Goal: Task Accomplishment & Management: Manage account settings

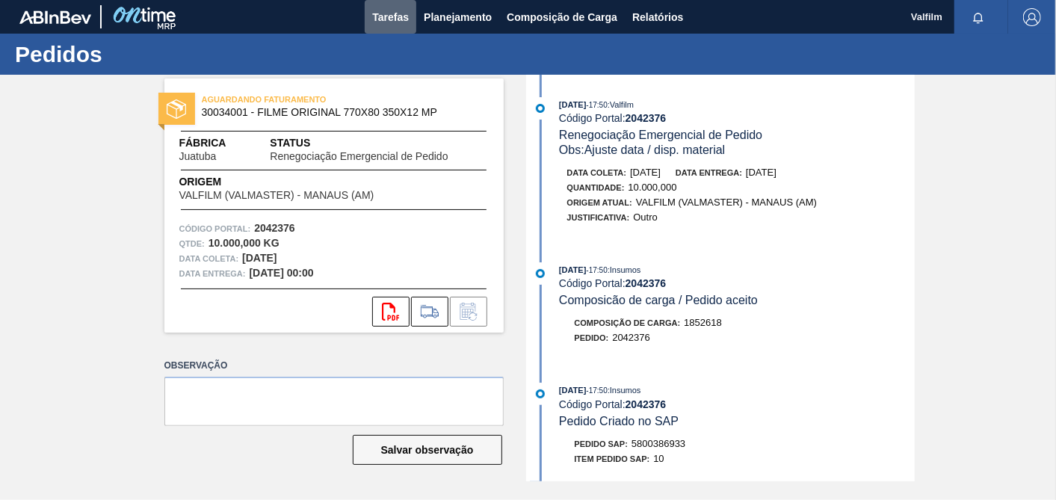
click at [378, 14] on span "Tarefas" at bounding box center [390, 17] width 37 height 18
click at [396, 20] on span "Tarefas" at bounding box center [390, 17] width 37 height 18
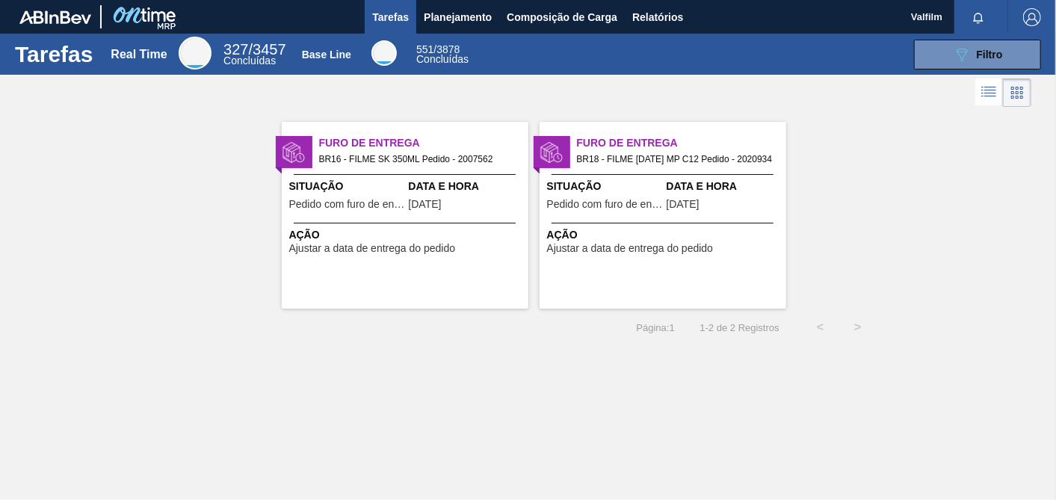
click at [425, 174] on div at bounding box center [405, 174] width 222 height 1
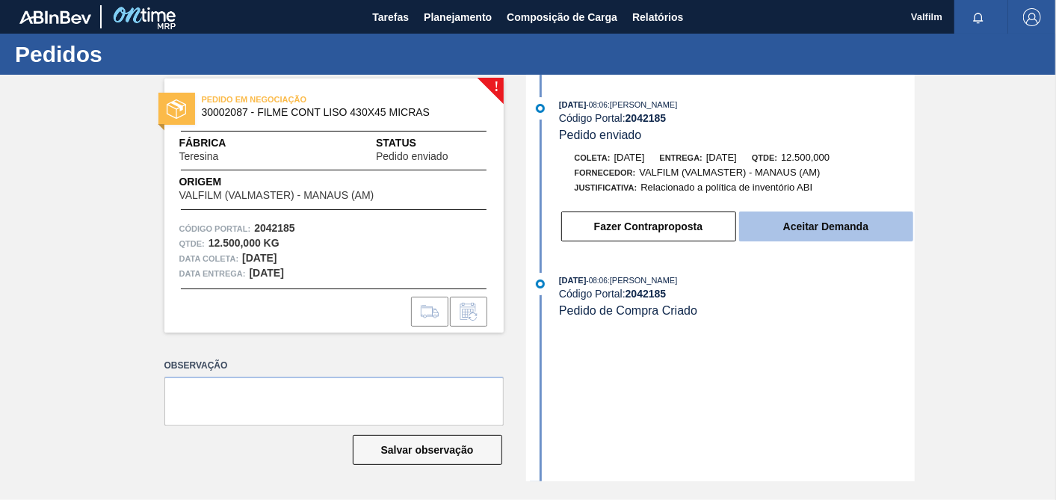
click at [845, 231] on button "Aceitar Demanda" at bounding box center [826, 226] width 174 height 30
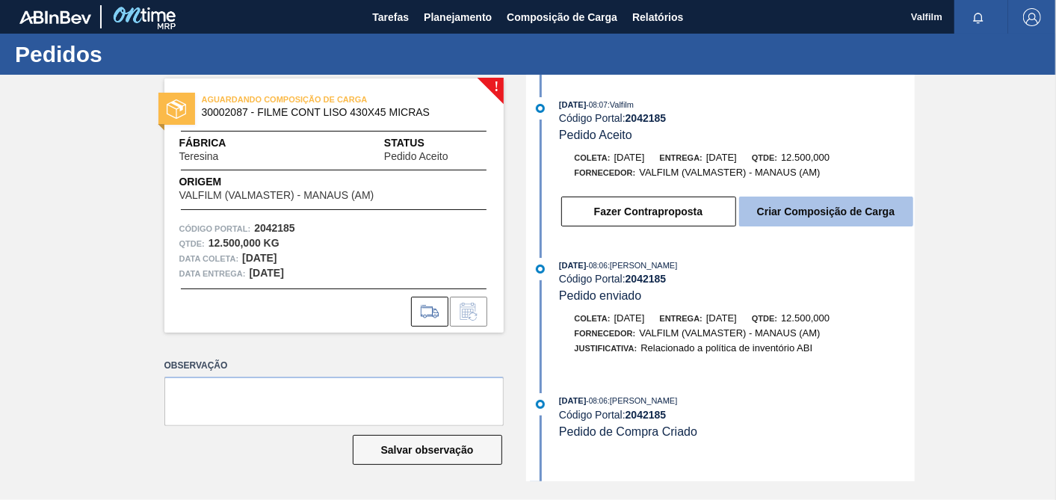
click at [843, 214] on button "Criar Composição de Carga" at bounding box center [826, 211] width 174 height 30
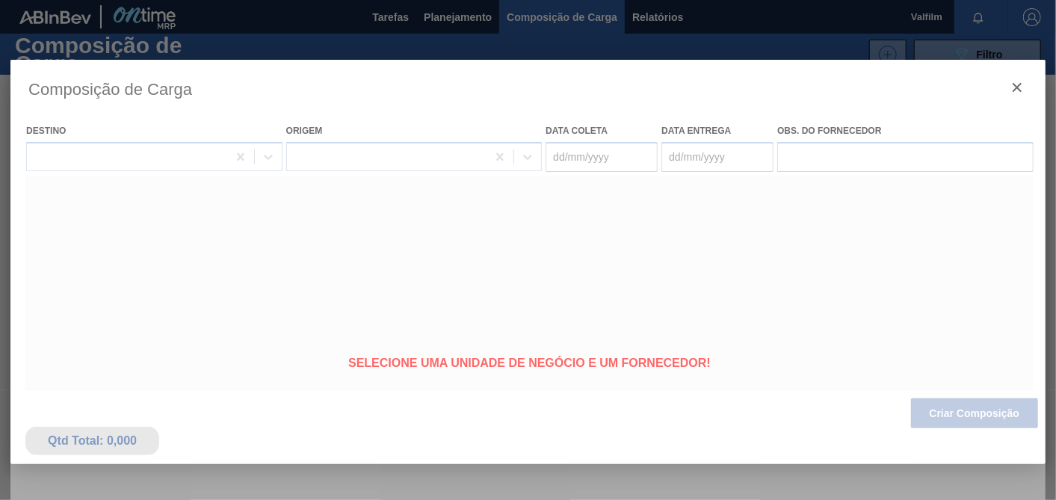
type coleta "[DATE]"
type Entrega "[DATE]"
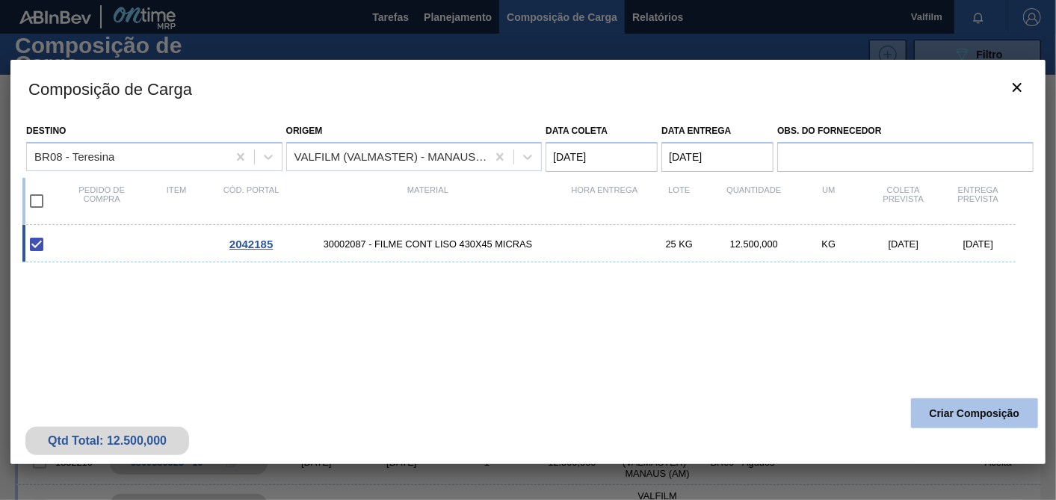
click at [964, 413] on button "Criar Composição" at bounding box center [974, 413] width 127 height 30
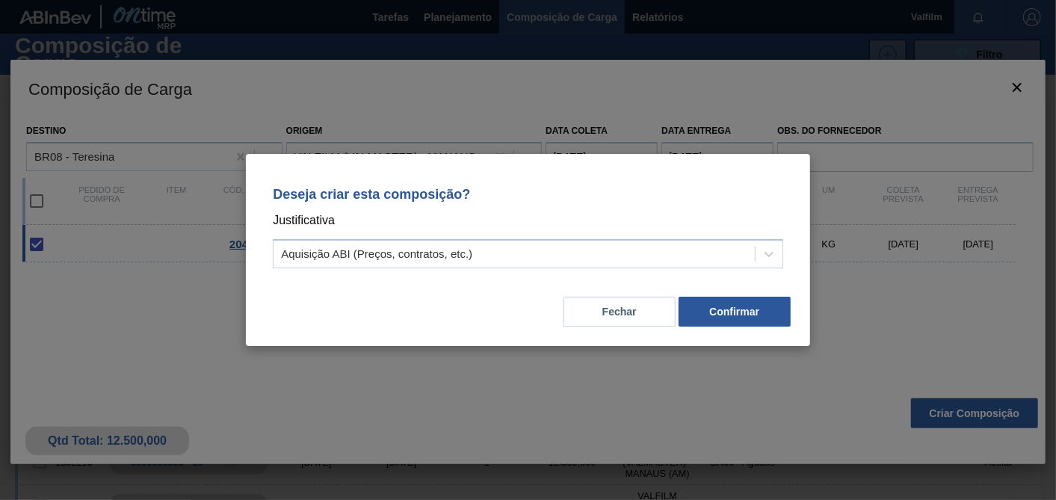
click at [584, 278] on div "Fechar Confirmar" at bounding box center [528, 302] width 528 height 51
drag, startPoint x: 529, startPoint y: 258, endPoint x: 504, endPoint y: 270, distance: 27.7
click at [524, 258] on div "Aquisição ABI (Preços, contratos, etc.)" at bounding box center [513, 255] width 481 height 22
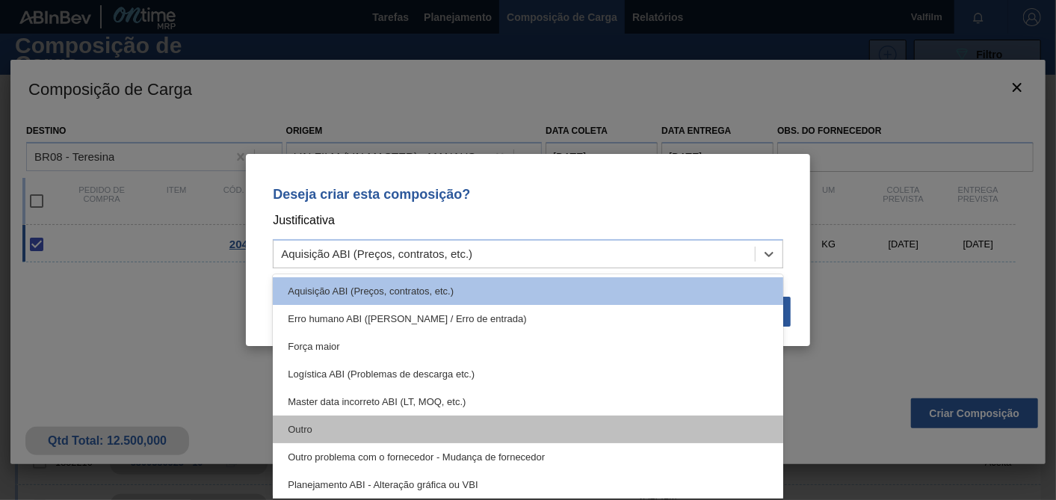
click at [324, 433] on div "Outro" at bounding box center [528, 429] width 510 height 28
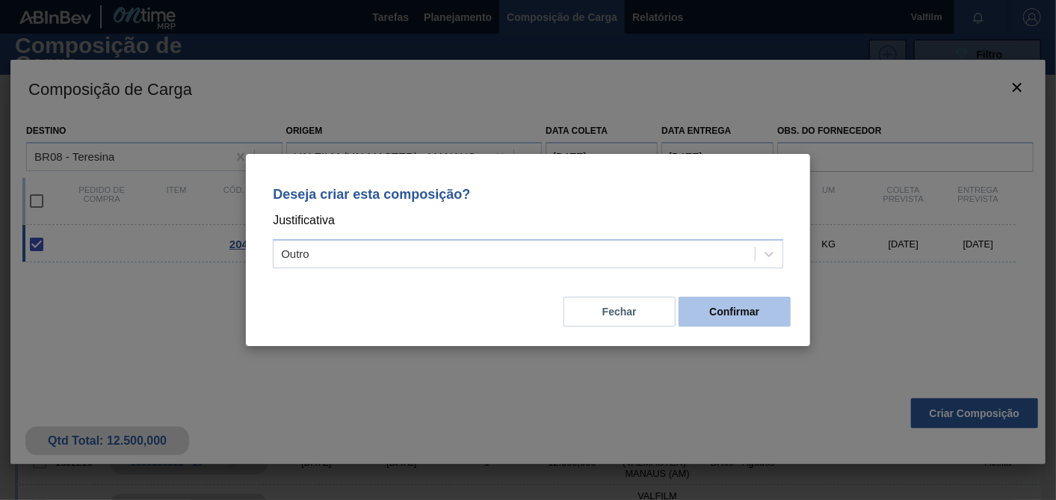
click at [758, 315] on button "Confirmar" at bounding box center [734, 312] width 112 height 30
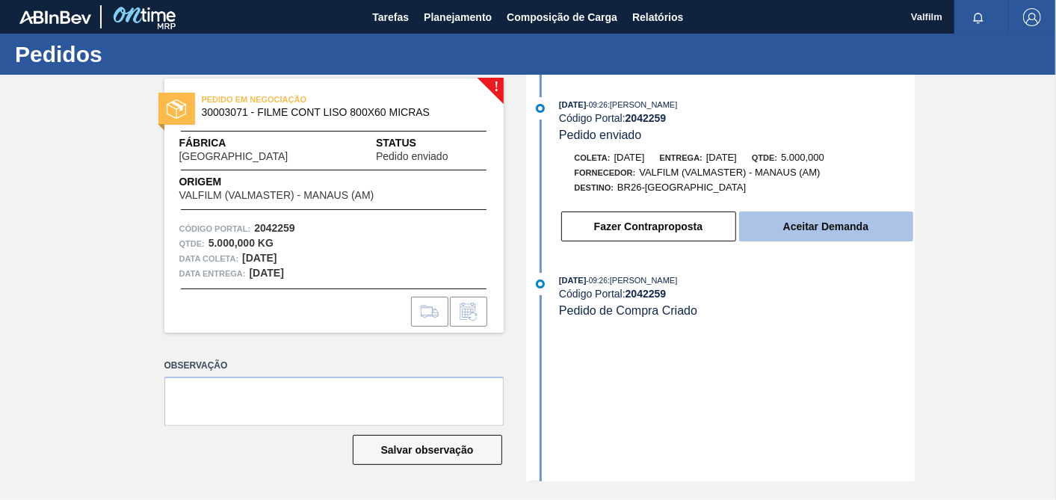
click at [835, 230] on button "Aceitar Demanda" at bounding box center [826, 226] width 174 height 30
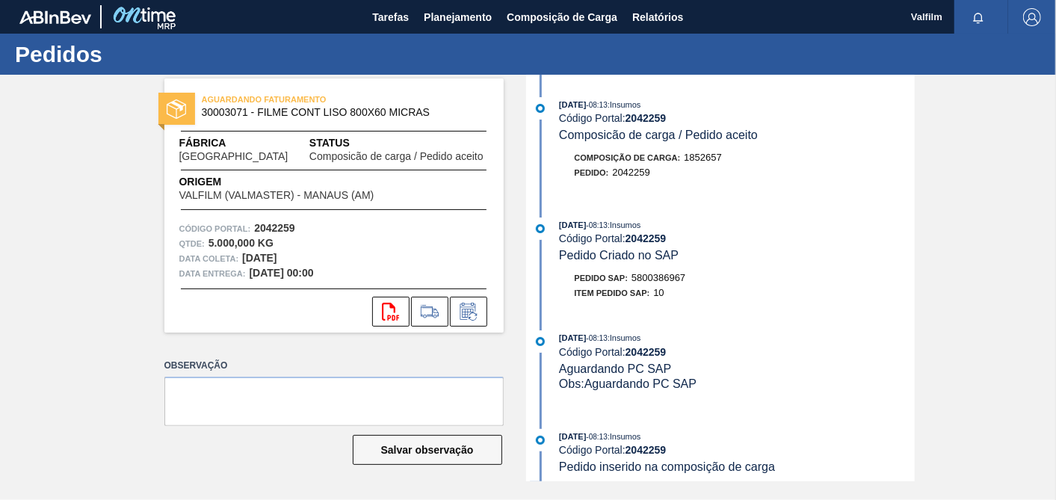
click at [672, 285] on div "Pedido SAP: 5800386967" at bounding box center [630, 277] width 111 height 15
copy span "5800386967"
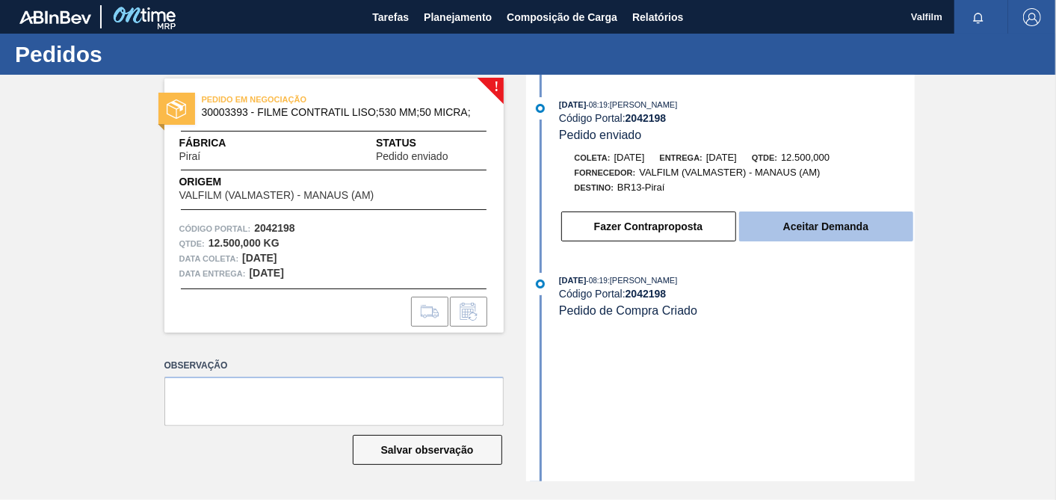
click at [859, 241] on button "Aceitar Demanda" at bounding box center [826, 226] width 174 height 30
click at [882, 241] on button "Aceitar Demanda" at bounding box center [826, 226] width 174 height 30
click at [823, 241] on button "Aceitar Demanda" at bounding box center [826, 226] width 174 height 30
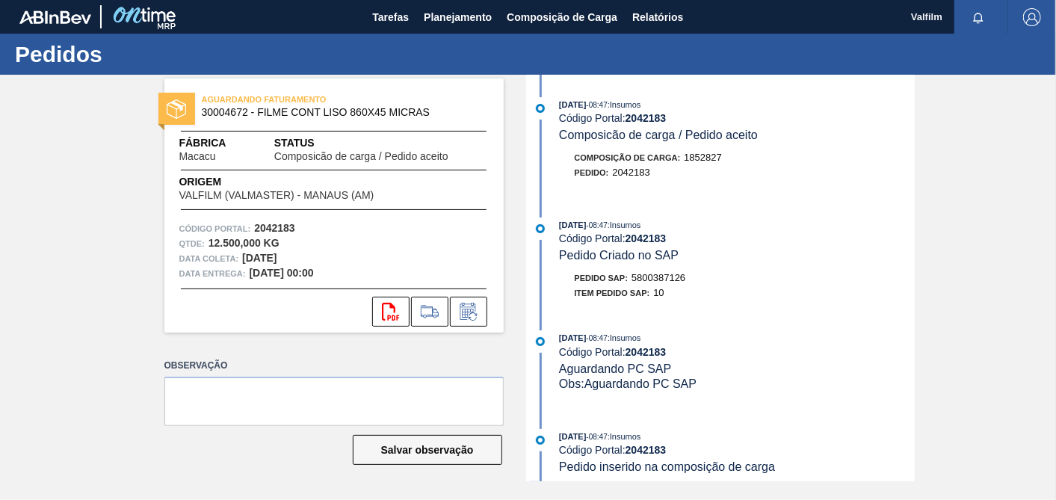
click at [675, 279] on span "5800387126" at bounding box center [658, 277] width 54 height 11
copy span "5800387126"
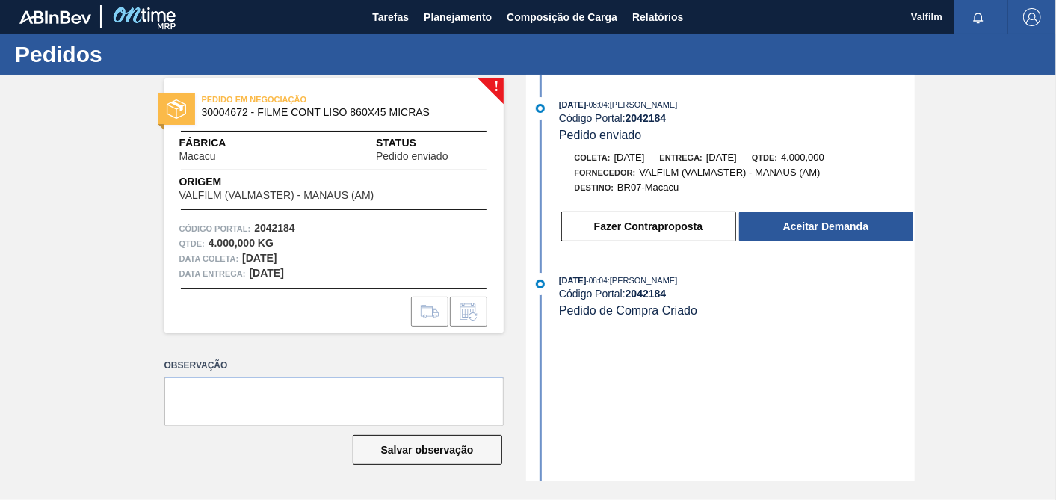
click at [817, 250] on div "[DATE] 08:04 : [PERSON_NAME] Código Portal: 2042184 Pedido enviado [PERSON_NAME…" at bounding box center [722, 173] width 385 height 153
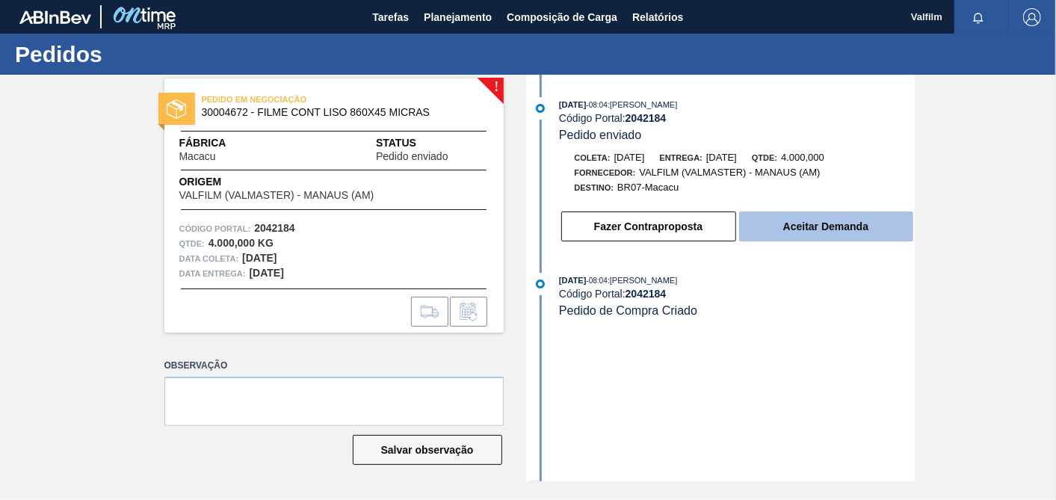
click at [815, 241] on button "Aceitar Demanda" at bounding box center [826, 226] width 174 height 30
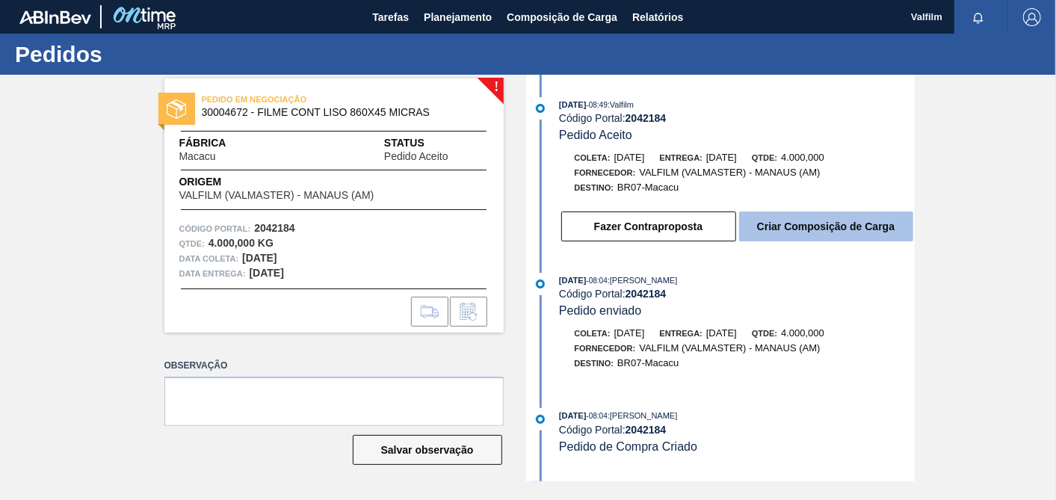
click at [828, 229] on button "Criar Composição de Carga" at bounding box center [826, 226] width 174 height 30
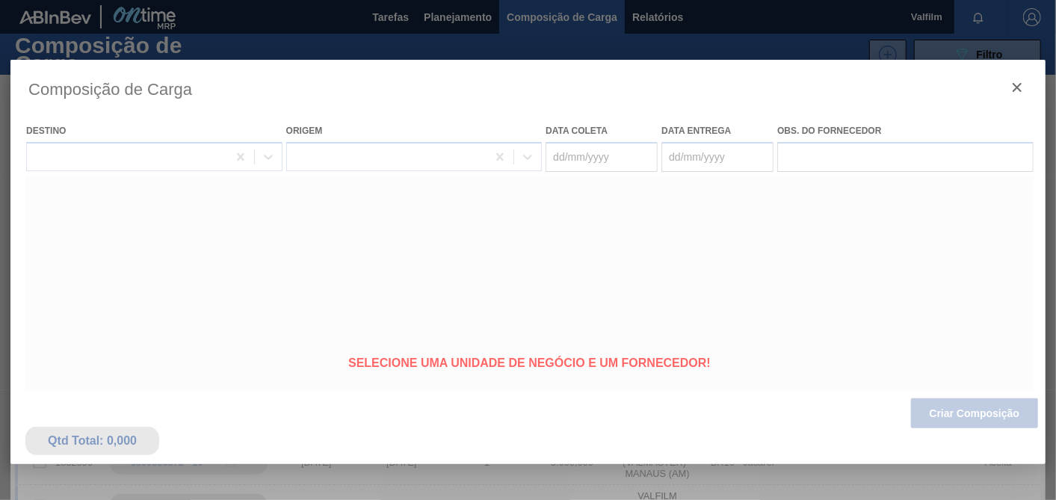
type coleta "[DATE]"
type Entrega "[DATE]"
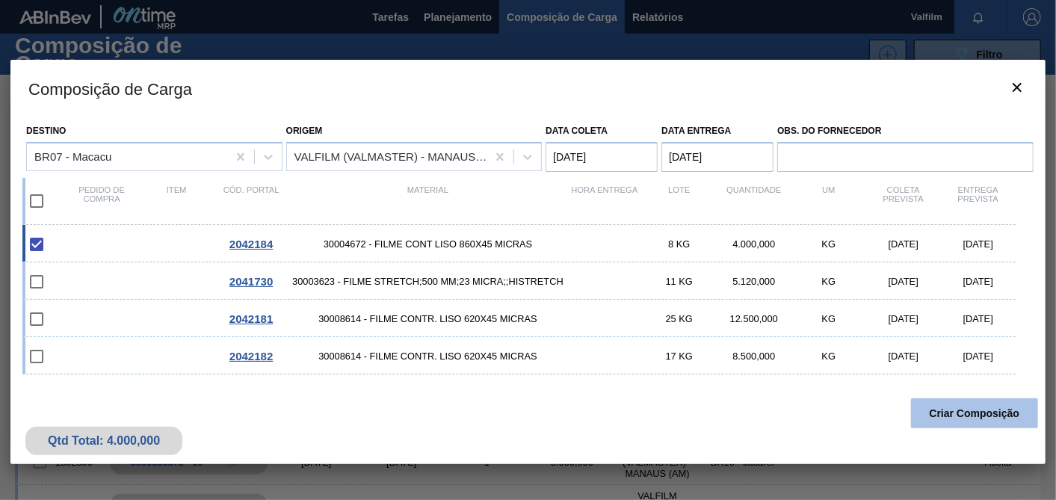
click at [958, 414] on button "Criar Composição" at bounding box center [974, 413] width 127 height 30
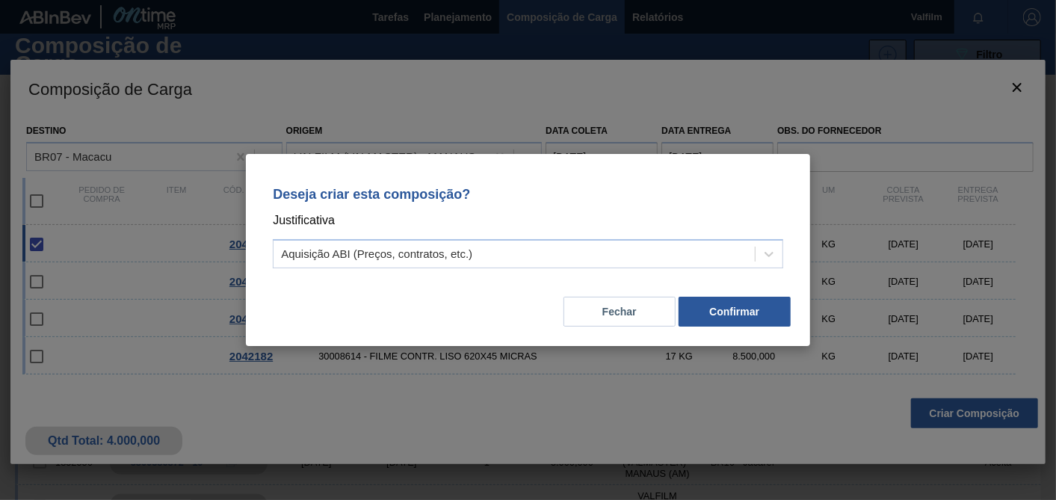
click at [442, 202] on div "Deseja criar esta composição? Justificativa Aquisição ABI (Preços, contratos, e…" at bounding box center [528, 224] width 528 height 105
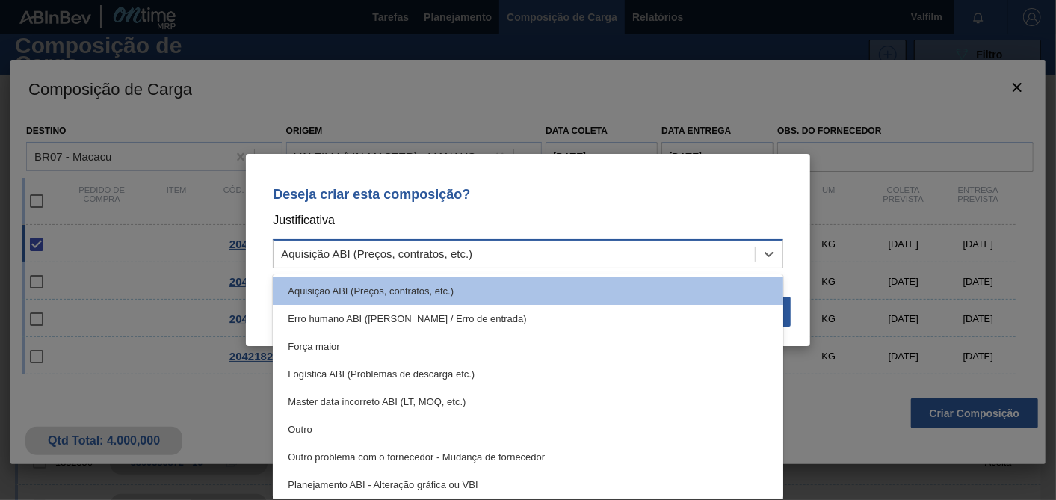
click at [437, 260] on div "Aquisição ABI (Preços, contratos, etc.)" at bounding box center [376, 254] width 191 height 13
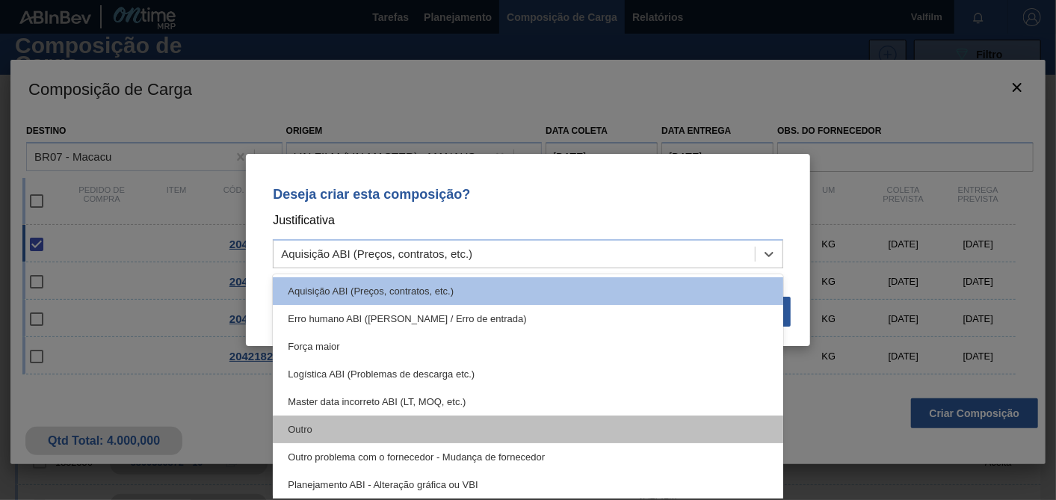
click at [338, 421] on div "Outro" at bounding box center [528, 429] width 510 height 28
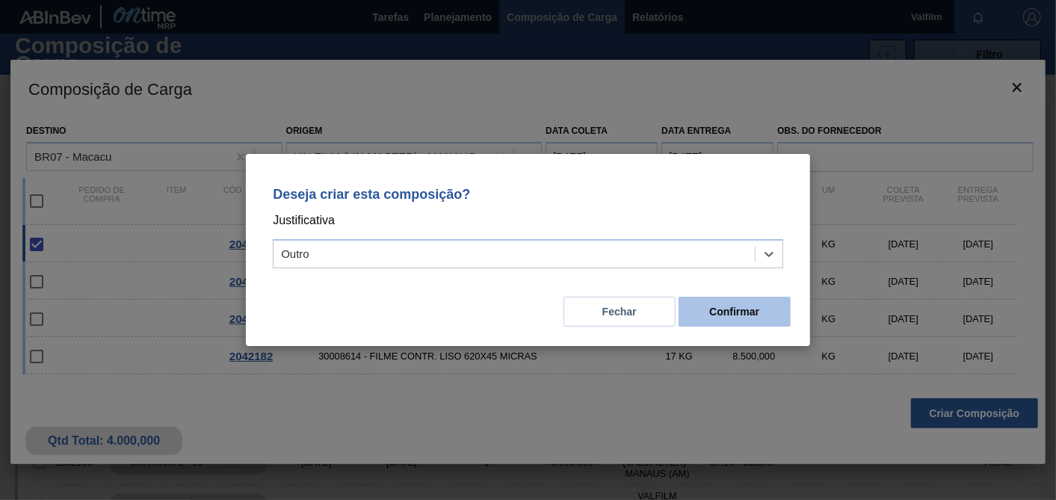
click at [728, 309] on button "Confirmar" at bounding box center [734, 312] width 112 height 30
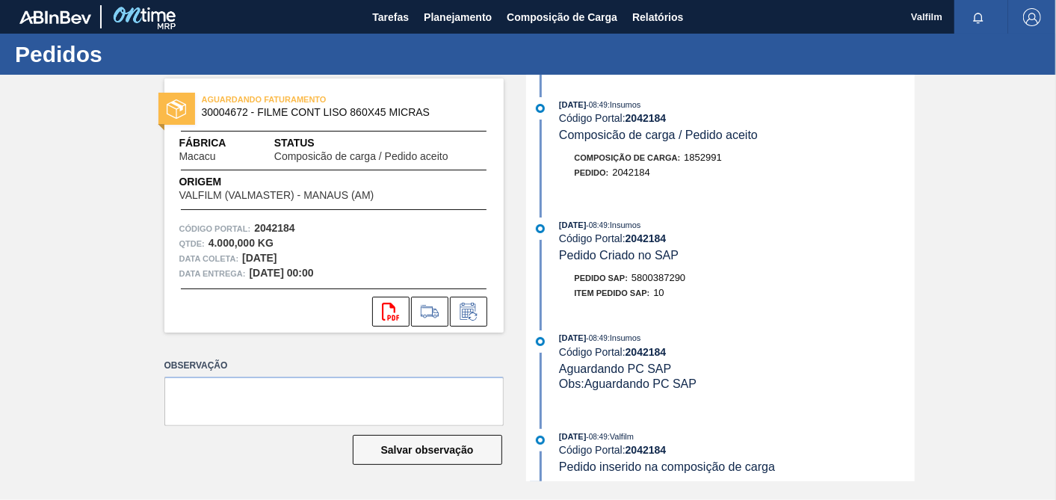
click at [670, 283] on span "5800387290" at bounding box center [658, 277] width 54 height 11
copy span "5800387290"
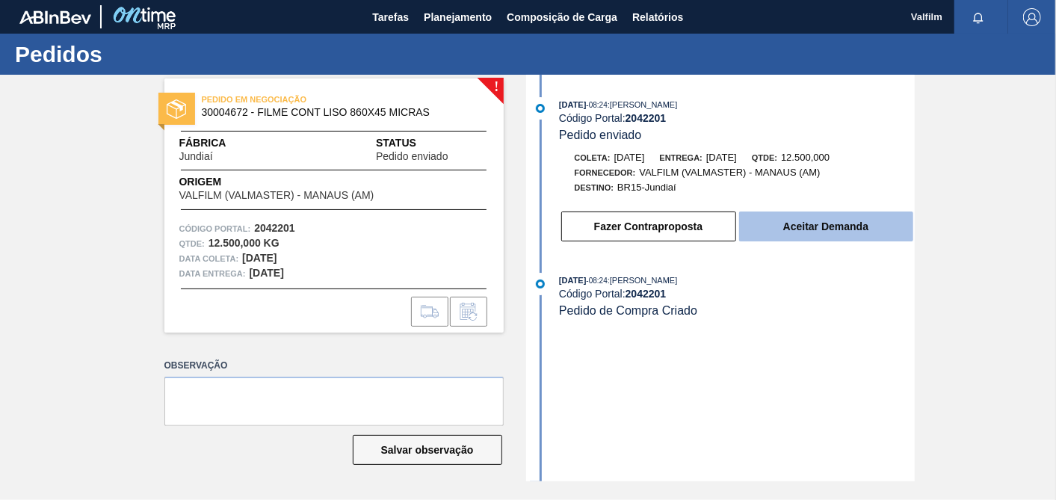
click at [829, 238] on button "Aceitar Demanda" at bounding box center [826, 226] width 174 height 30
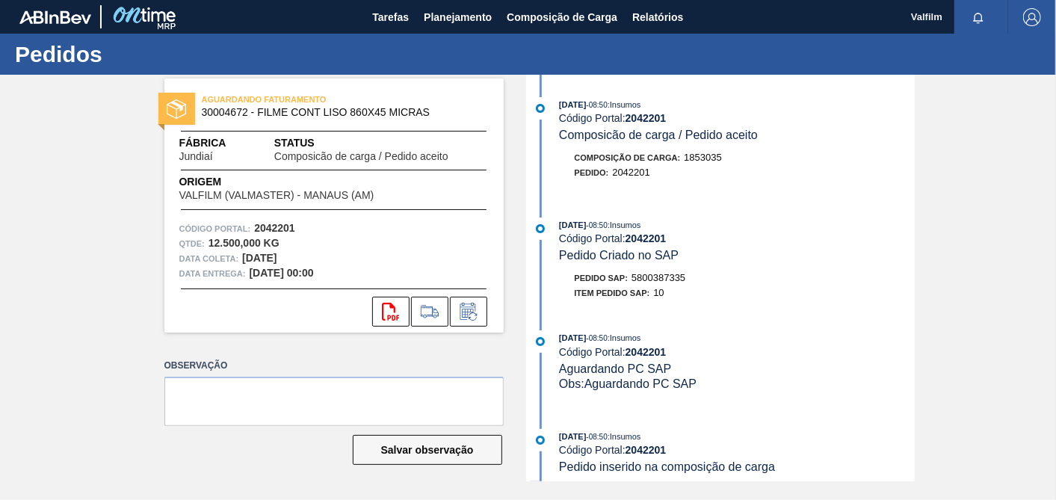
click at [679, 283] on span "5800387335" at bounding box center [658, 277] width 54 height 11
copy span "5800387335"
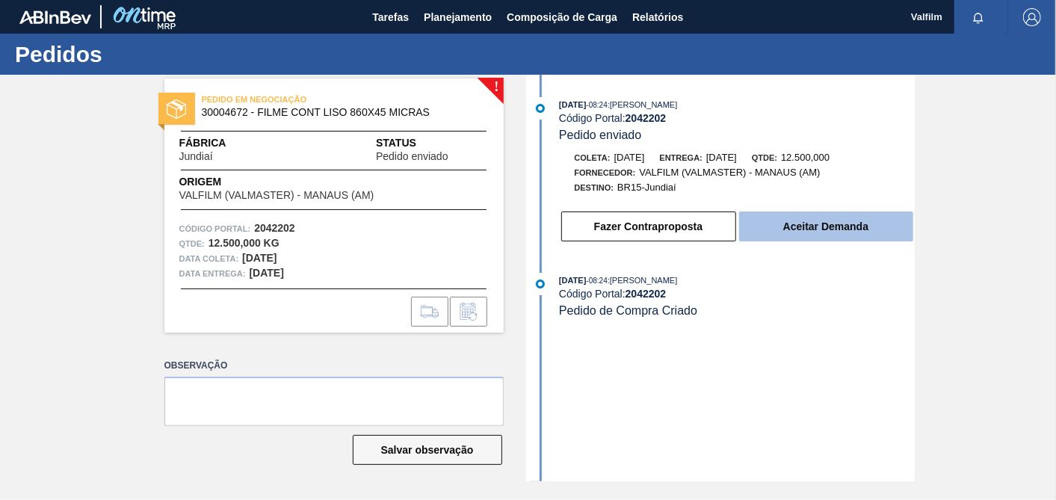
click at [857, 237] on button "Aceitar Demanda" at bounding box center [826, 226] width 174 height 30
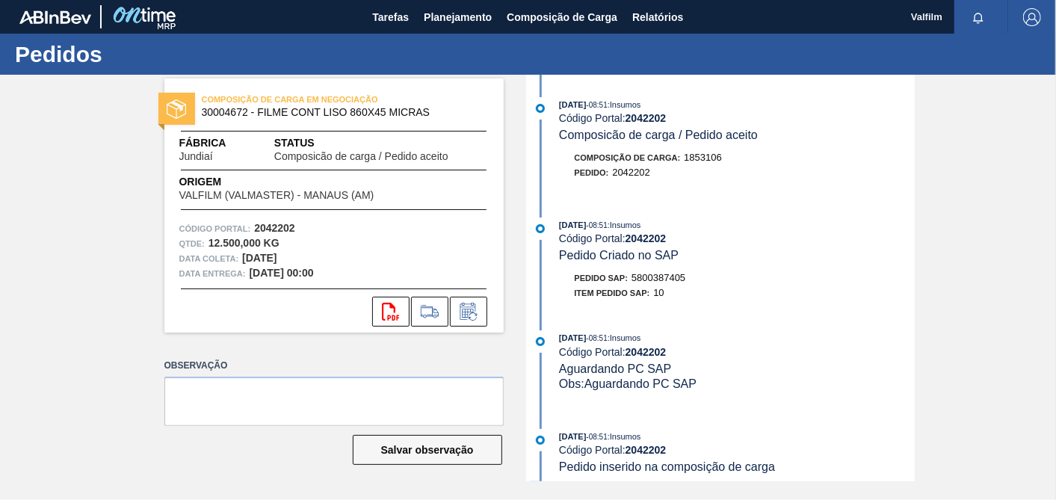
click at [666, 277] on span "5800387405" at bounding box center [658, 277] width 54 height 11
copy span "5800387405"
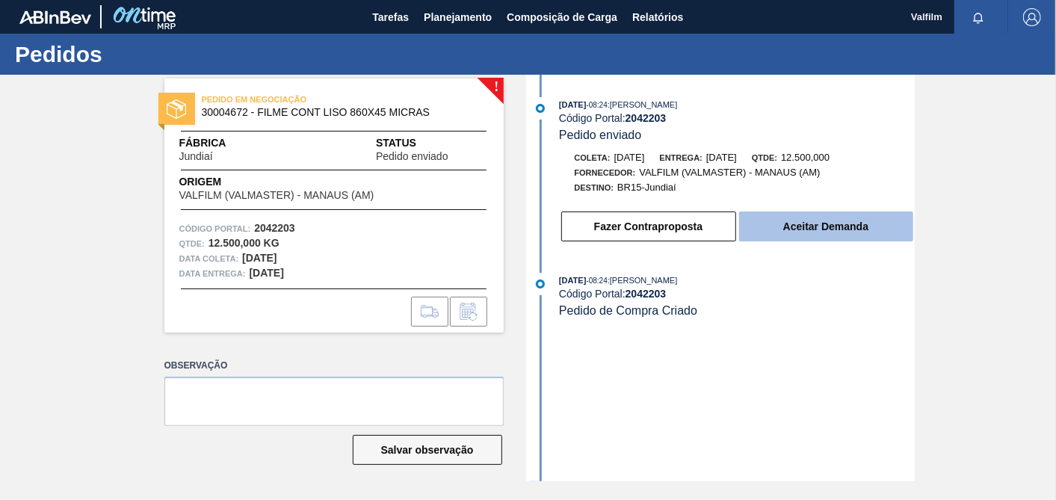
click at [853, 233] on button "Aceitar Demanda" at bounding box center [826, 226] width 174 height 30
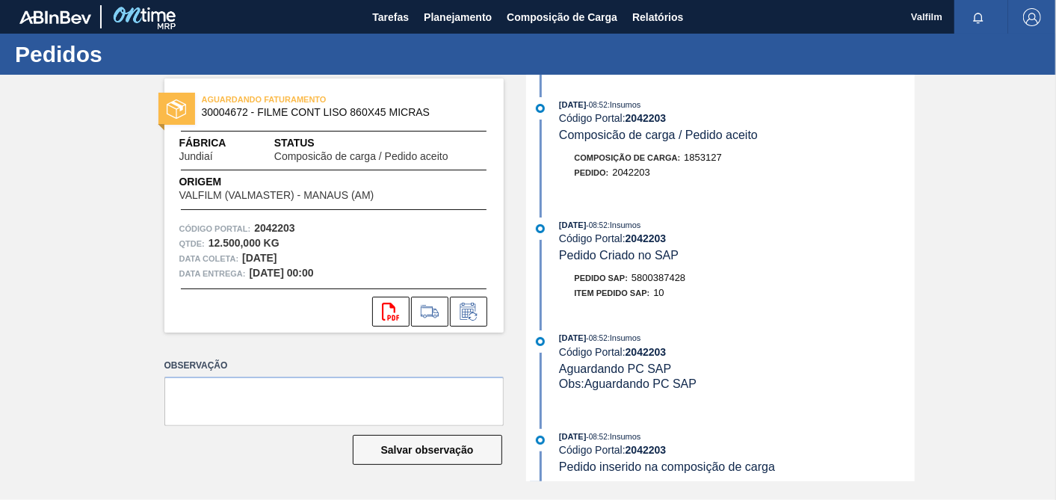
click at [681, 283] on span "5800387428" at bounding box center [658, 277] width 54 height 11
copy span "5800387428"
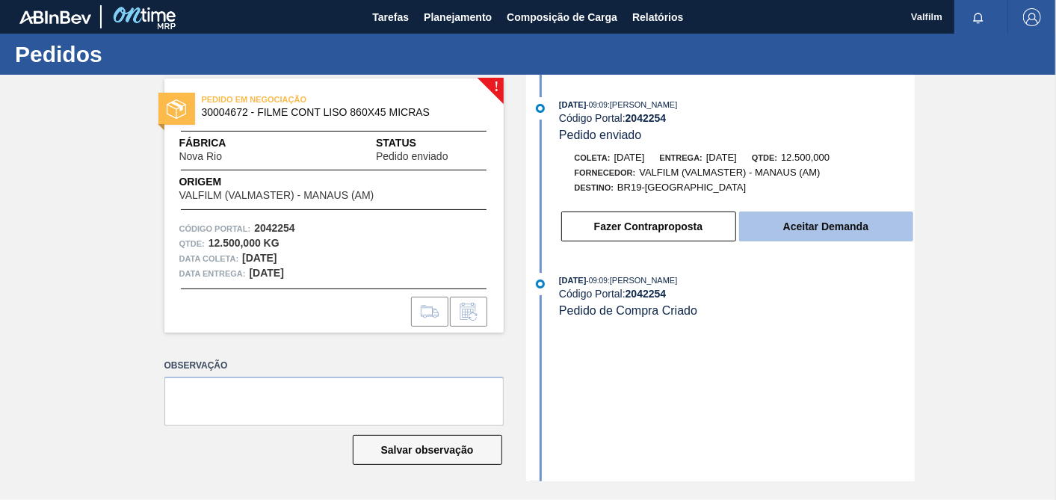
click at [845, 234] on button "Aceitar Demanda" at bounding box center [826, 226] width 174 height 30
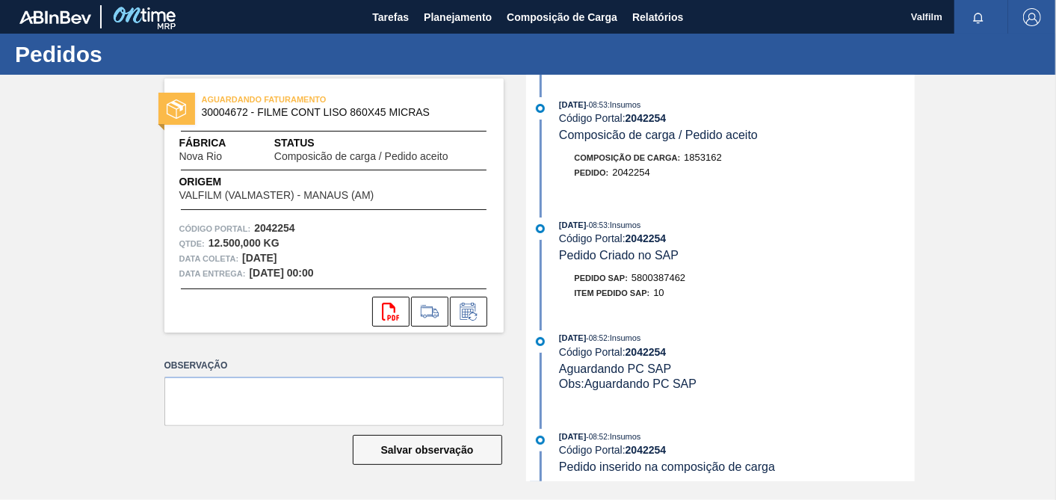
click at [661, 282] on span "5800387462" at bounding box center [658, 277] width 54 height 11
copy span "5800387462"
click at [482, 307] on button at bounding box center [468, 312] width 37 height 30
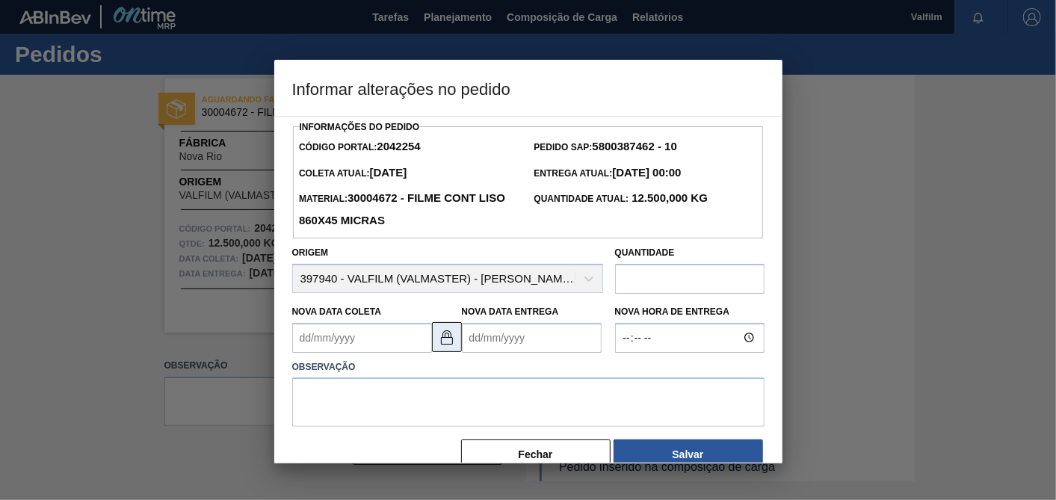
click at [454, 329] on button at bounding box center [447, 337] width 30 height 30
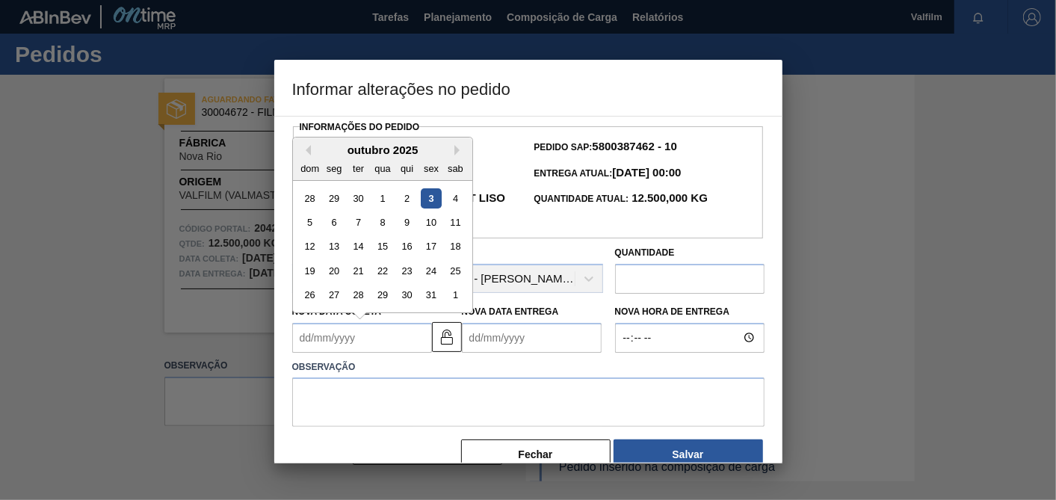
click at [394, 339] on Coleta2042254 "Nova Data Coleta" at bounding box center [362, 338] width 140 height 30
click at [461, 149] on button "Next Month" at bounding box center [459, 150] width 10 height 10
click at [335, 222] on div "3" at bounding box center [333, 222] width 20 height 20
type Coleta2042254 "03/11/2025"
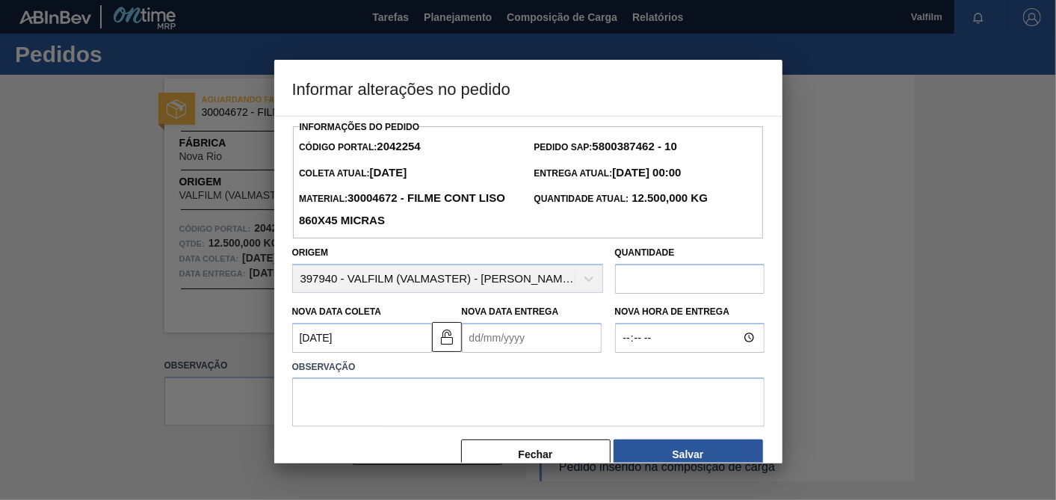
click at [574, 332] on Entrega2042254 "Nova Data Entrega" at bounding box center [532, 338] width 140 height 30
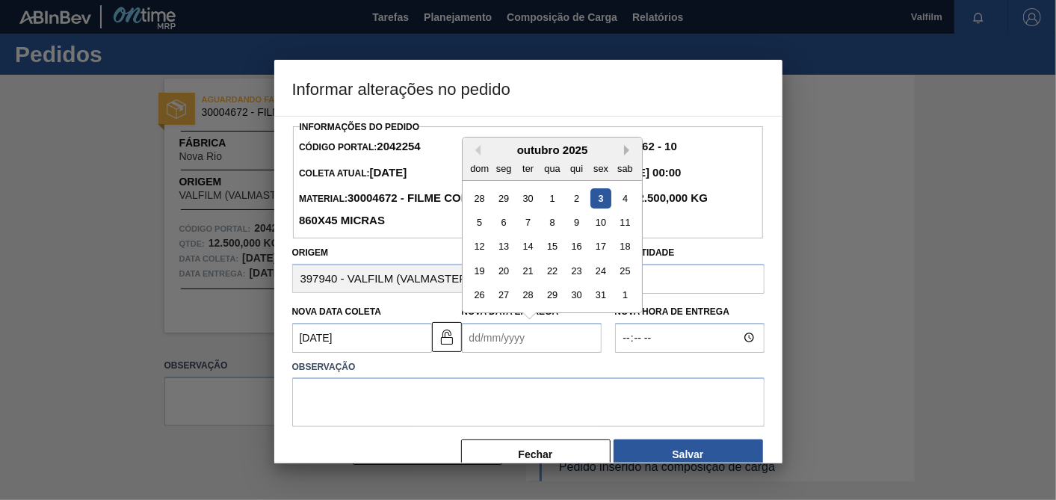
click at [626, 150] on button "Next Month" at bounding box center [629, 150] width 10 height 10
click at [570, 200] on div "4" at bounding box center [576, 198] width 20 height 20
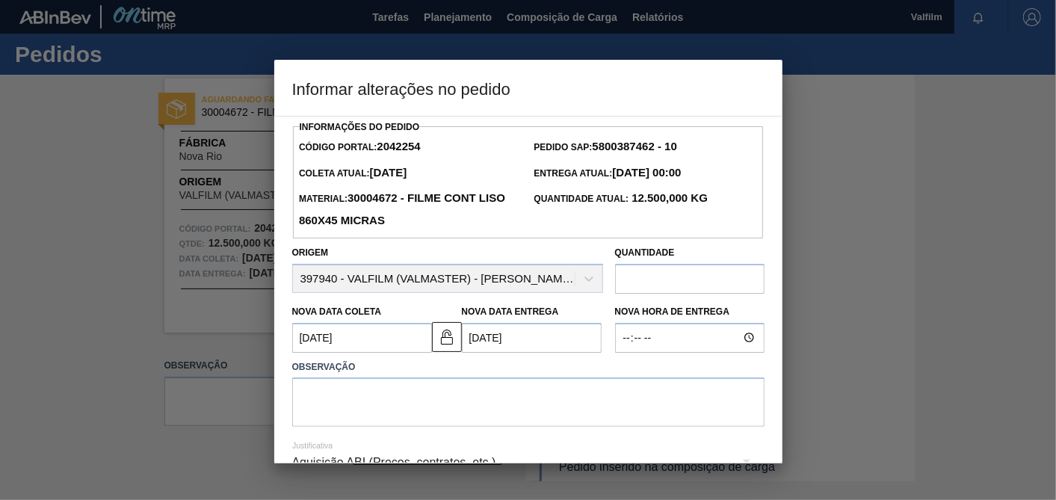
type Entrega2042254 "04/12/2025"
click at [573, 403] on textarea at bounding box center [528, 401] width 472 height 49
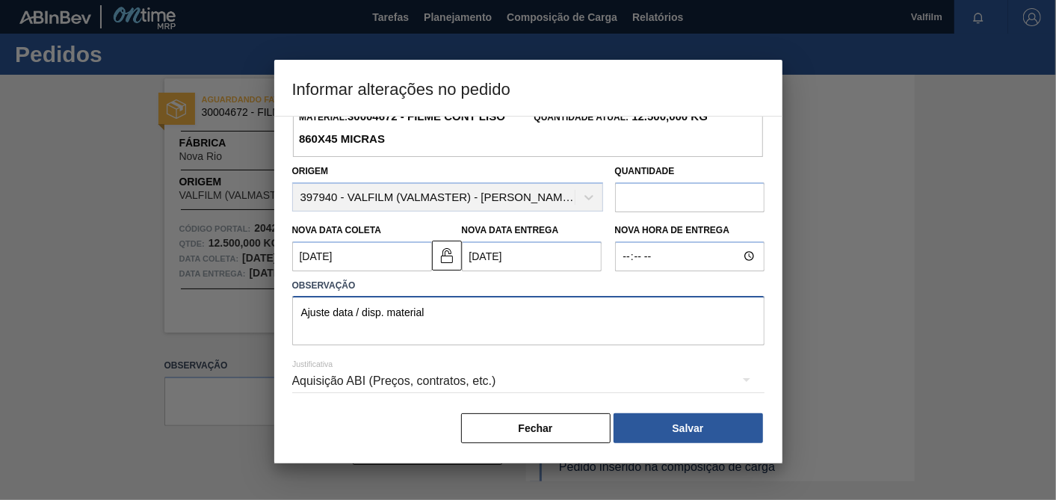
type textarea "Ajuste data / disp. material"
click at [437, 381] on div "Aquisição ABI (Preços, contratos, etc.)" at bounding box center [528, 381] width 472 height 42
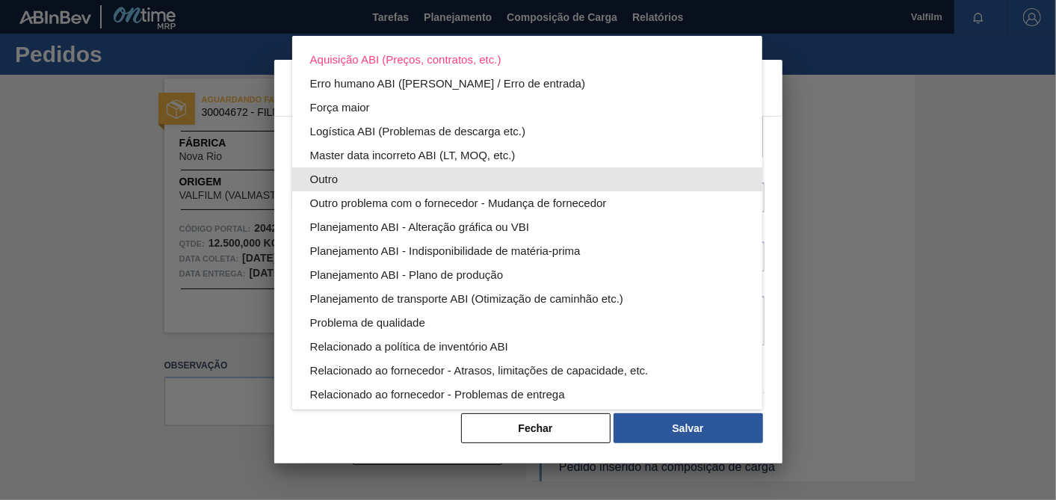
click at [365, 185] on div "Outro" at bounding box center [527, 179] width 434 height 24
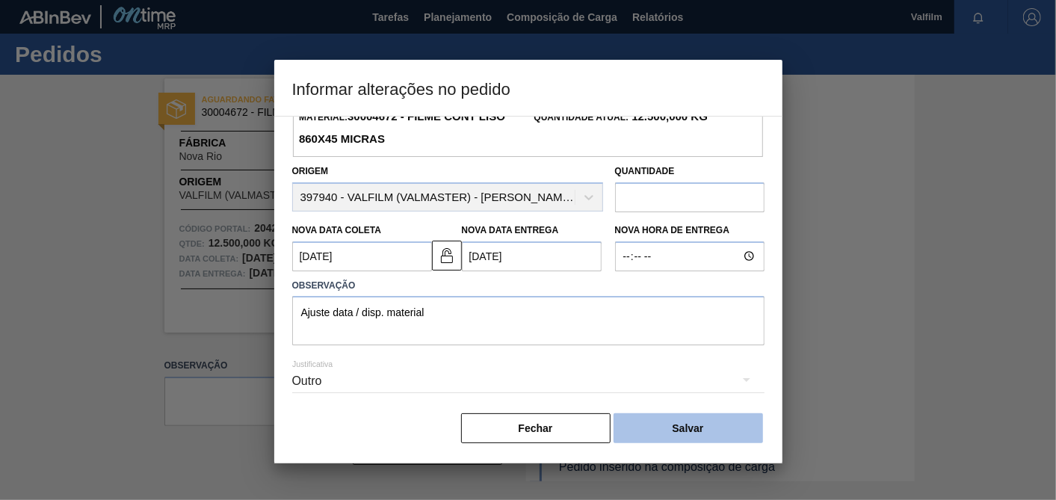
click at [710, 420] on button "Salvar" at bounding box center [687, 428] width 149 height 30
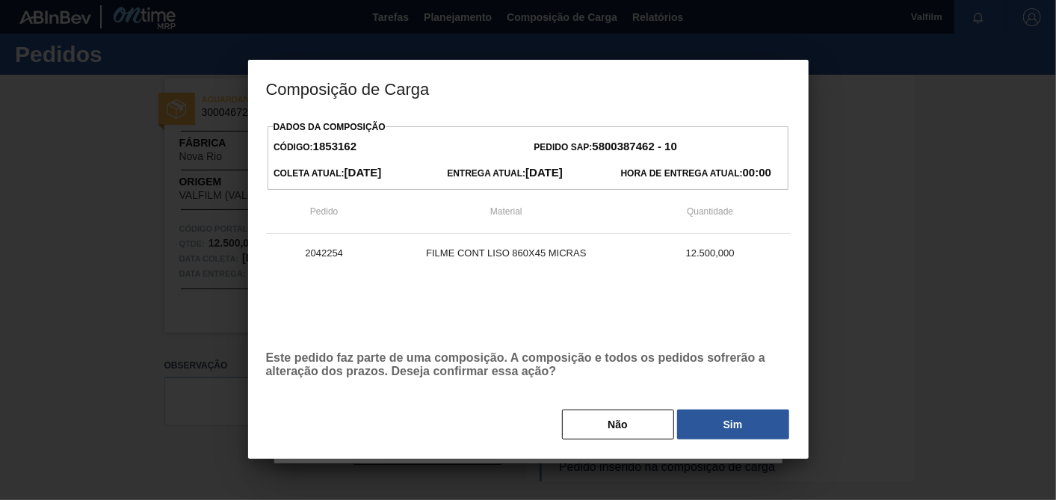
click at [710, 420] on button "Sim" at bounding box center [733, 424] width 112 height 30
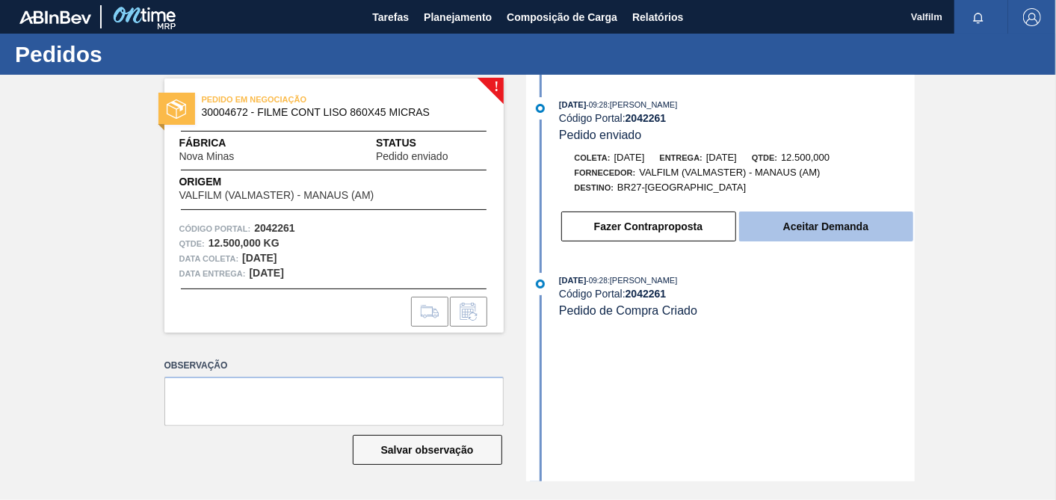
click at [799, 222] on button "Aceitar Demanda" at bounding box center [826, 226] width 174 height 30
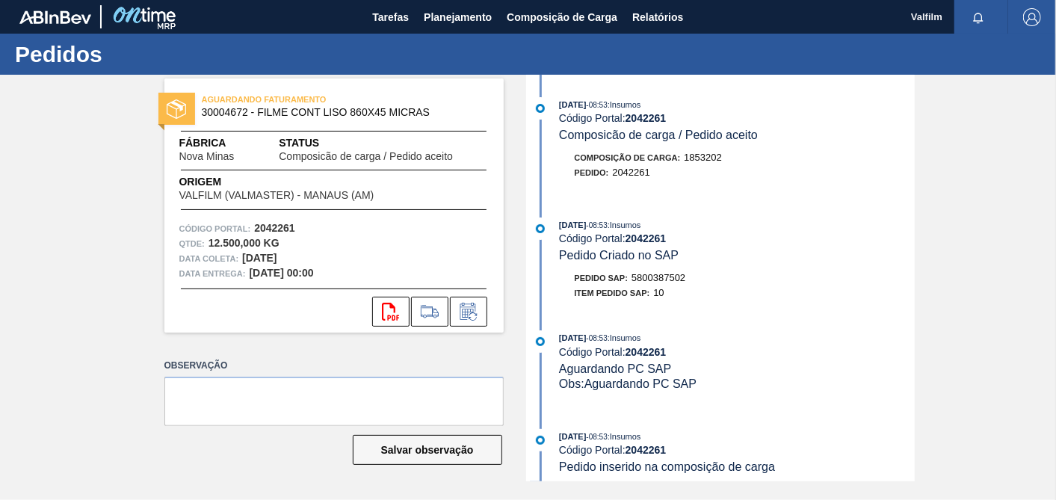
click at [675, 282] on span "5800387502" at bounding box center [658, 277] width 54 height 11
copy span "5800387502"
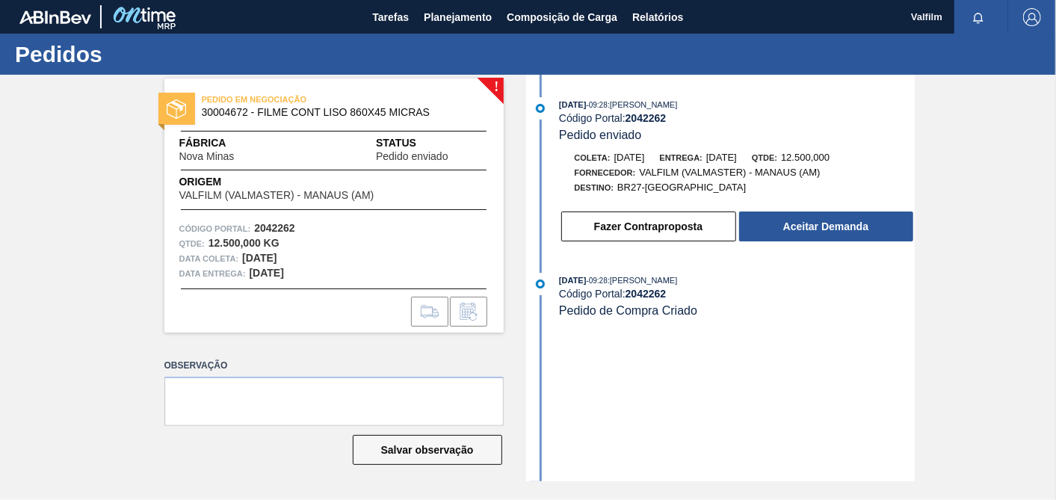
click at [810, 248] on div "30/09/2025 - 09:28 : TOMAS SIMOES SILVA Código Portal: 2042262 Pedido enviado C…" at bounding box center [722, 173] width 385 height 153
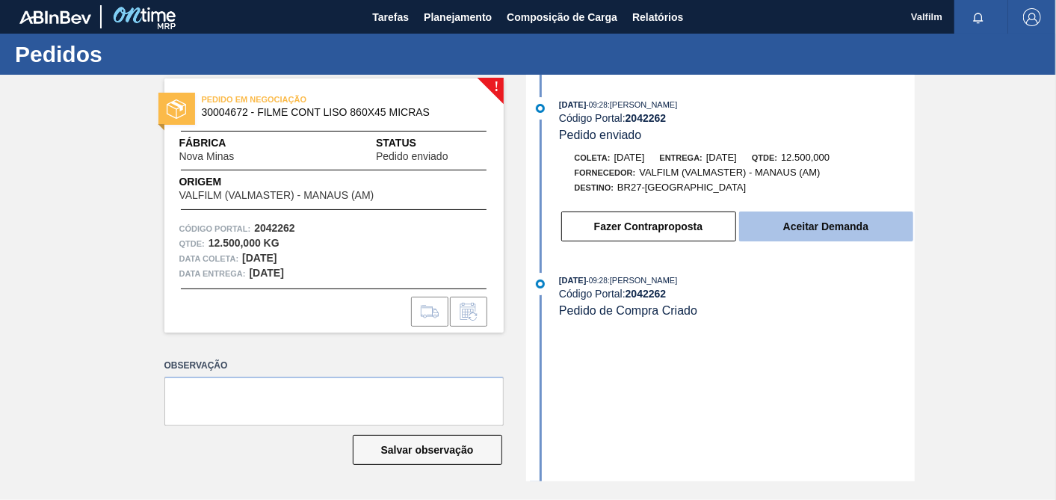
click at [822, 237] on button "Aceitar Demanda" at bounding box center [826, 226] width 174 height 30
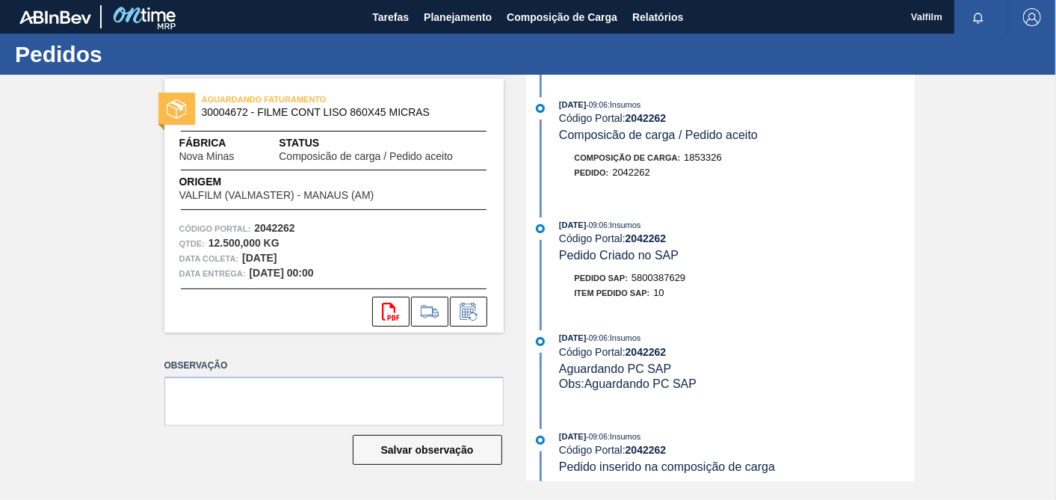
click at [676, 282] on span "5800387629" at bounding box center [658, 277] width 54 height 11
copy span "5800387629"
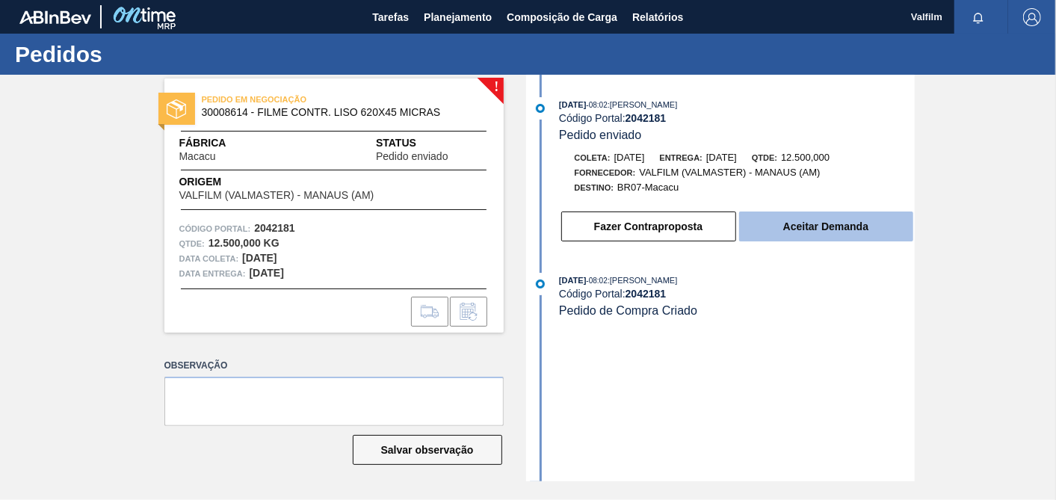
drag, startPoint x: 867, startPoint y: 208, endPoint x: 859, endPoint y: 230, distance: 23.2
click at [867, 209] on div "Fazer Contraproposta Aceitar Demanda" at bounding box center [722, 222] width 385 height 40
click at [859, 230] on button "Aceitar Demanda" at bounding box center [826, 226] width 174 height 30
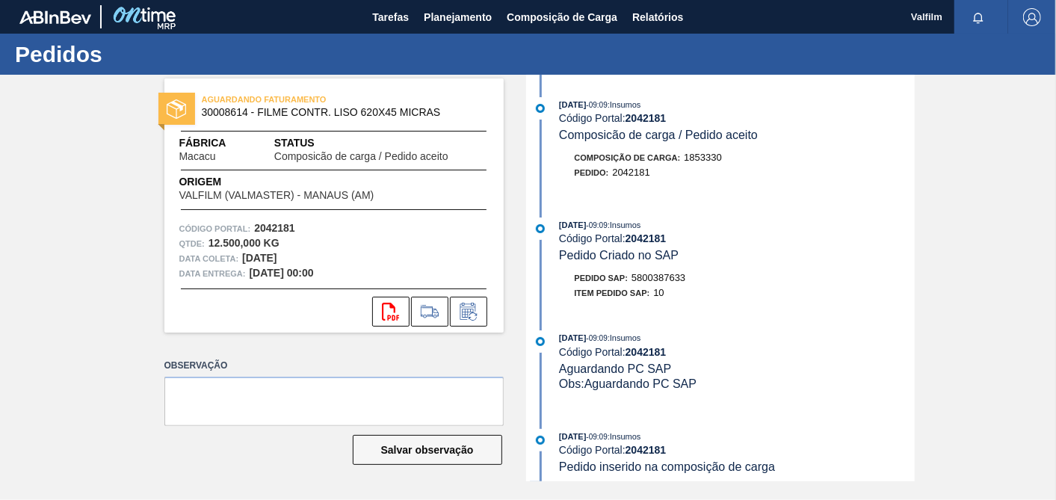
click at [663, 283] on span "5800387633" at bounding box center [658, 277] width 54 height 11
copy span "5800387633"
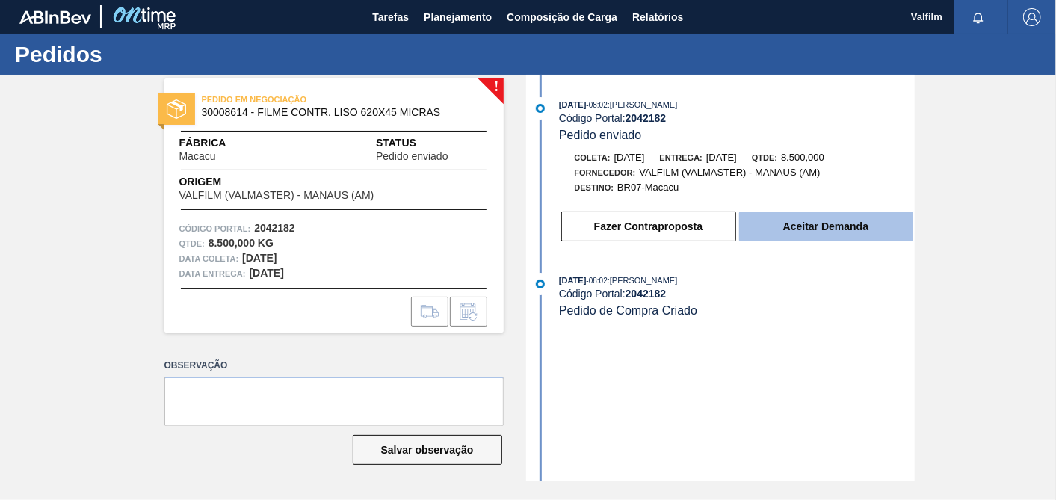
click at [805, 233] on button "Aceitar Demanda" at bounding box center [826, 226] width 174 height 30
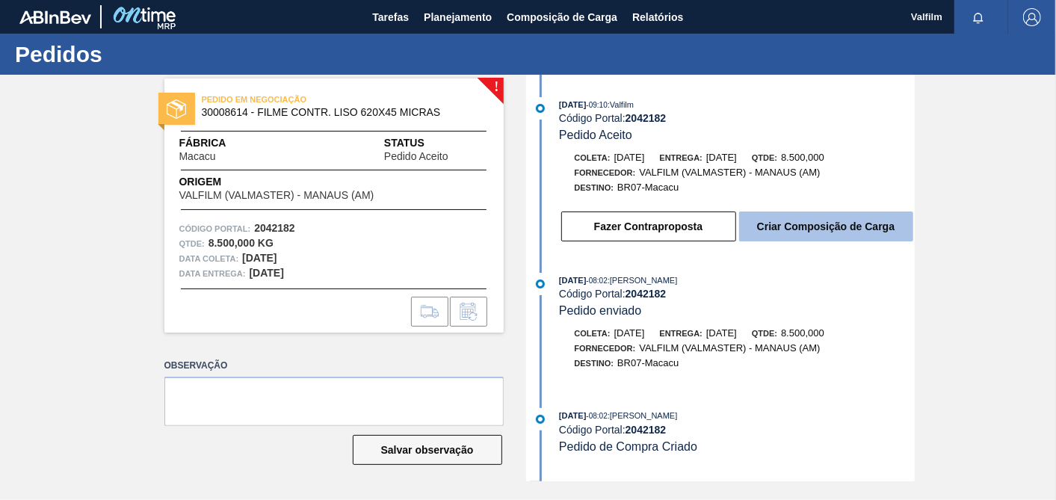
click at [835, 231] on button "Criar Composição de Carga" at bounding box center [826, 226] width 174 height 30
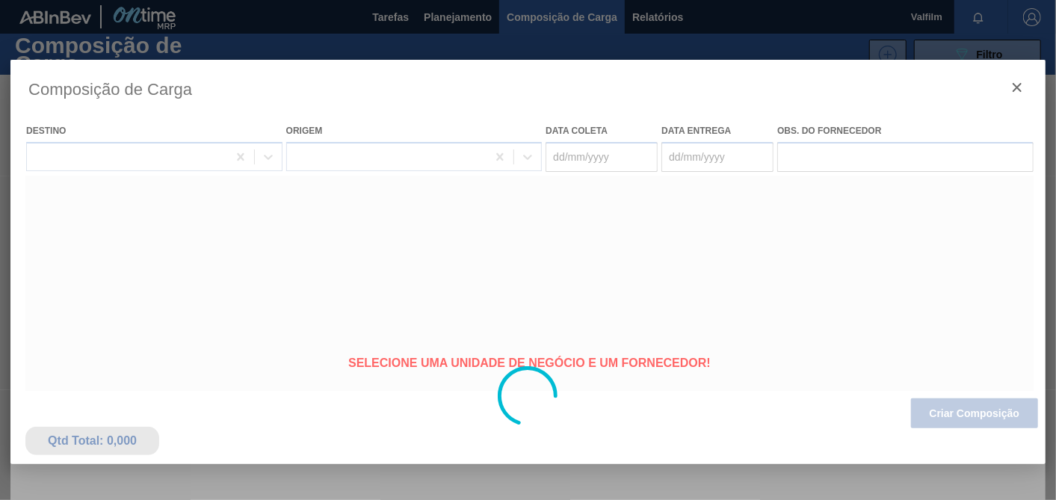
type coleta "[DATE]"
type Entrega "[DATE]"
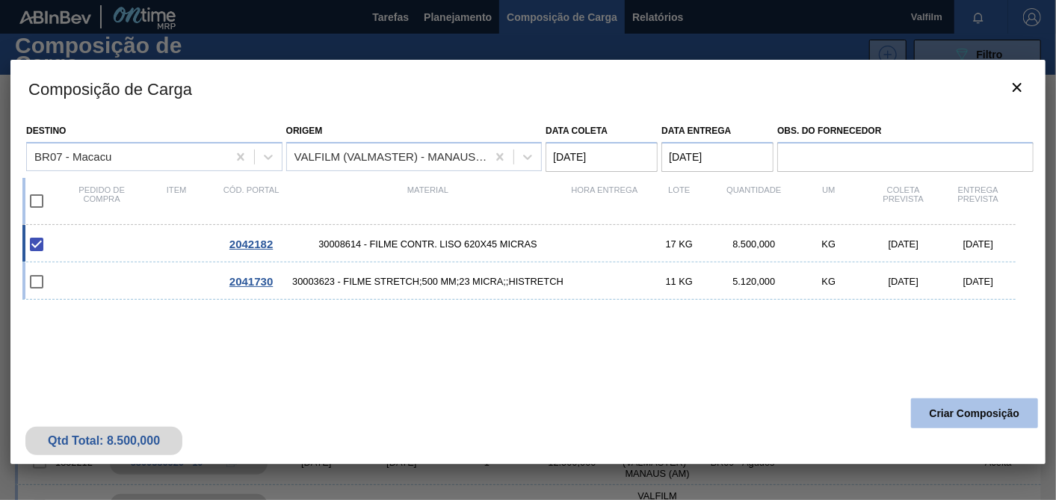
click at [963, 406] on button "Criar Composição" at bounding box center [974, 413] width 127 height 30
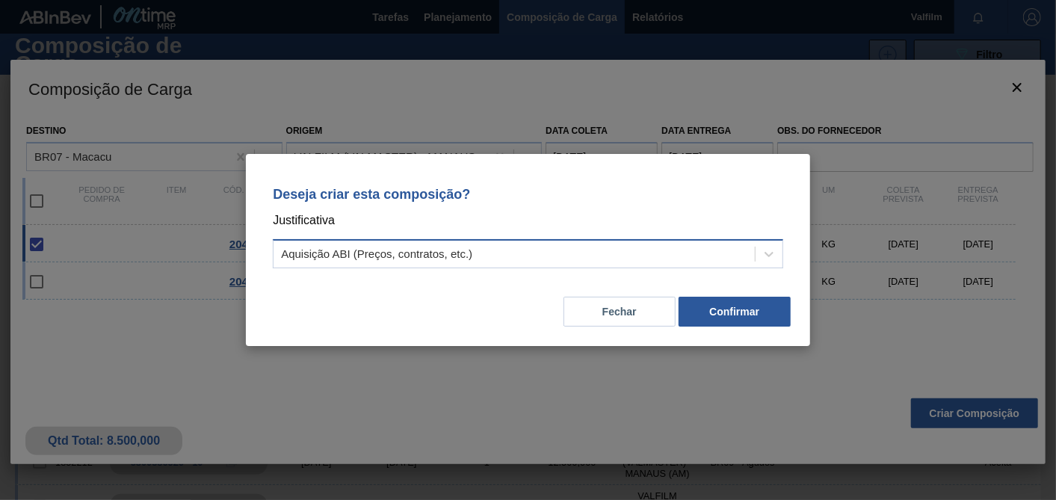
click at [568, 267] on div "Deseja criar esta composição? Justificativa Aquisição ABI (Preços, contratos, e…" at bounding box center [528, 224] width 528 height 105
drag, startPoint x: 491, startPoint y: 267, endPoint x: 480, endPoint y: 267, distance: 10.5
click at [489, 267] on div "Aquisição ABI (Preços, contratos, etc.)" at bounding box center [528, 253] width 510 height 29
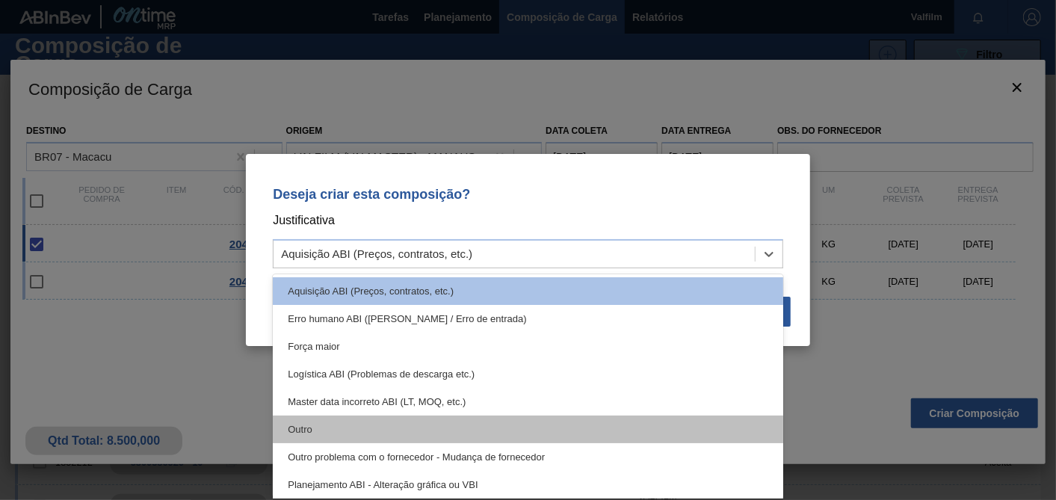
click at [321, 430] on div "Outro" at bounding box center [528, 429] width 510 height 28
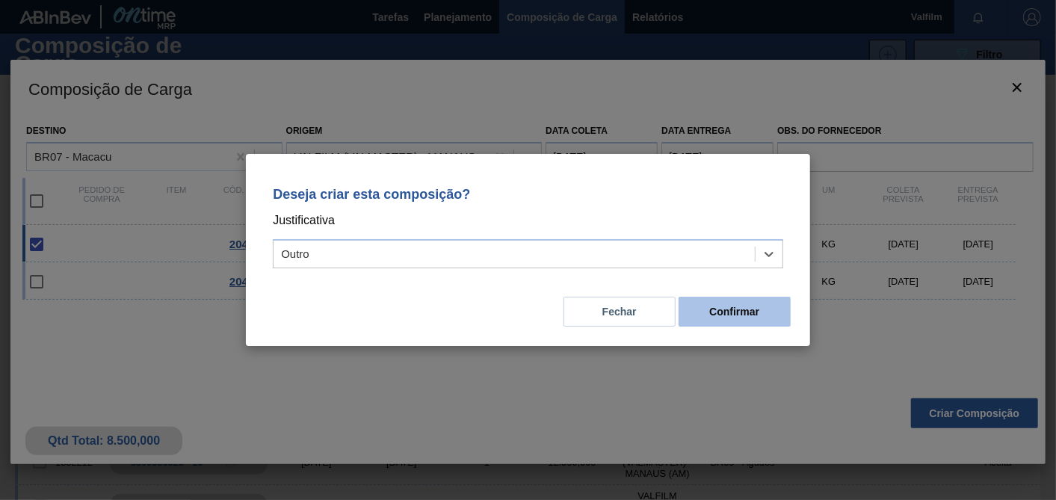
click at [728, 300] on button "Confirmar" at bounding box center [734, 312] width 112 height 30
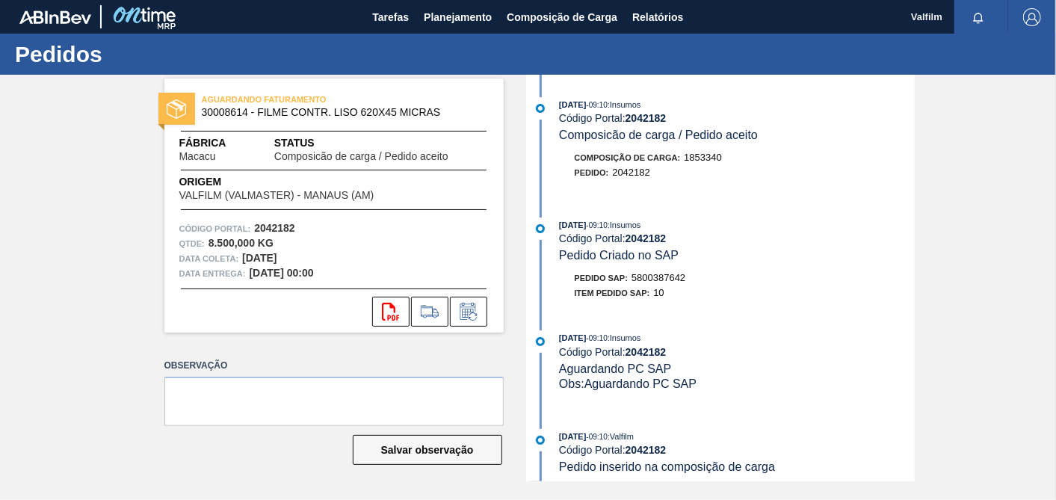
click at [670, 285] on div "Pedido SAP: 5800387642" at bounding box center [630, 277] width 111 height 15
click at [670, 283] on span "5800387642" at bounding box center [658, 277] width 54 height 11
copy span "5800387642"
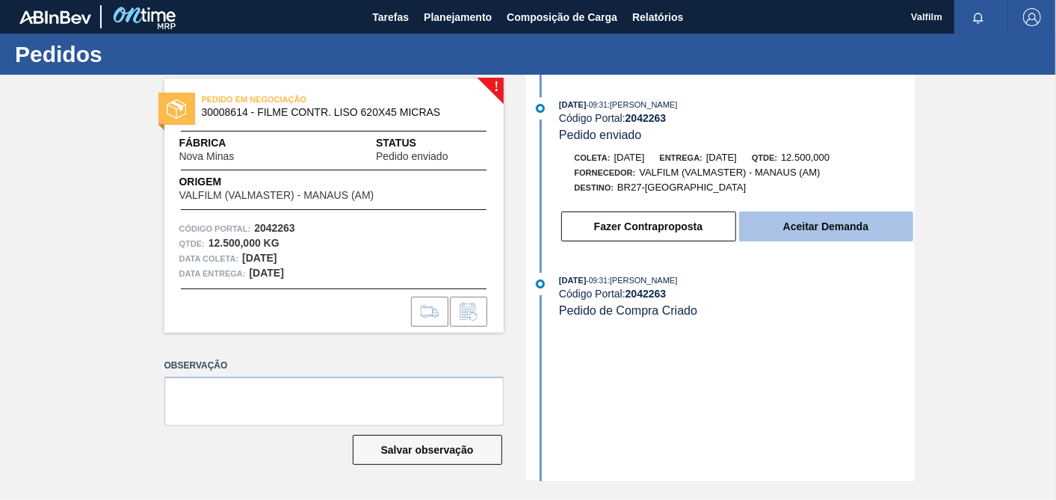
click at [793, 226] on button "Aceitar Demanda" at bounding box center [826, 226] width 174 height 30
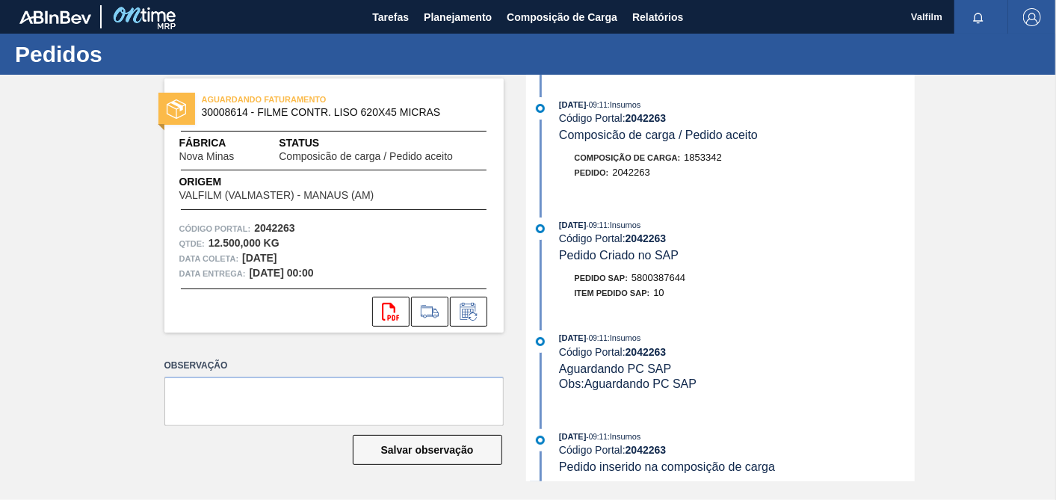
click at [648, 279] on span "5800387644" at bounding box center [658, 277] width 54 height 11
copy span "5800387644"
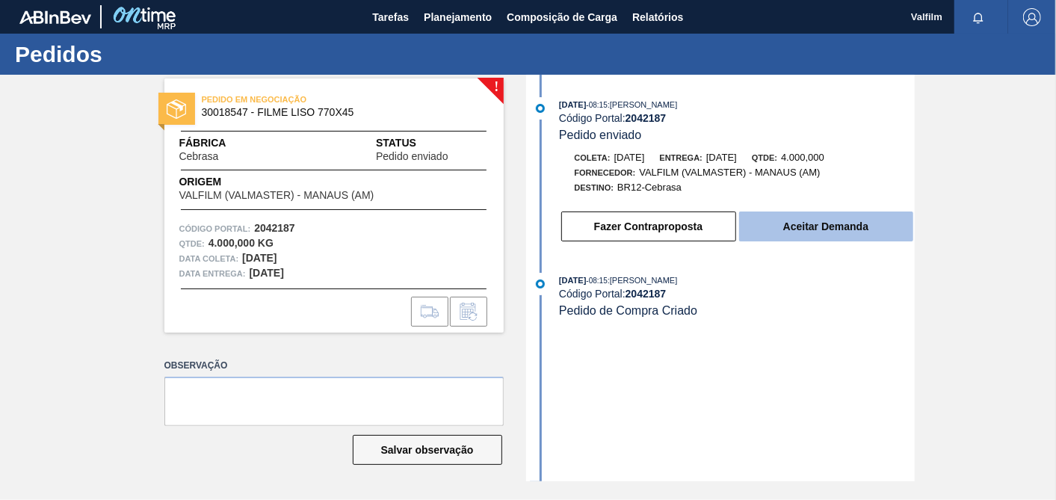
click at [854, 232] on button "Aceitar Demanda" at bounding box center [826, 226] width 174 height 30
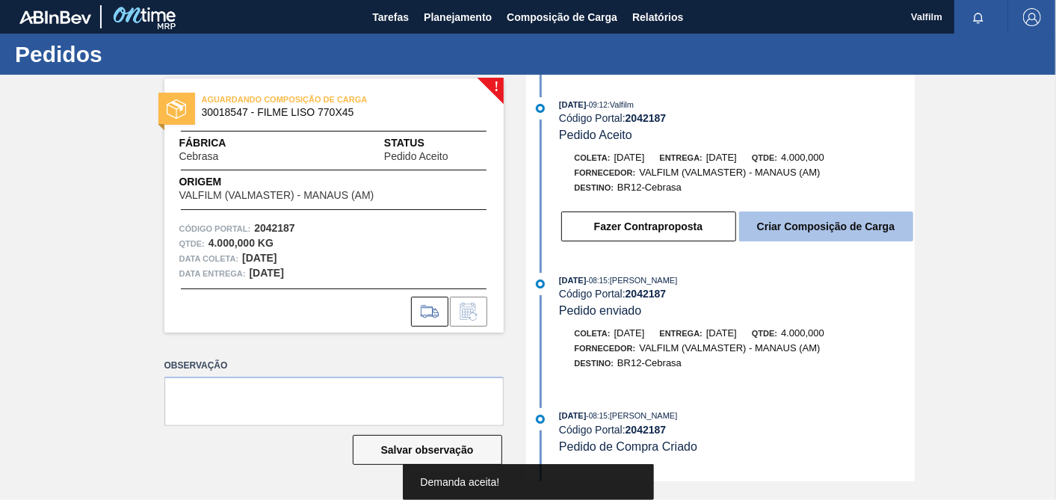
click at [817, 241] on button "Criar Composição de Carga" at bounding box center [826, 226] width 174 height 30
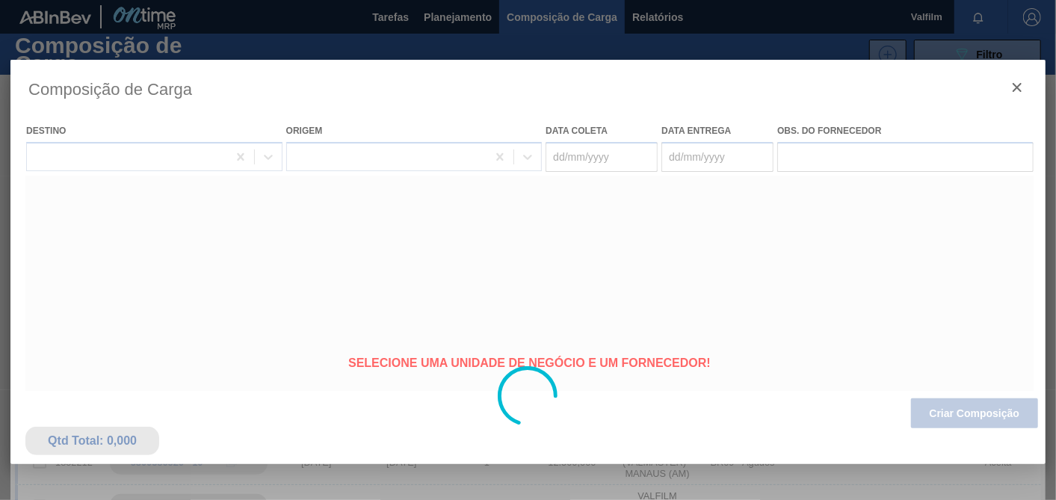
type coleta "[DATE]"
type Entrega "[DATE]"
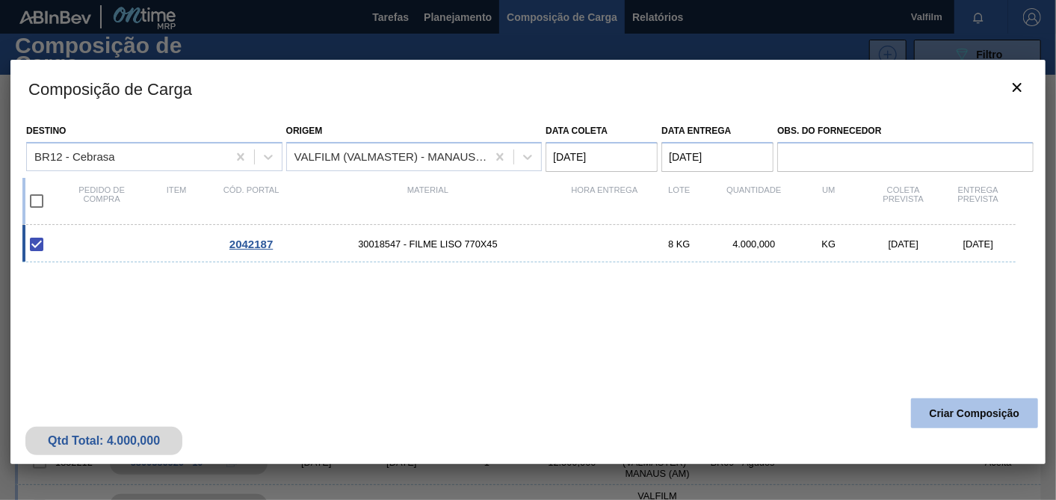
click at [945, 416] on button "Criar Composição" at bounding box center [974, 413] width 127 height 30
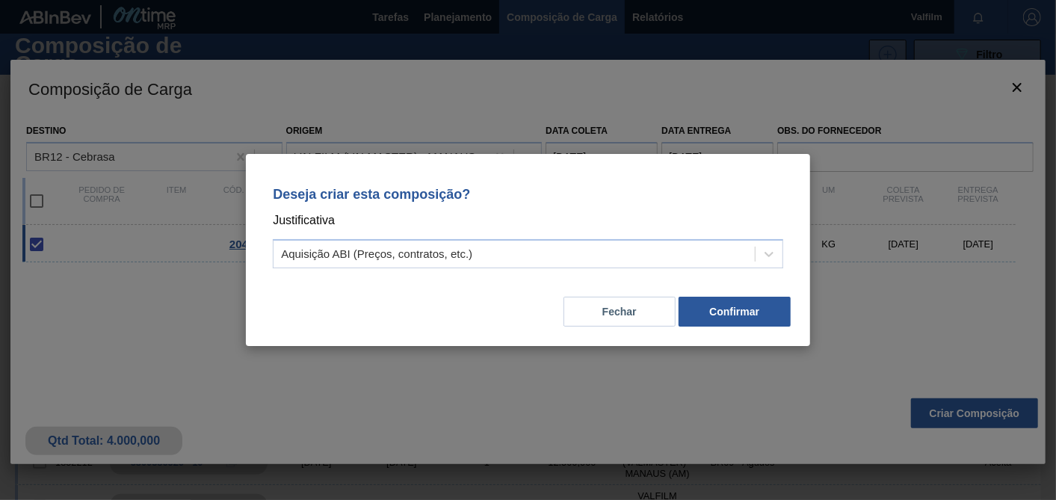
drag, startPoint x: 477, startPoint y: 256, endPoint x: 447, endPoint y: 270, distance: 33.4
click at [474, 256] on div "Aquisição ABI (Preços, contratos, etc.)" at bounding box center [513, 255] width 481 height 22
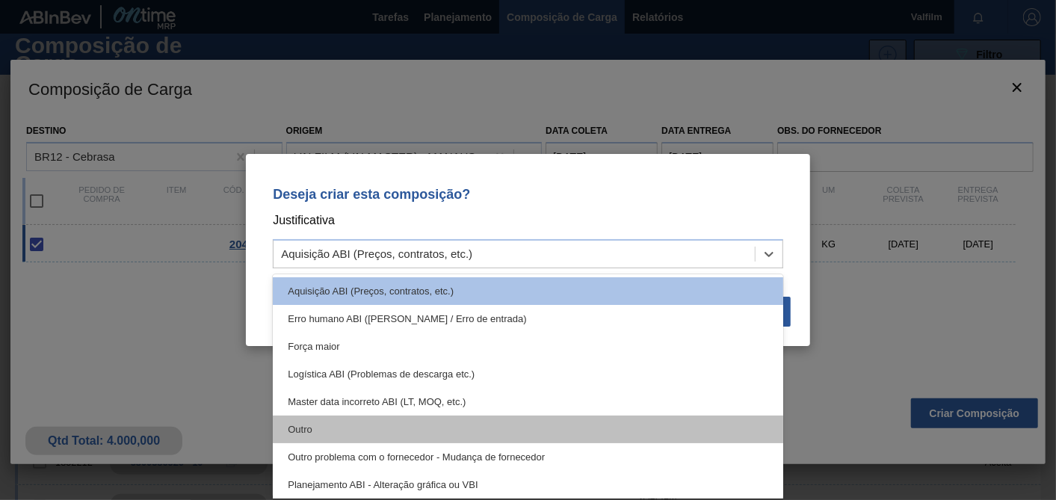
drag, startPoint x: 305, startPoint y: 409, endPoint x: 300, endPoint y: 430, distance: 21.4
click at [300, 430] on div "Aquisição ABI (Preços, contratos, etc.) Erro humano ABI (Cálculo / Erro de entr…" at bounding box center [528, 386] width 510 height 224
click at [300, 430] on div "Outro" at bounding box center [528, 429] width 510 height 28
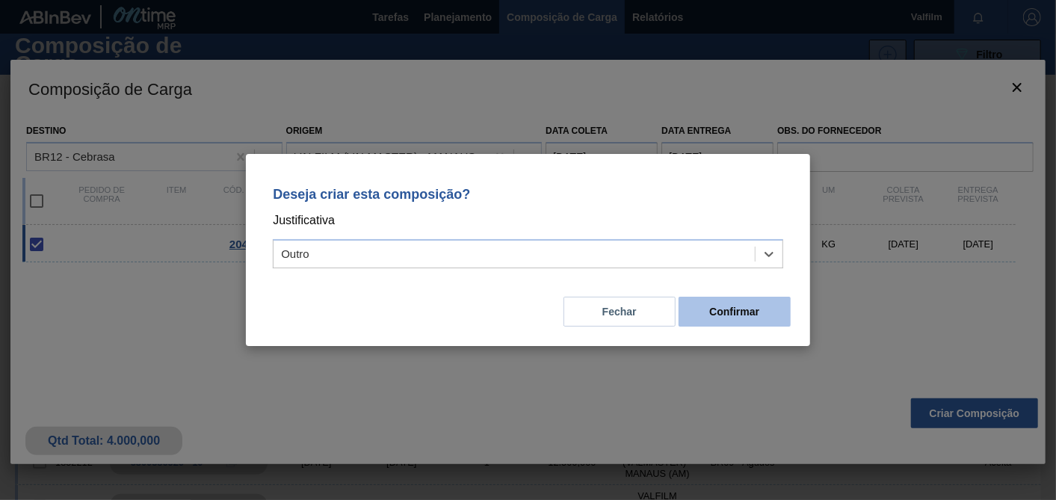
click at [753, 315] on button "Confirmar" at bounding box center [734, 312] width 112 height 30
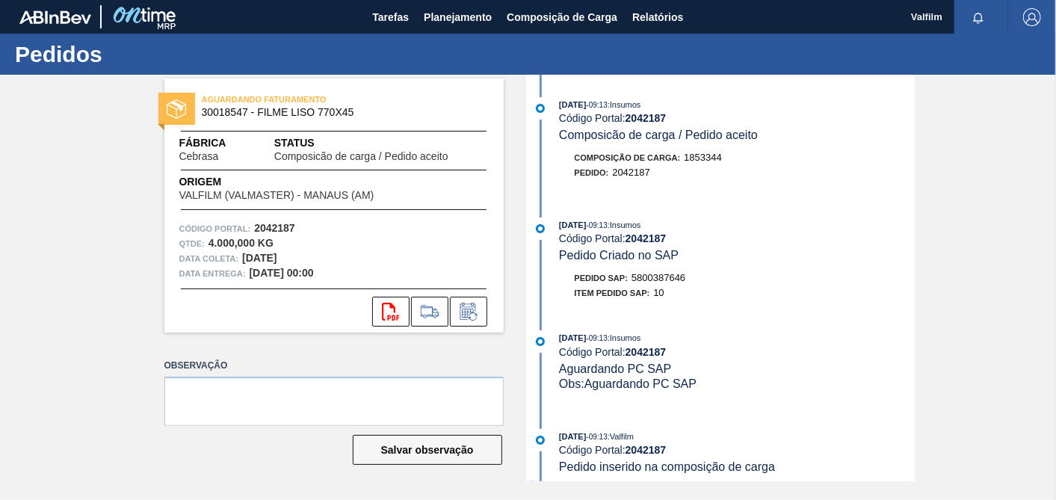
click at [646, 277] on span "5800387646" at bounding box center [658, 277] width 54 height 11
copy span "5800387646"
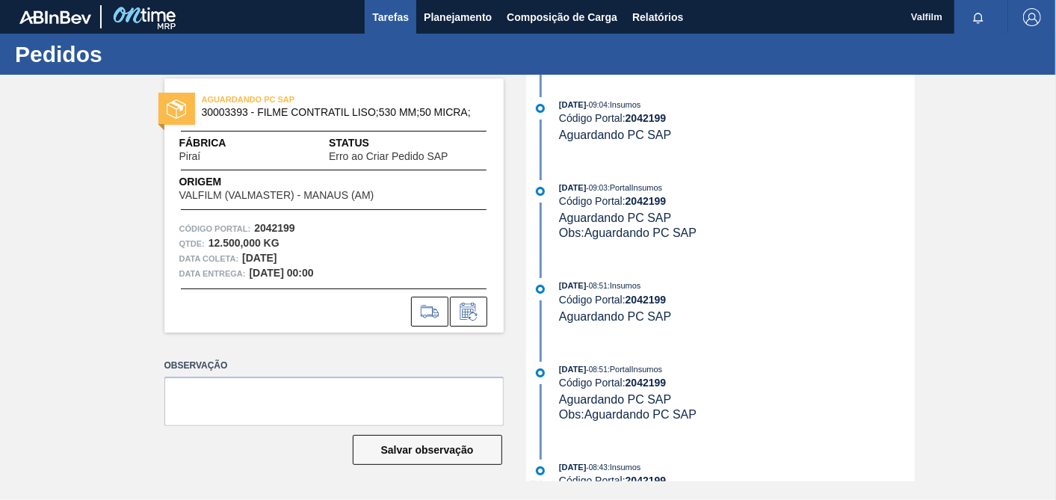
click at [388, 13] on span "Tarefas" at bounding box center [390, 17] width 37 height 18
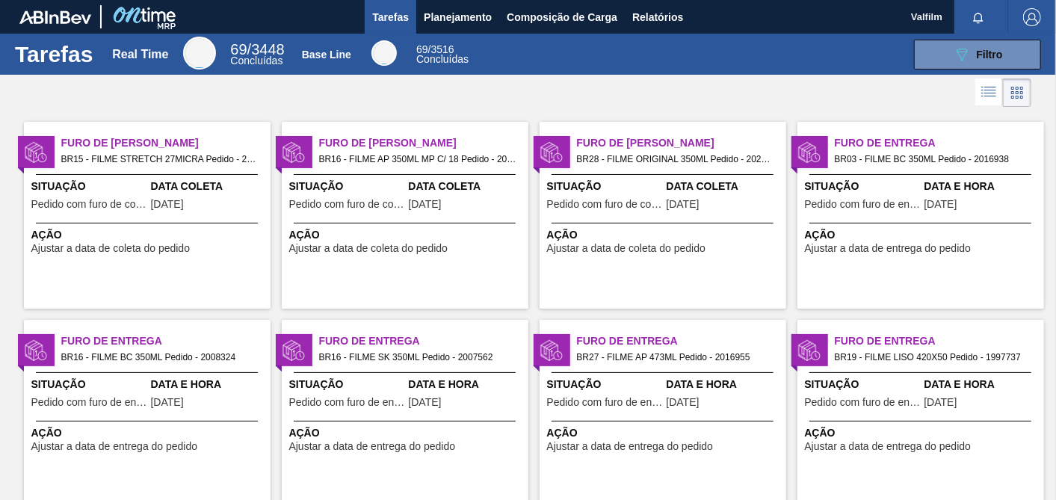
click at [433, 258] on div "Furo de Coleta BR16 - FILME AP 350ML MP C/ 18 Pedido - 2022672 Situação Pedido …" at bounding box center [405, 215] width 247 height 187
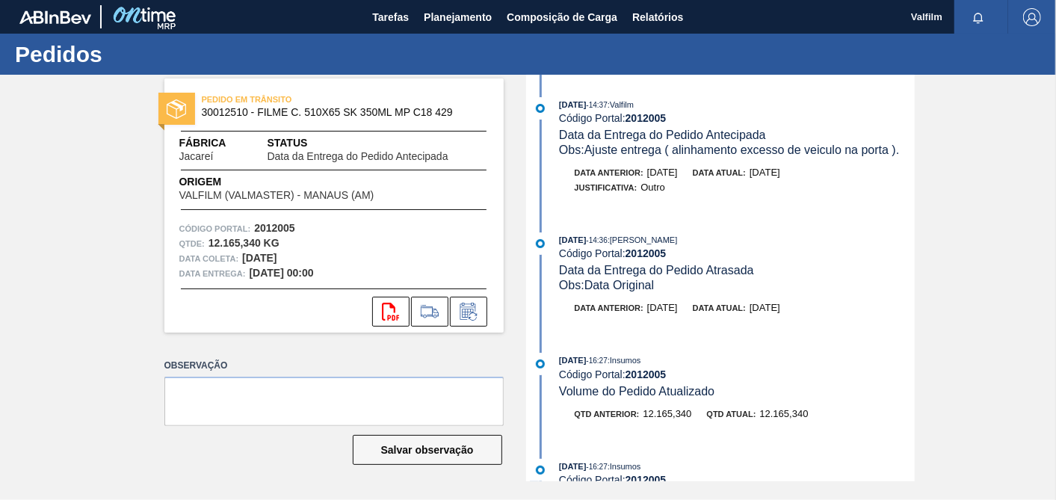
click at [715, 225] on div "[DATE] 14:37 : Valfilm Código Portal: 2012005 Data da Entrega do Pedido Antecip…" at bounding box center [722, 278] width 385 height 406
click at [474, 312] on icon at bounding box center [468, 312] width 24 height 18
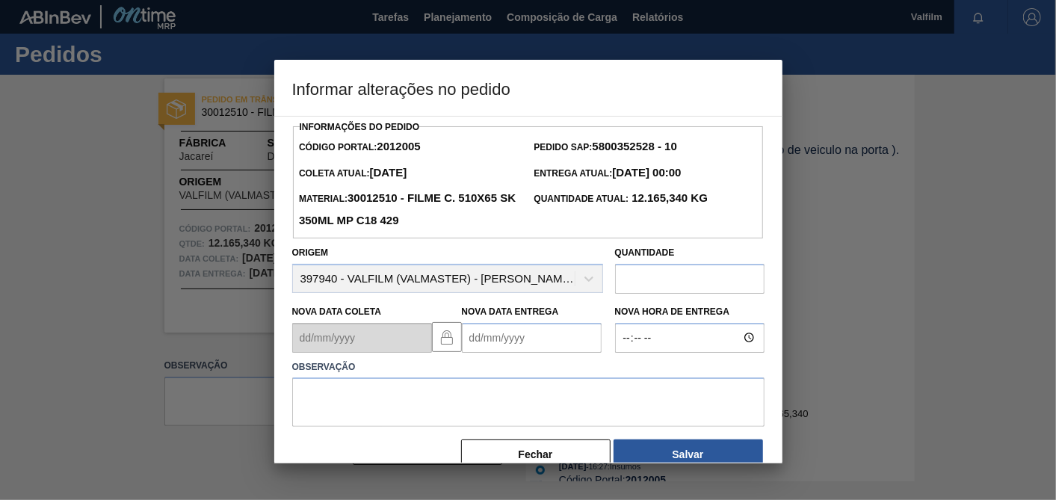
click at [524, 331] on Entrega2012005 "Nova Data Entrega" at bounding box center [532, 338] width 140 height 30
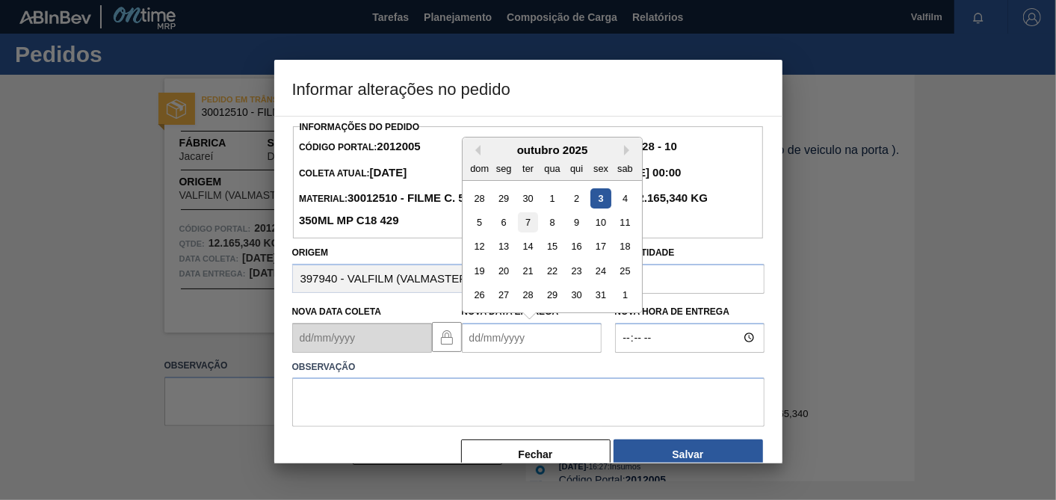
click at [525, 223] on div "7" at bounding box center [527, 222] width 20 height 20
type Entrega2012005 "07/10/2025"
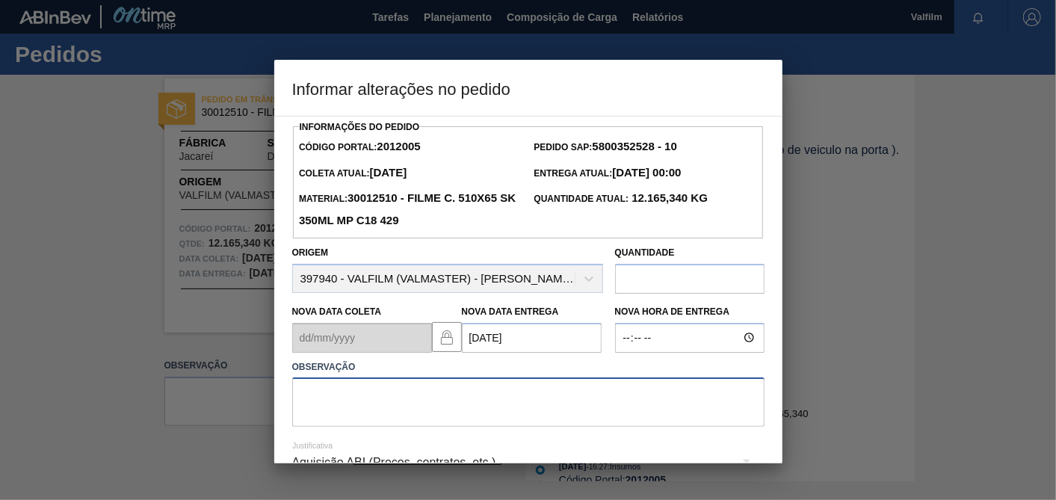
click at [531, 390] on textarea at bounding box center [528, 401] width 472 height 49
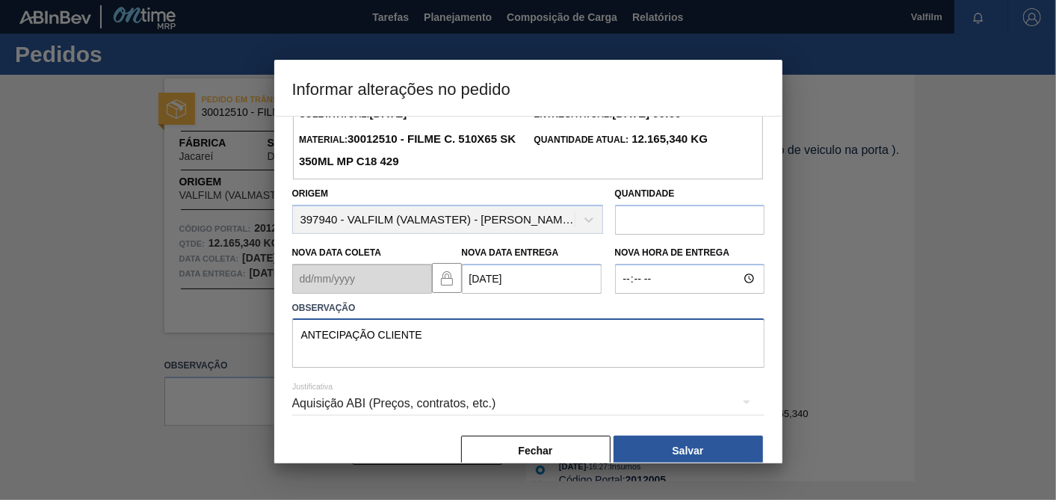
scroll to position [82, 0]
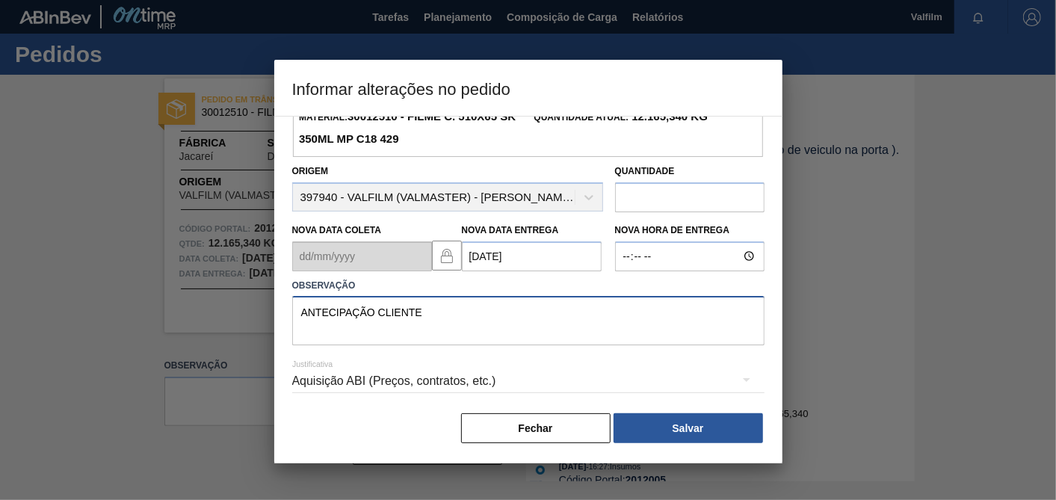
type textarea "ANTECIPAÇÃO CLIENTE"
click at [523, 392] on div "Justificativa Aquisição ABI (Preços, contratos, etc.)" at bounding box center [528, 372] width 472 height 54
drag, startPoint x: 523, startPoint y: 392, endPoint x: 456, endPoint y: 381, distance: 68.2
click at [456, 381] on div "Aquisição ABI (Preços, contratos, etc.)" at bounding box center [528, 381] width 472 height 42
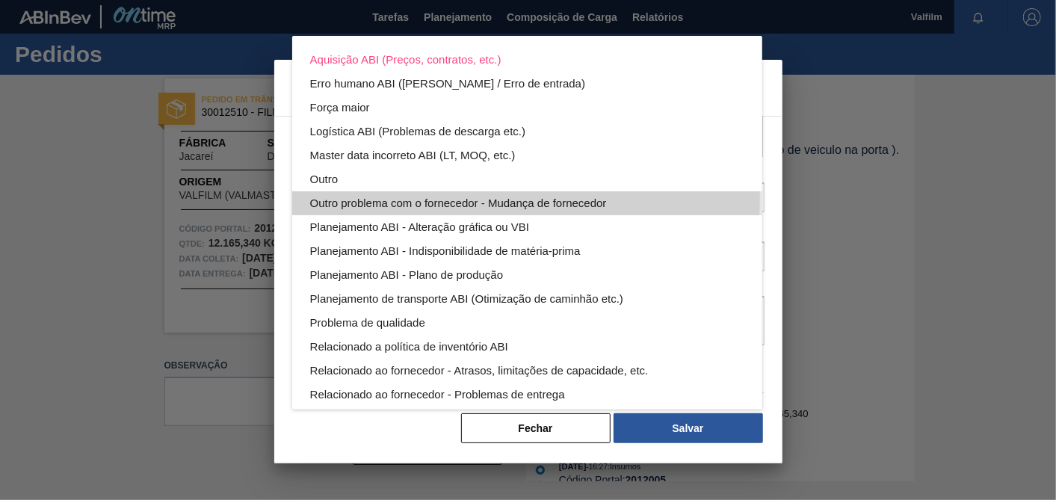
click at [325, 195] on div "Outro problema com o fornecedor - Mudança de fornecedor" at bounding box center [527, 203] width 434 height 24
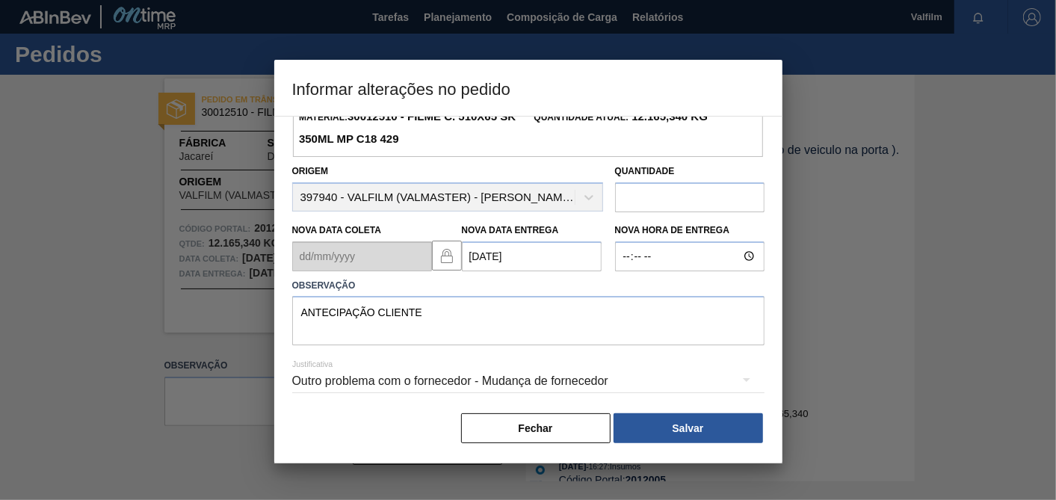
click at [467, 371] on div "Outro problema com o fornecedor - Mudança de fornecedor" at bounding box center [528, 381] width 472 height 42
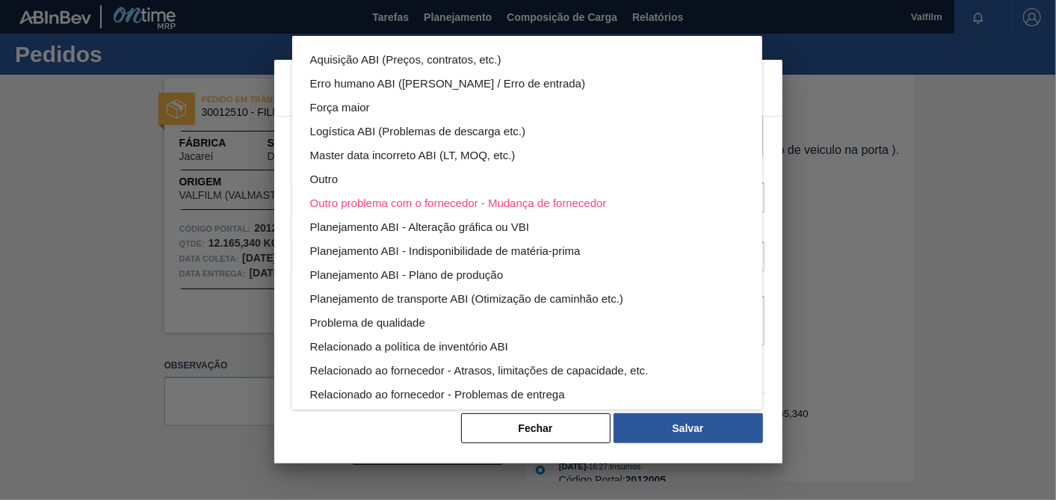
scroll to position [81, 0]
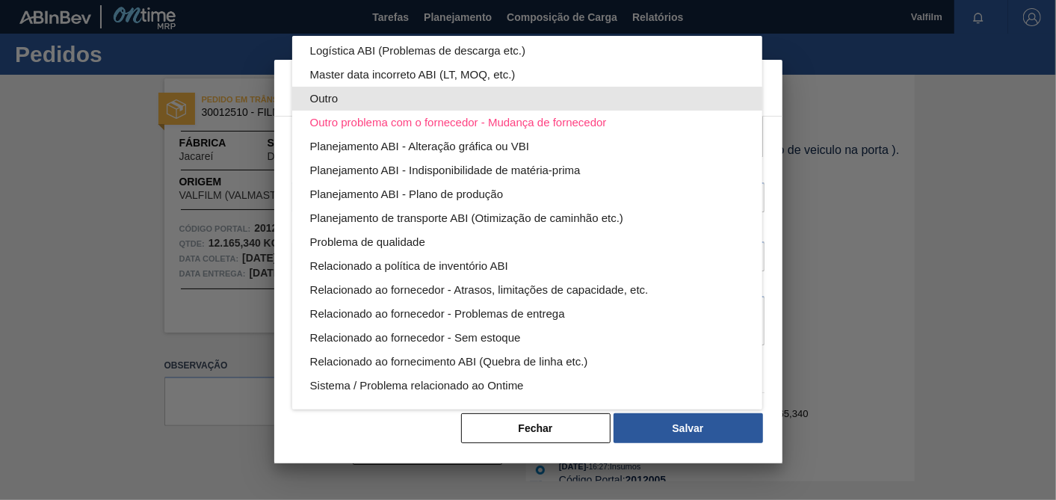
click at [363, 104] on div "Outro" at bounding box center [527, 99] width 434 height 24
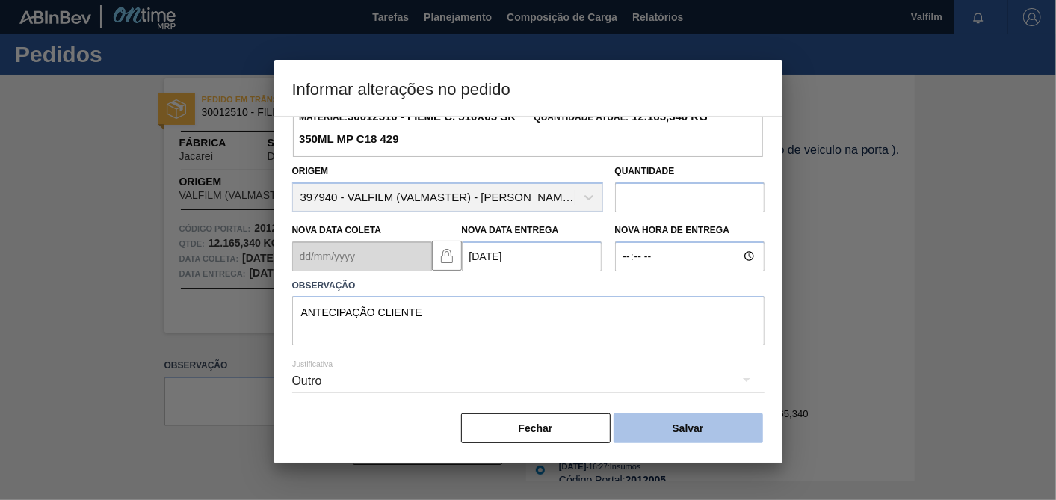
click at [656, 434] on button "Salvar" at bounding box center [687, 428] width 149 height 30
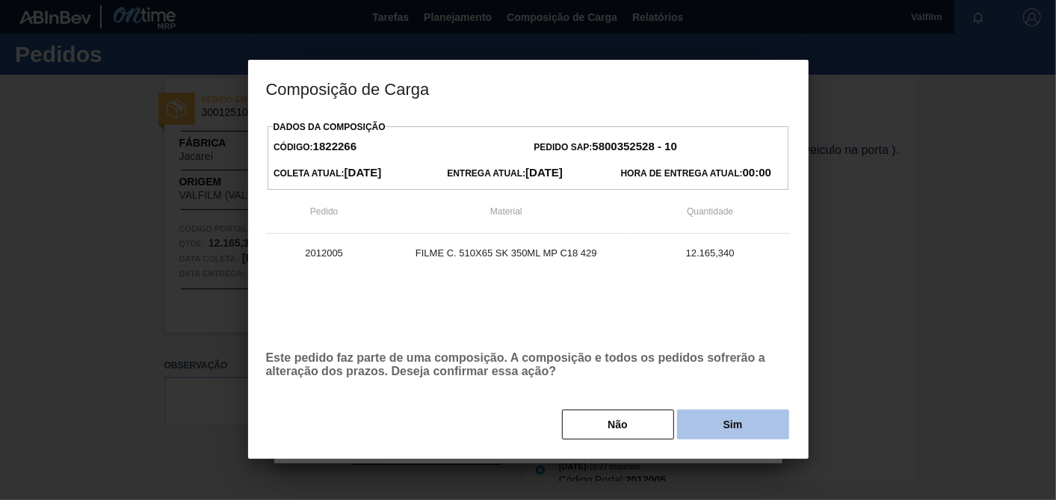
click at [693, 413] on button "Sim" at bounding box center [733, 424] width 112 height 30
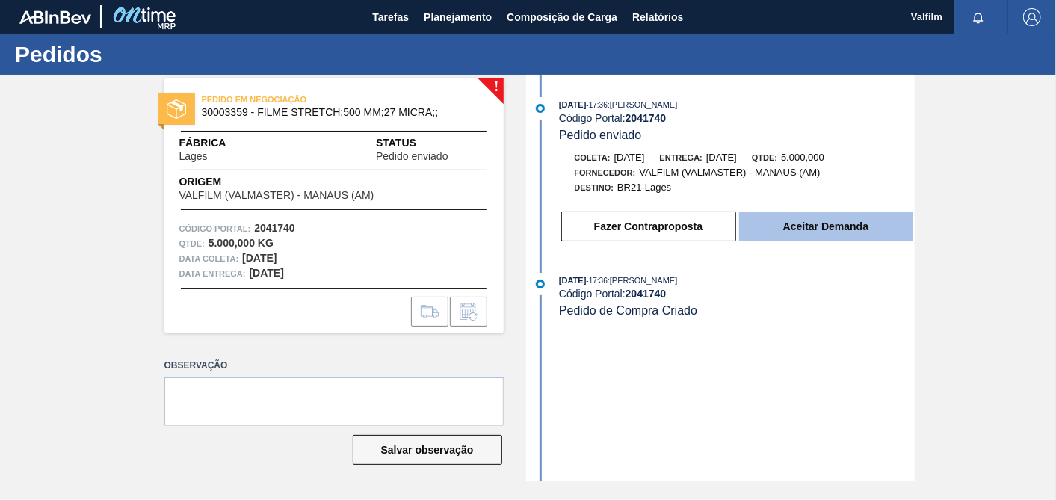
click at [817, 241] on button "Aceitar Demanda" at bounding box center [826, 226] width 174 height 30
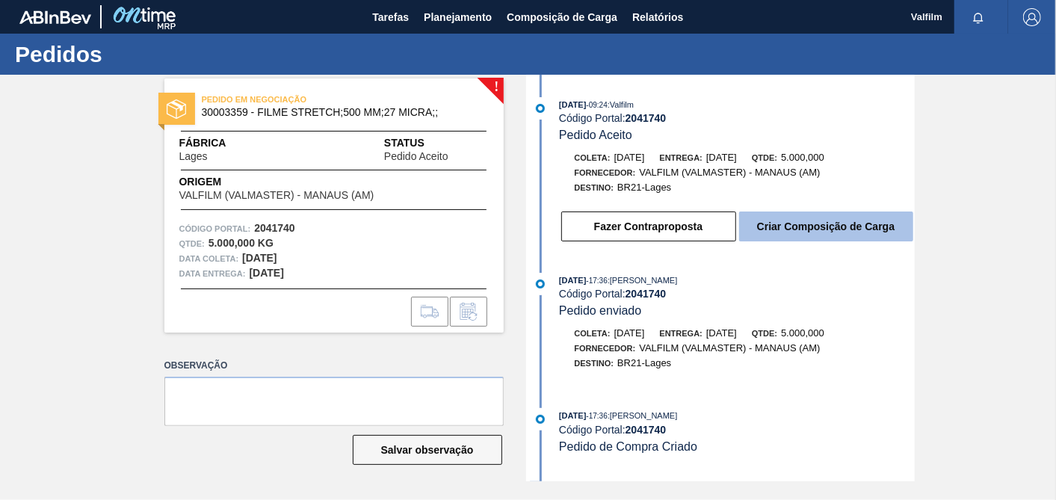
click at [817, 225] on button "Criar Composição de Carga" at bounding box center [826, 226] width 174 height 30
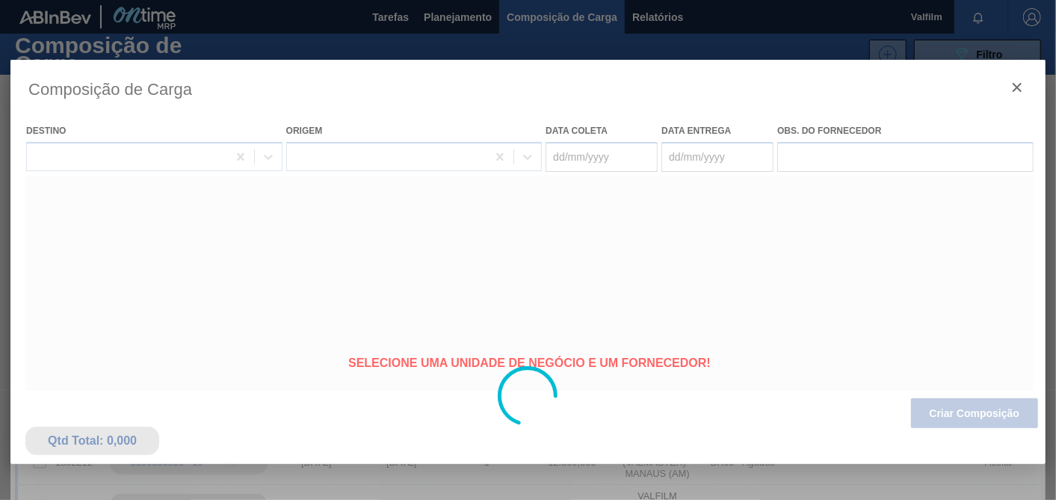
type coleta "05/11/2025"
type Entrega "05/12/2025"
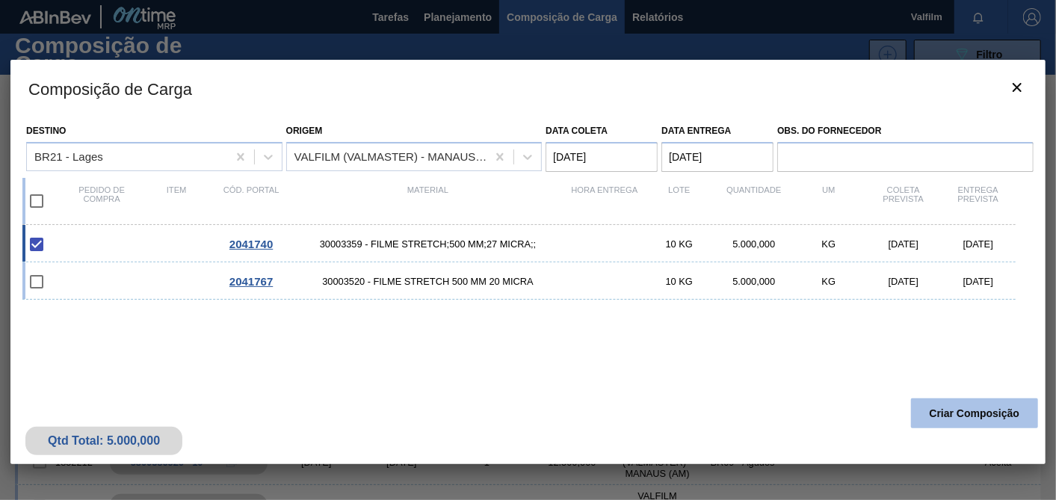
click at [1005, 399] on button "Criar Composição" at bounding box center [974, 413] width 127 height 30
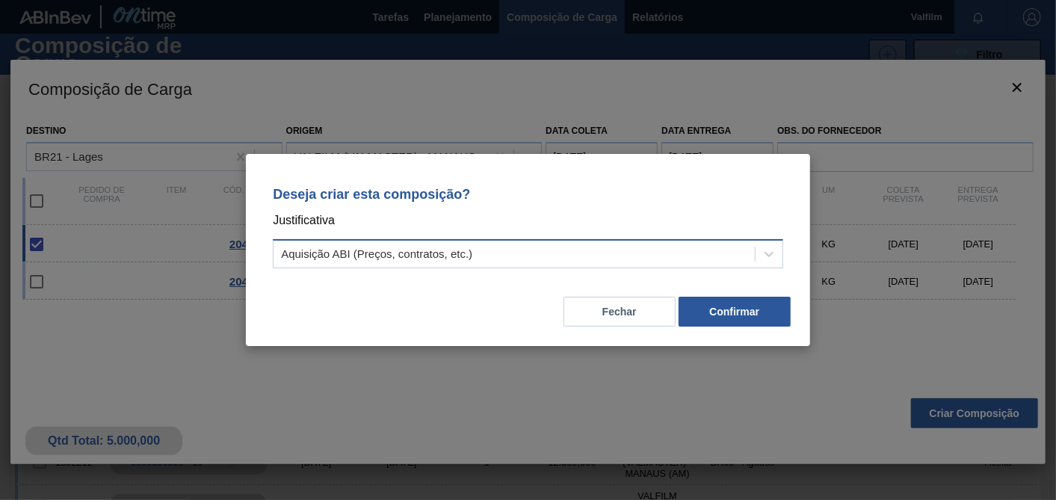
click at [535, 256] on div "Aquisição ABI (Preços, contratos, etc.)" at bounding box center [513, 255] width 481 height 22
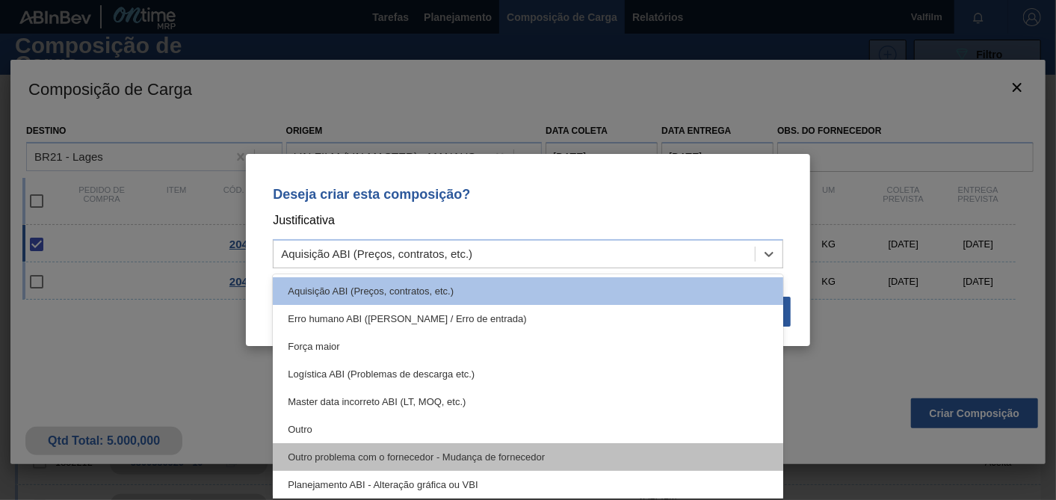
click at [290, 444] on div "Outro problema com o fornecedor - Mudança de fornecedor" at bounding box center [528, 457] width 510 height 28
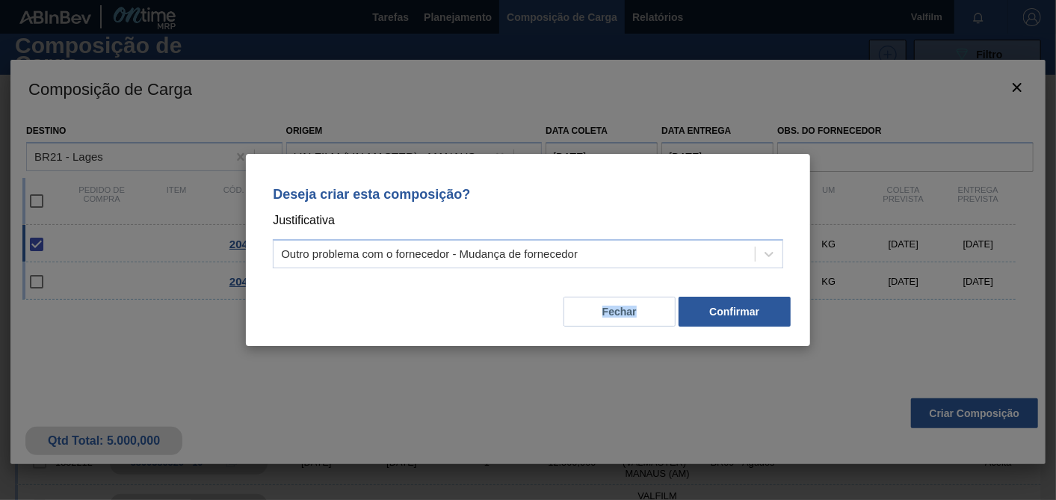
click at [290, 444] on div "Deseja criar esta composição? Justificativa Outro problema com o fornecedor - M…" at bounding box center [528, 250] width 1056 height 500
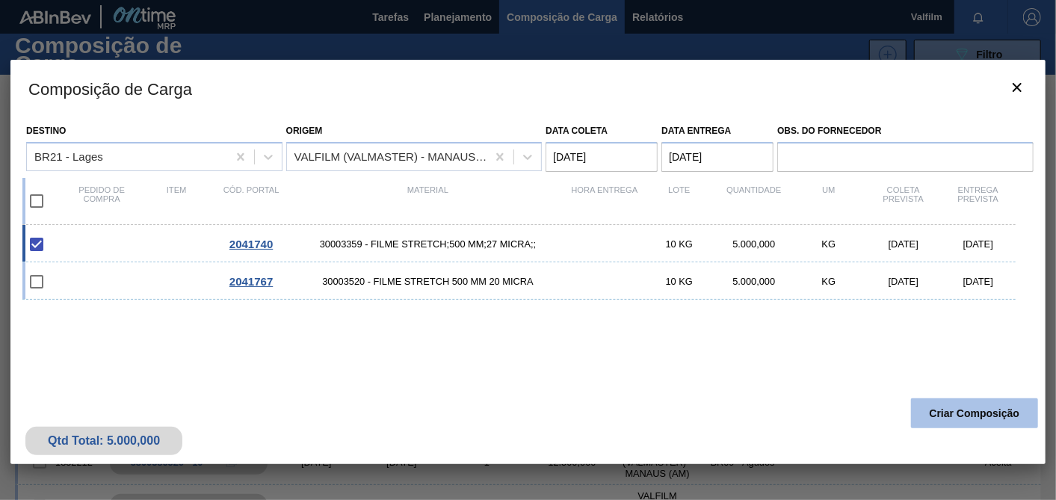
click at [996, 412] on button "Criar Composição" at bounding box center [974, 413] width 127 height 30
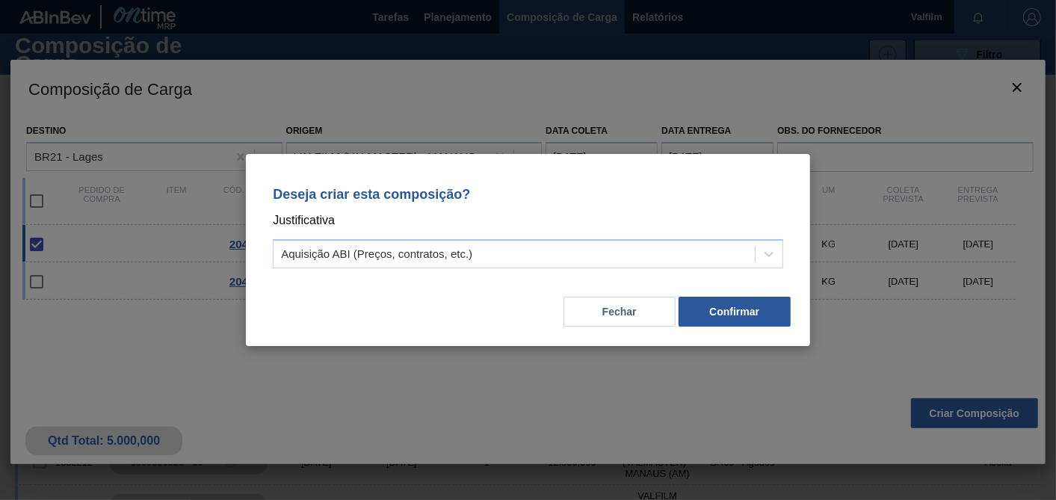
click at [439, 273] on div "Deseja criar esta composição? Justificativa Aquisição ABI (Preços, contratos, e…" at bounding box center [528, 224] width 528 height 105
click at [432, 258] on div "Aquisição ABI (Preços, contratos, etc.)" at bounding box center [376, 254] width 191 height 13
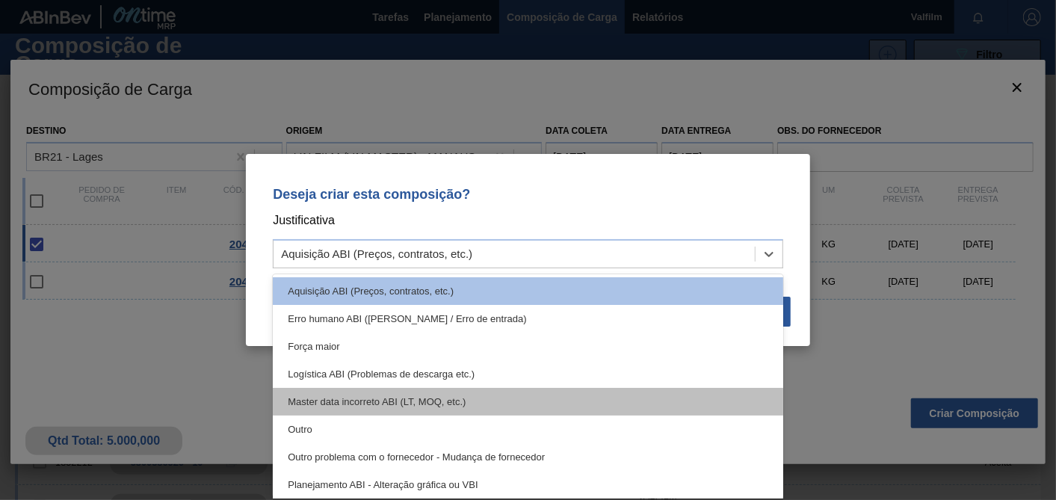
click at [347, 414] on div "Master data incorreto ABI (LT, MOQ, etc.)" at bounding box center [528, 402] width 510 height 28
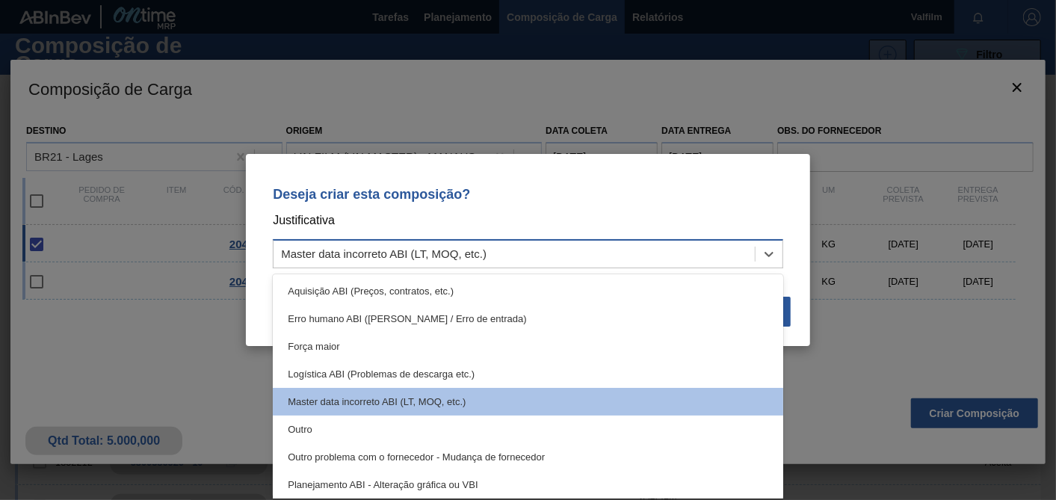
click at [436, 253] on div "Master data incorreto ABI (LT, MOQ, etc.)" at bounding box center [383, 254] width 205 height 13
drag, startPoint x: 326, startPoint y: 430, endPoint x: 518, endPoint y: 392, distance: 195.7
click at [326, 430] on div "Outro" at bounding box center [528, 429] width 510 height 28
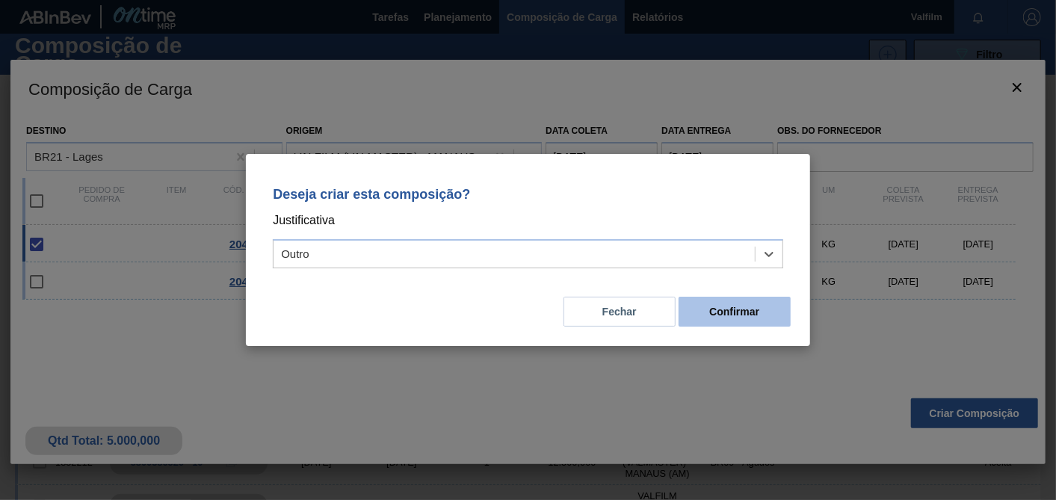
click at [726, 321] on button "Confirmar" at bounding box center [734, 312] width 112 height 30
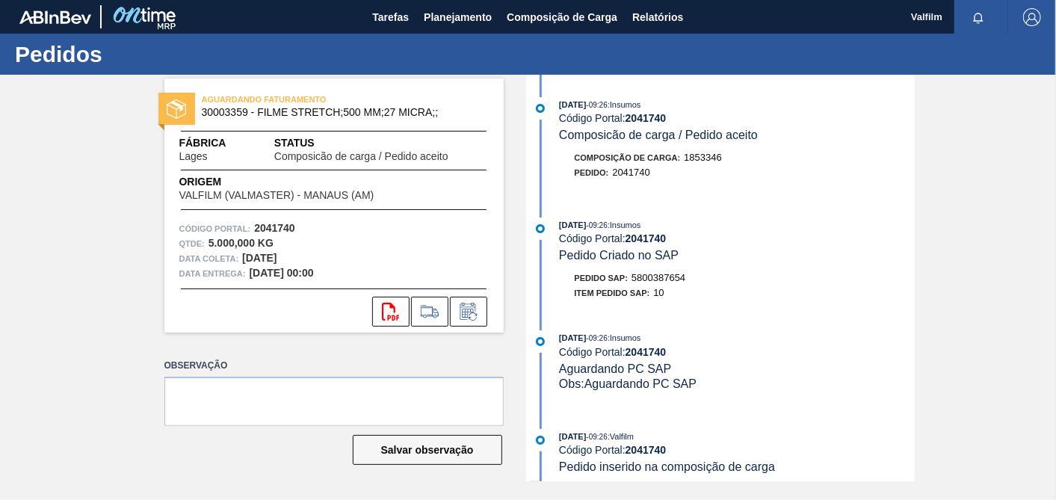
click at [681, 279] on span "5800387654" at bounding box center [658, 277] width 54 height 11
copy span "5800387654"
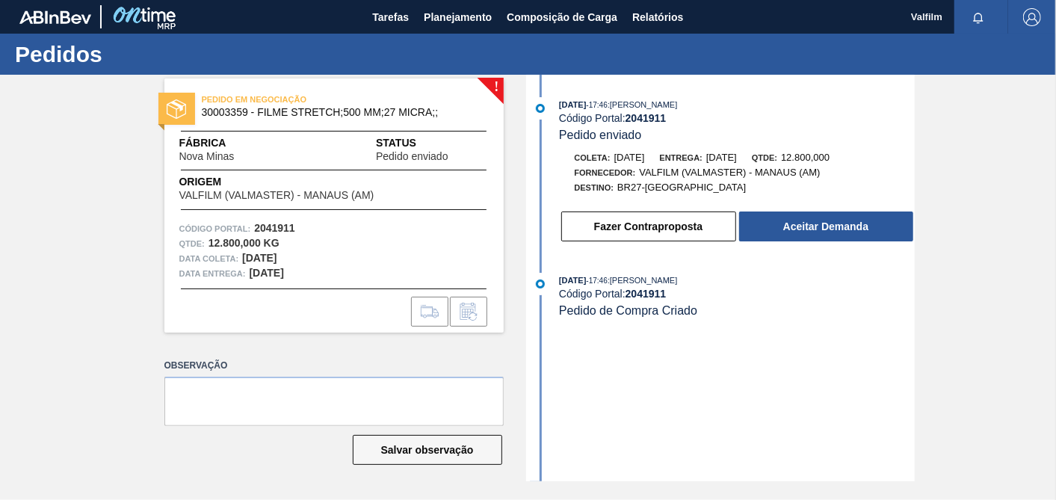
click at [829, 243] on div "Fazer Contraproposta Aceitar Demanda" at bounding box center [737, 226] width 355 height 33
click at [840, 213] on div "Fazer Contraproposta Aceitar Demanda" at bounding box center [722, 222] width 385 height 40
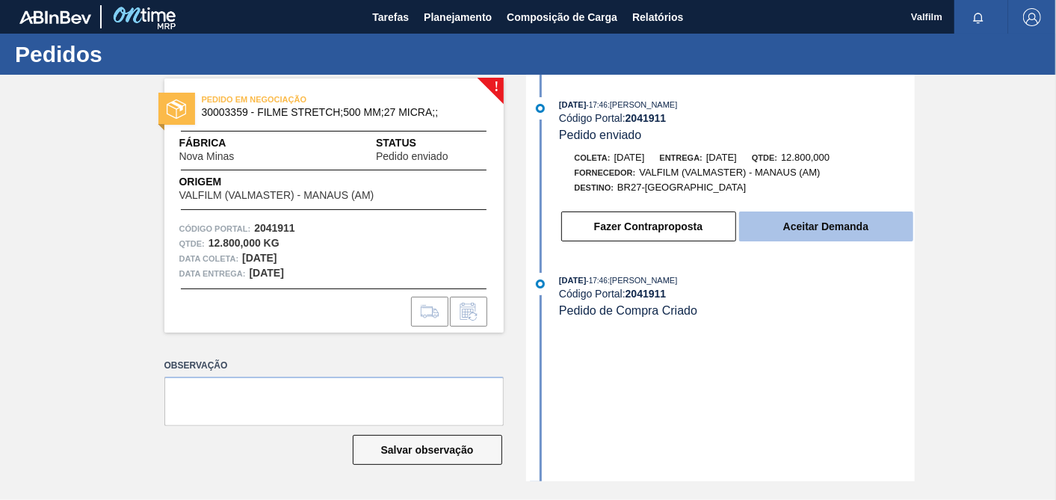
click at [835, 233] on button "Aceitar Demanda" at bounding box center [826, 226] width 174 height 30
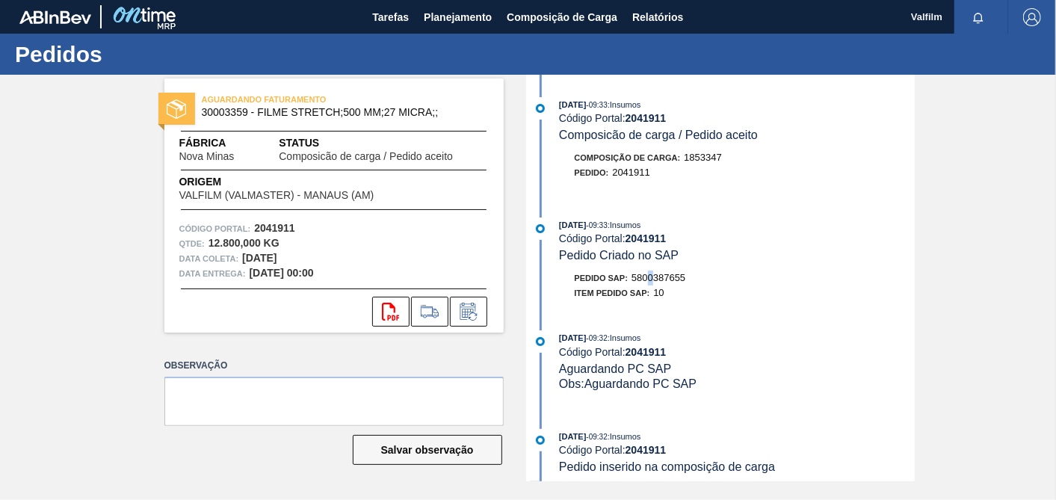
click at [653, 277] on span "5800387655" at bounding box center [658, 277] width 54 height 11
drag, startPoint x: 653, startPoint y: 277, endPoint x: 687, endPoint y: 276, distance: 34.4
click at [686, 276] on div "Pedido SAP: 5800387655" at bounding box center [630, 277] width 111 height 15
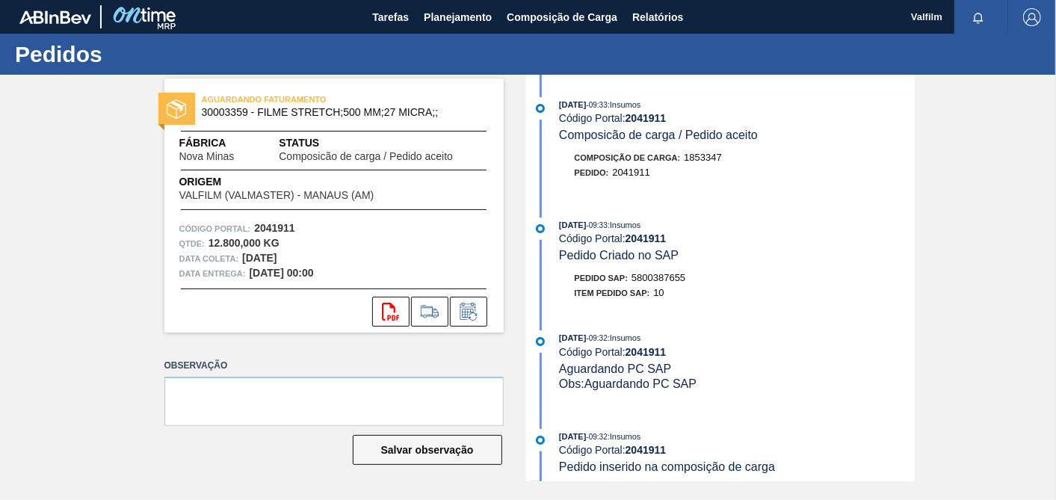
click at [679, 281] on span "5800387655" at bounding box center [658, 277] width 54 height 11
copy span "5800387655"
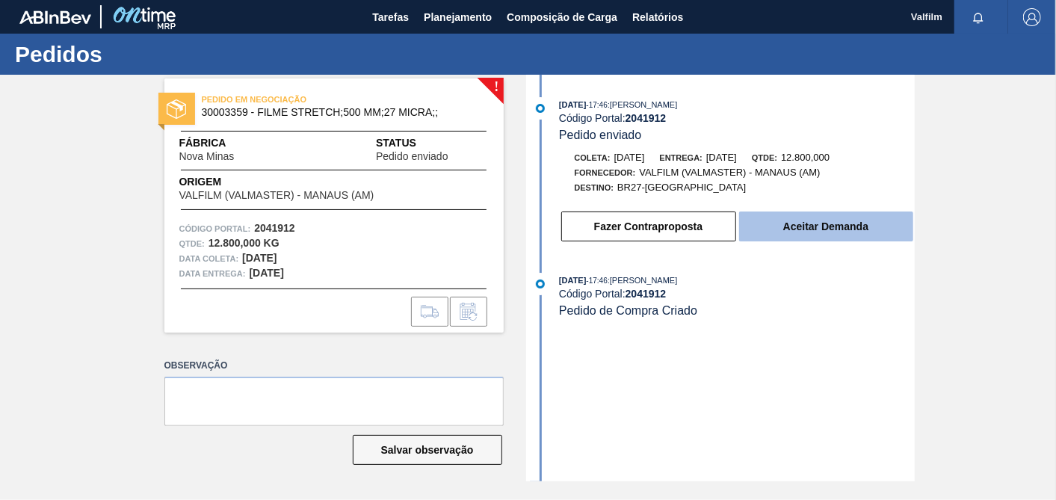
click at [813, 228] on button "Aceitar Demanda" at bounding box center [826, 226] width 174 height 30
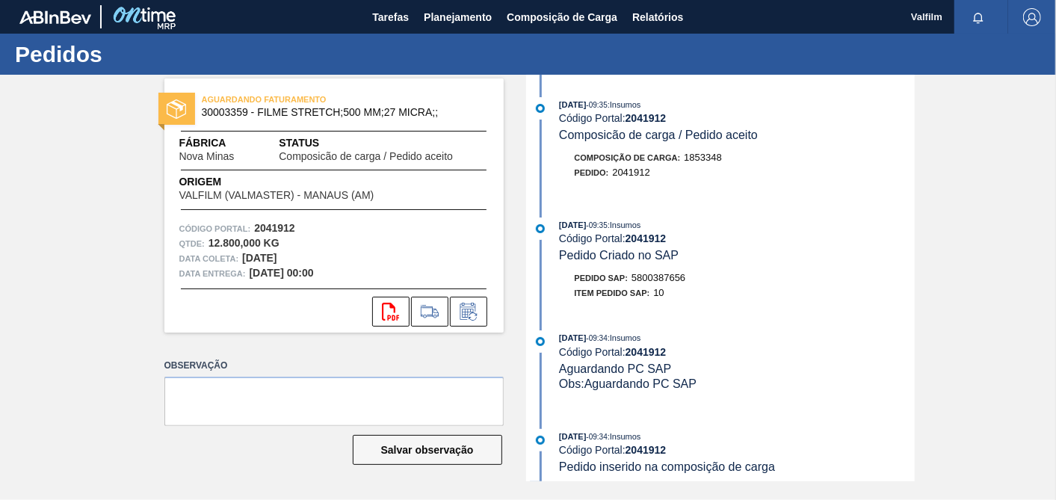
click at [640, 280] on span "5800387656" at bounding box center [658, 277] width 54 height 11
copy span "5800387656"
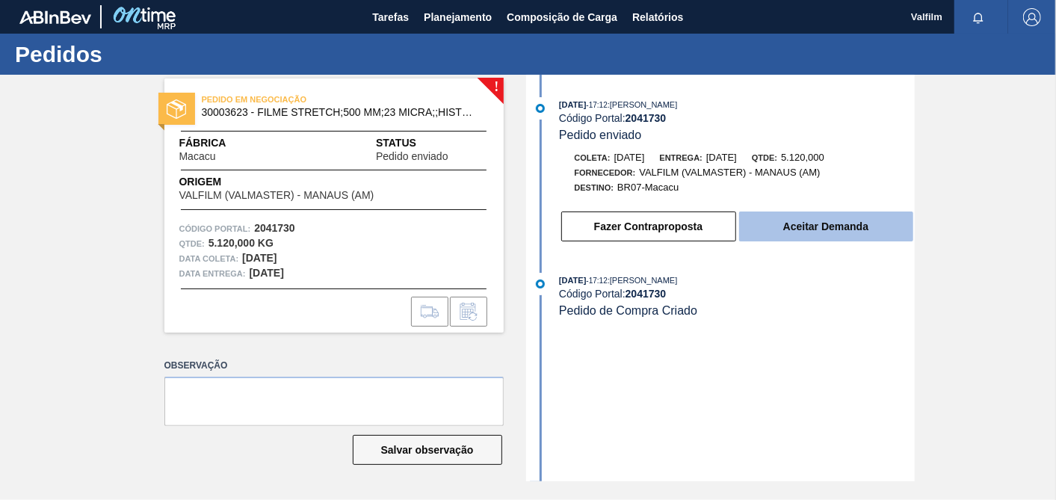
click at [797, 224] on button "Aceitar Demanda" at bounding box center [826, 226] width 174 height 30
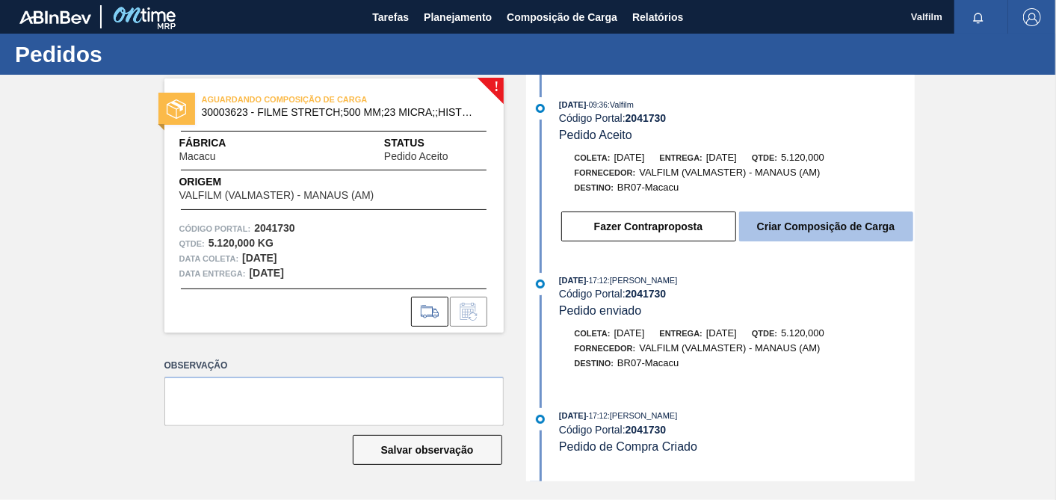
click at [858, 223] on button "Criar Composição de Carga" at bounding box center [826, 226] width 174 height 30
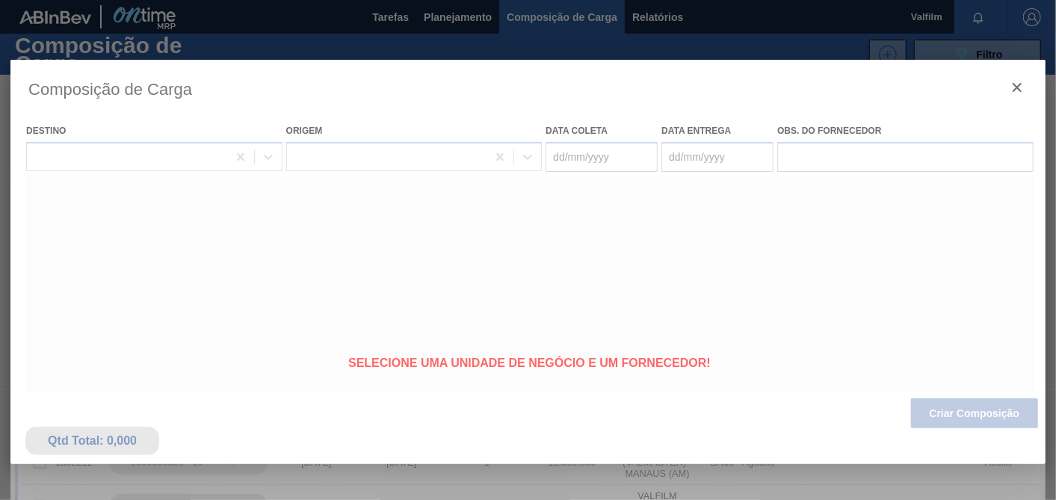
type coleta "[DATE]"
type Entrega "[DATE]"
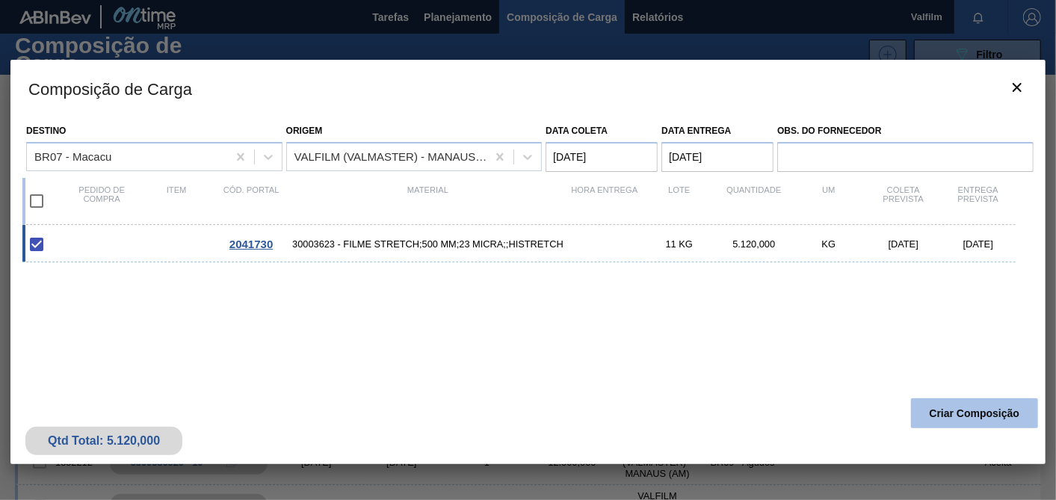
click at [953, 407] on button "Criar Composição" at bounding box center [974, 413] width 127 height 30
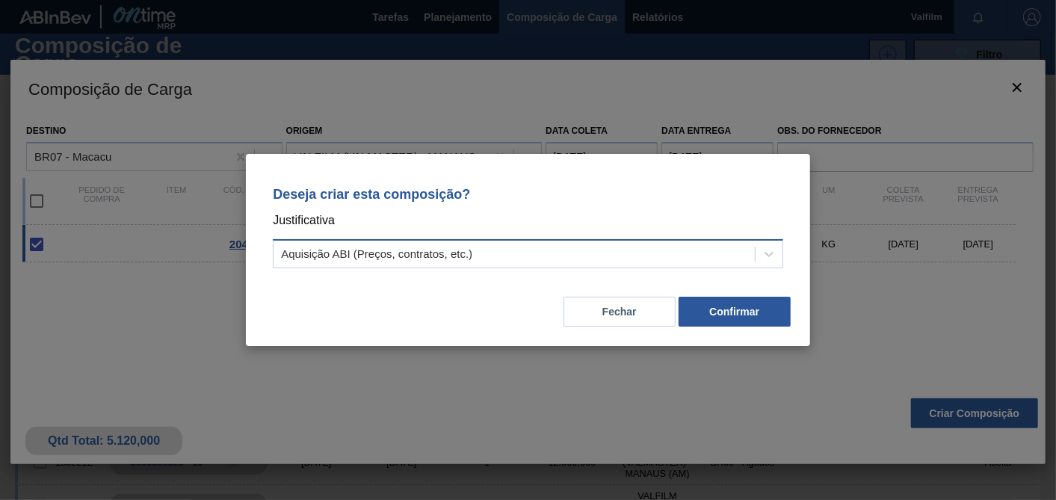
click at [379, 264] on div "Aquisição ABI (Preços, contratos, etc.)" at bounding box center [513, 255] width 481 height 22
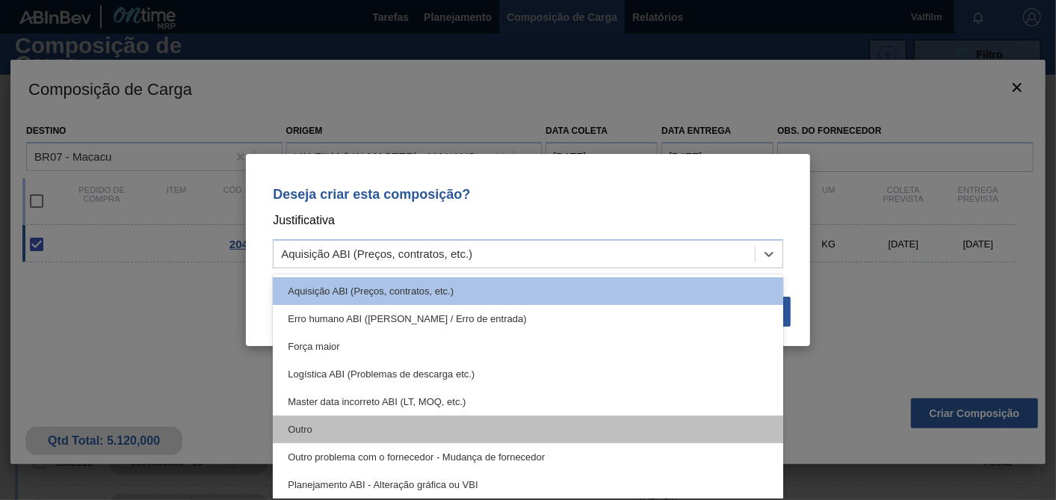
click at [301, 429] on div "Outro" at bounding box center [528, 429] width 510 height 28
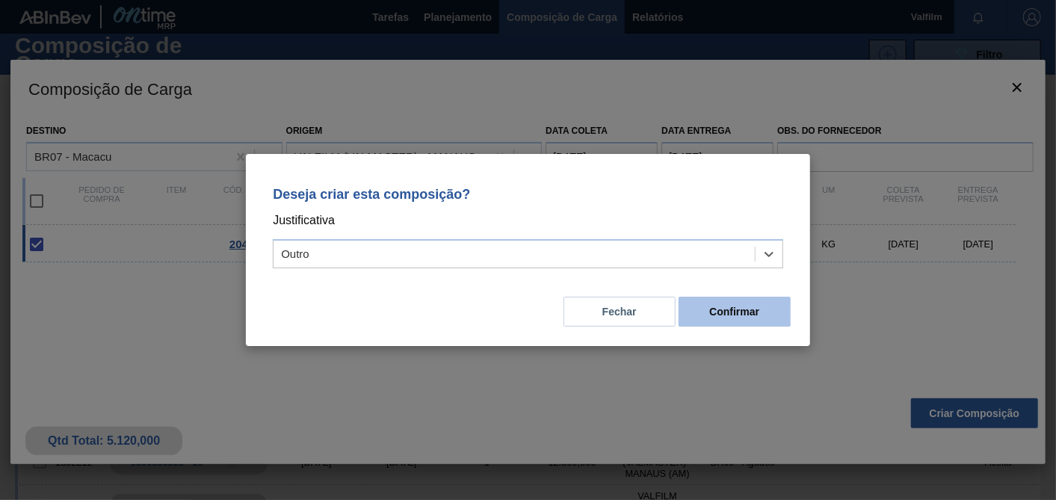
click at [731, 314] on button "Confirmar" at bounding box center [734, 312] width 112 height 30
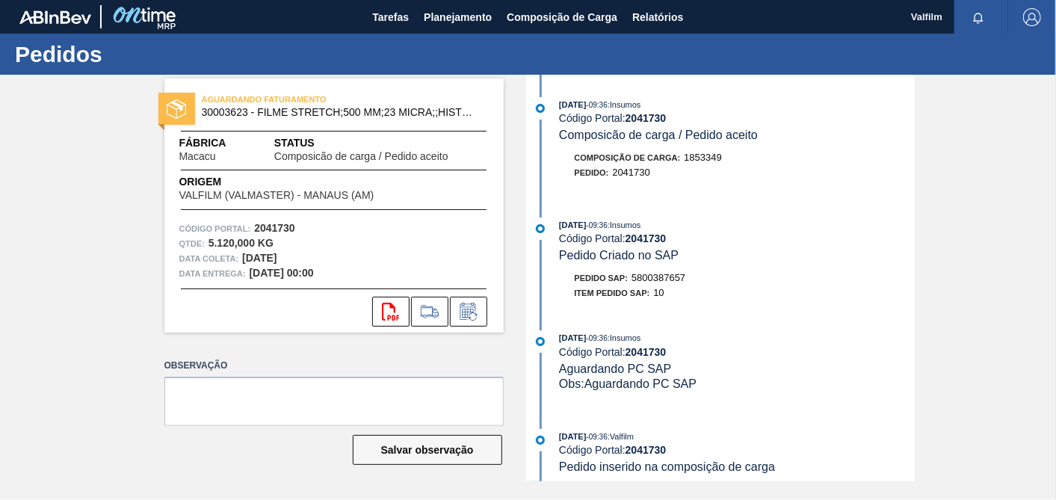
click at [664, 283] on span "5800387657" at bounding box center [658, 277] width 54 height 11
copy span "5800387657"
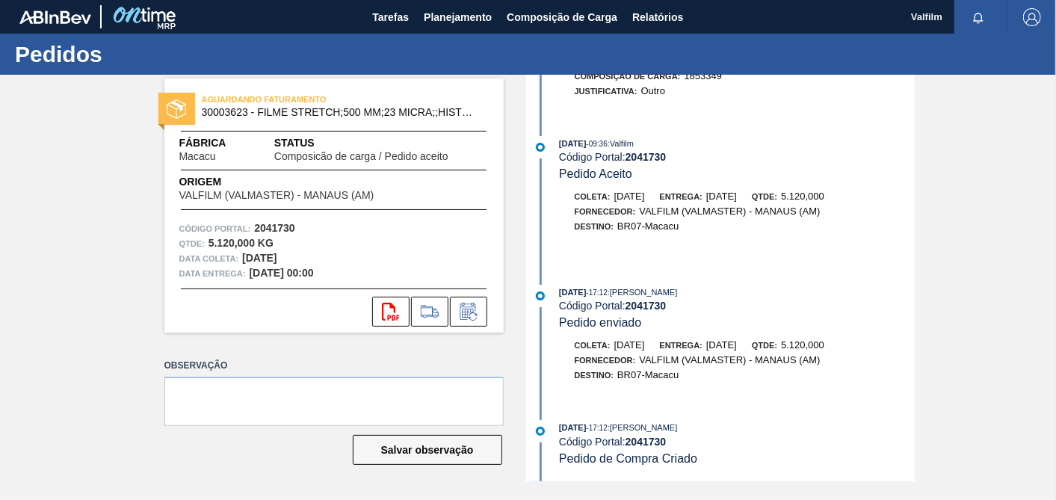
scroll to position [435, 0]
click at [466, 312] on icon at bounding box center [468, 312] width 24 height 18
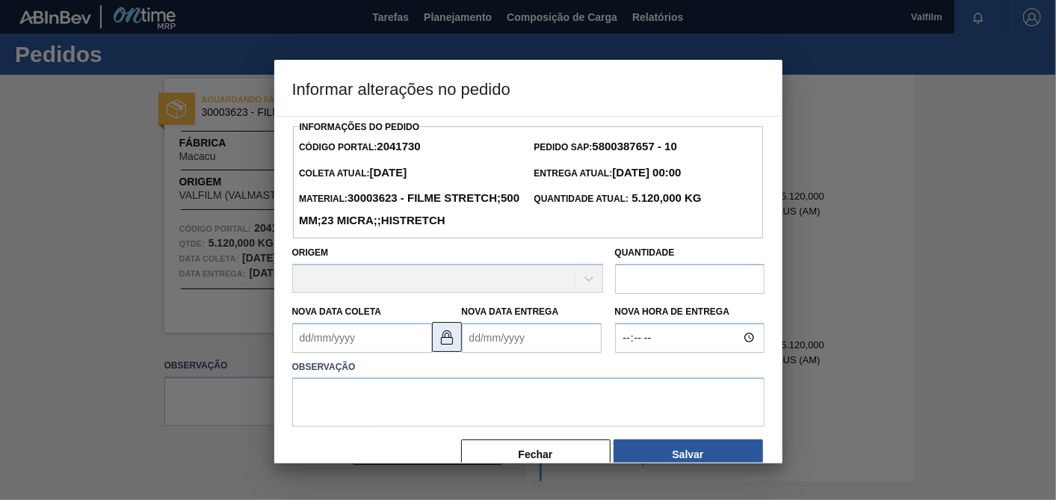
click at [456, 352] on button at bounding box center [447, 337] width 30 height 30
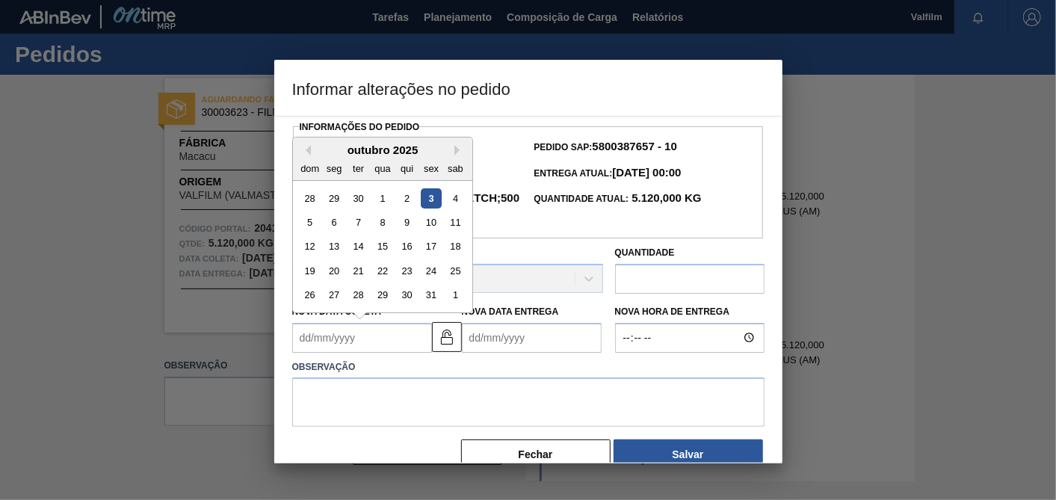
click at [354, 353] on Coleta2041730 "Nova Data Coleta" at bounding box center [362, 338] width 140 height 30
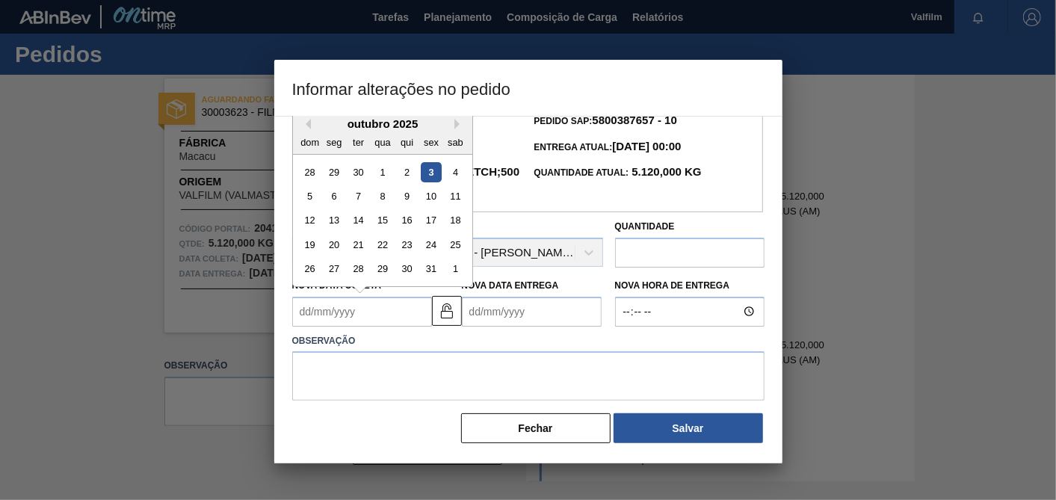
scroll to position [49, 0]
drag, startPoint x: 337, startPoint y: 269, endPoint x: 346, endPoint y: 270, distance: 9.1
click at [337, 270] on div "27" at bounding box center [333, 268] width 20 height 20
type Coleta2041730 "27/10/2025"
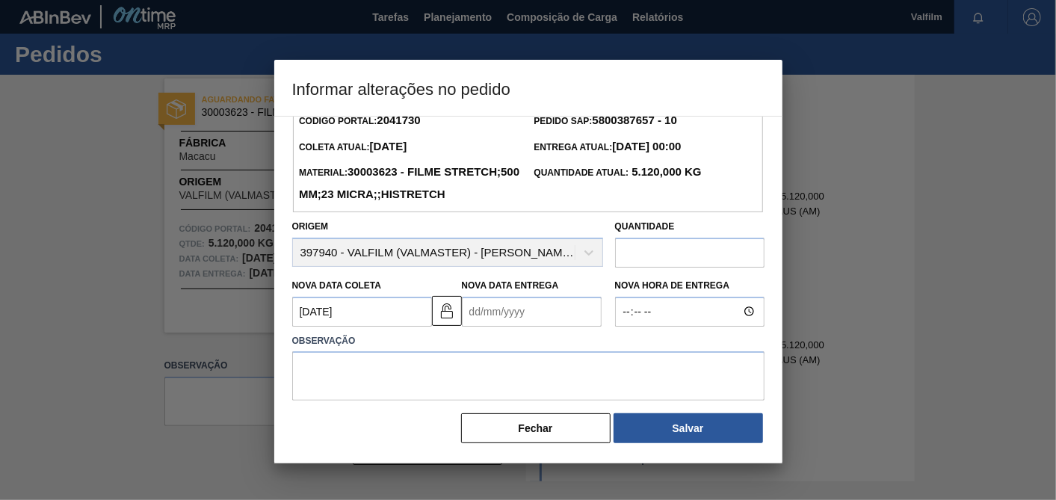
click at [533, 320] on Entrega2041730 "Nova Data Entrega" at bounding box center [532, 312] width 140 height 30
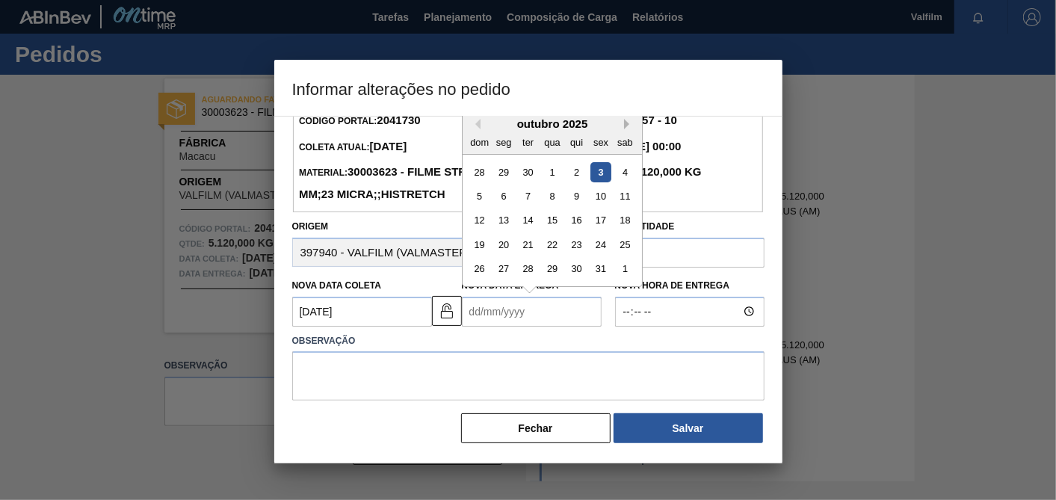
click at [625, 120] on button "Next Month" at bounding box center [629, 124] width 10 height 10
click at [574, 269] on div "27" at bounding box center [576, 268] width 20 height 20
type Entrega2041730 "27/11/2025"
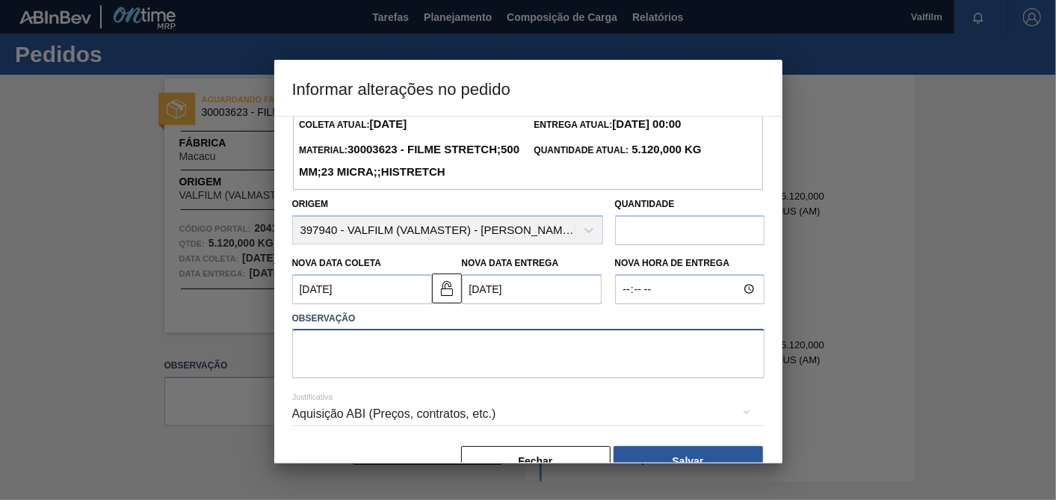
click at [536, 367] on textarea at bounding box center [528, 353] width 472 height 49
type textarea "Ajuste data / lead time"
click at [399, 435] on div "Aquisição ABI (Preços, contratos, etc.)" at bounding box center [528, 414] width 472 height 42
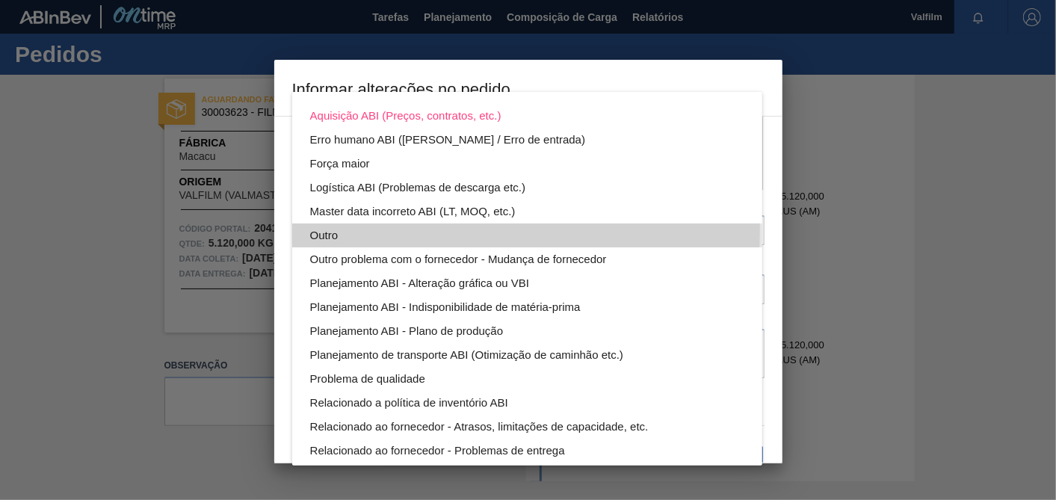
click at [326, 229] on div "Outro" at bounding box center [527, 235] width 434 height 24
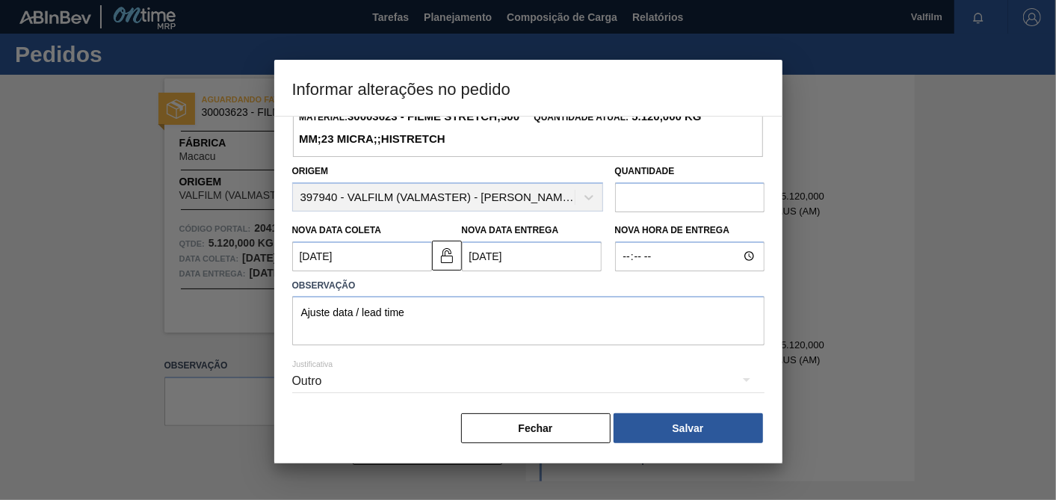
scroll to position [105, 0]
click at [654, 431] on button "Salvar" at bounding box center [687, 428] width 149 height 30
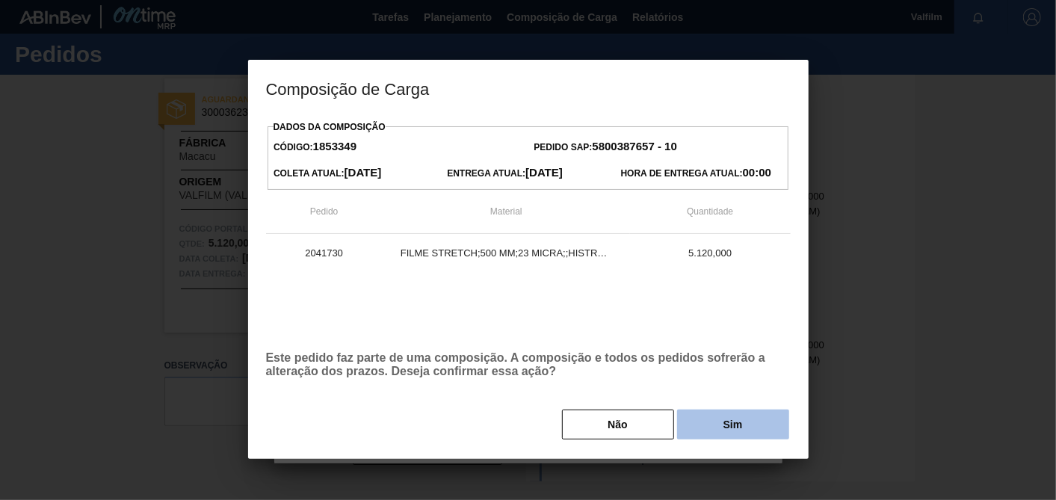
click at [701, 433] on button "Sim" at bounding box center [733, 424] width 112 height 30
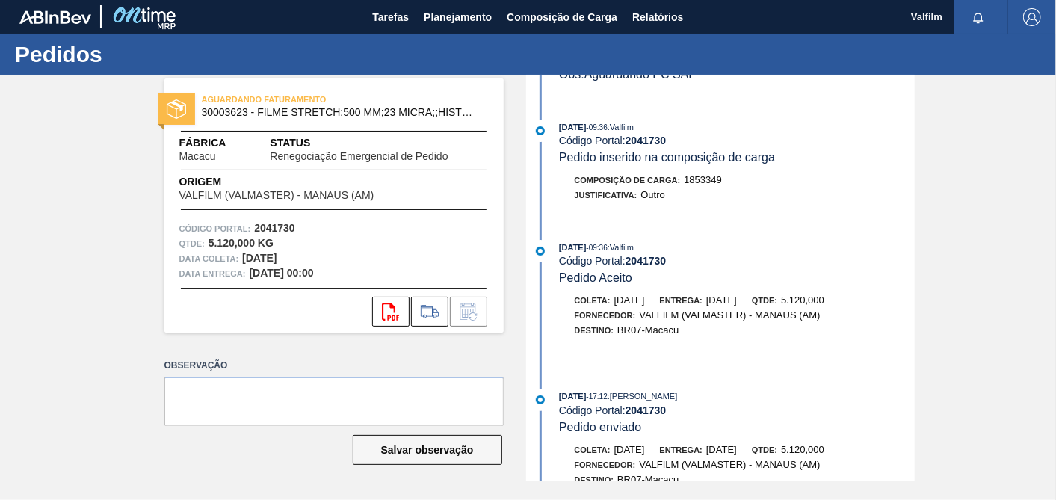
scroll to position [273, 0]
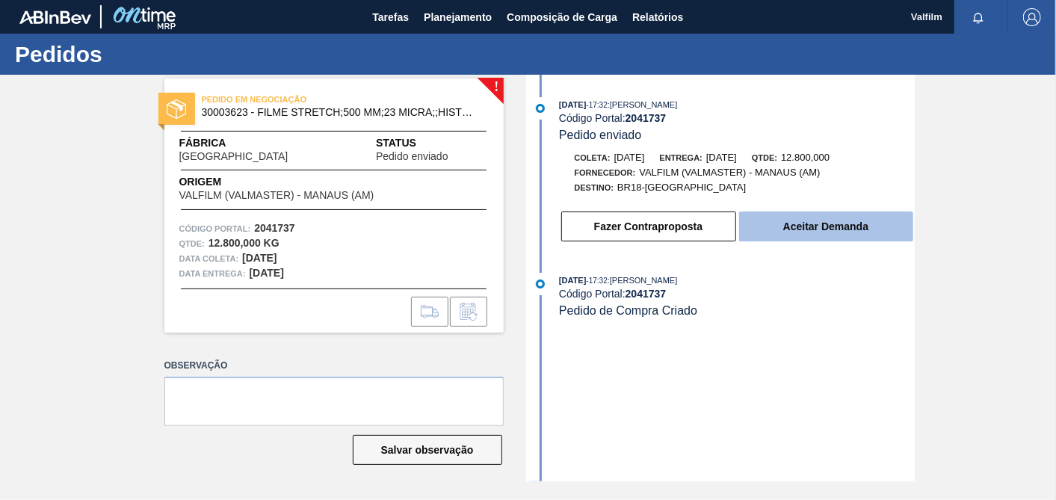
click at [837, 217] on button "Aceitar Demanda" at bounding box center [826, 226] width 174 height 30
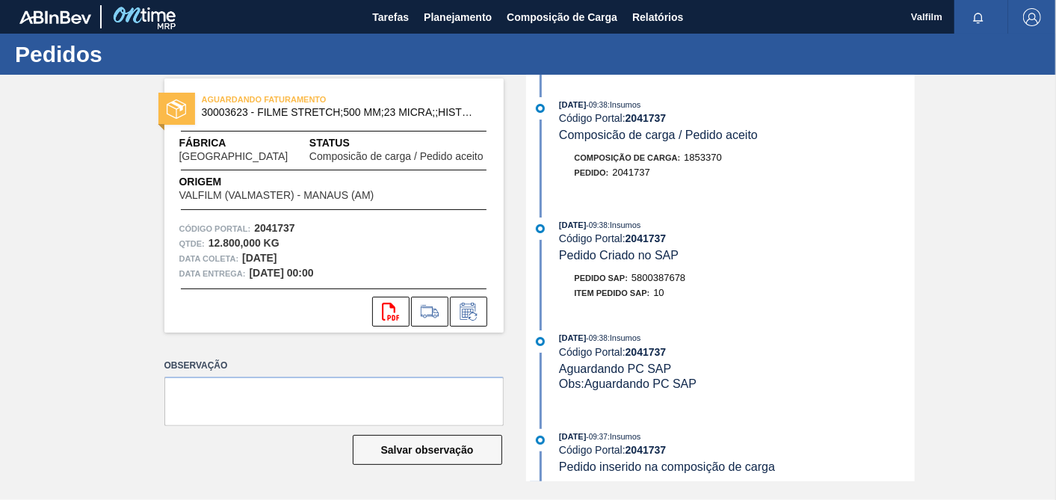
click at [667, 285] on div "Pedido SAP: 5800387678" at bounding box center [630, 277] width 111 height 15
copy span "5800387678"
click at [474, 305] on icon at bounding box center [467, 311] width 16 height 17
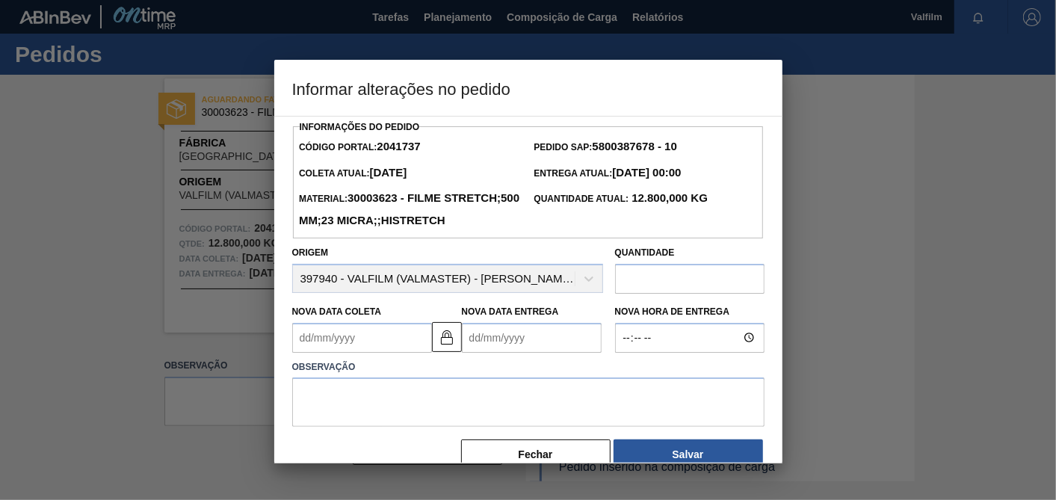
drag, startPoint x: 431, startPoint y: 362, endPoint x: 380, endPoint y: 364, distance: 50.8
click at [430, 353] on div "Nova Data Coleta Nova Data Entrega" at bounding box center [447, 324] width 323 height 55
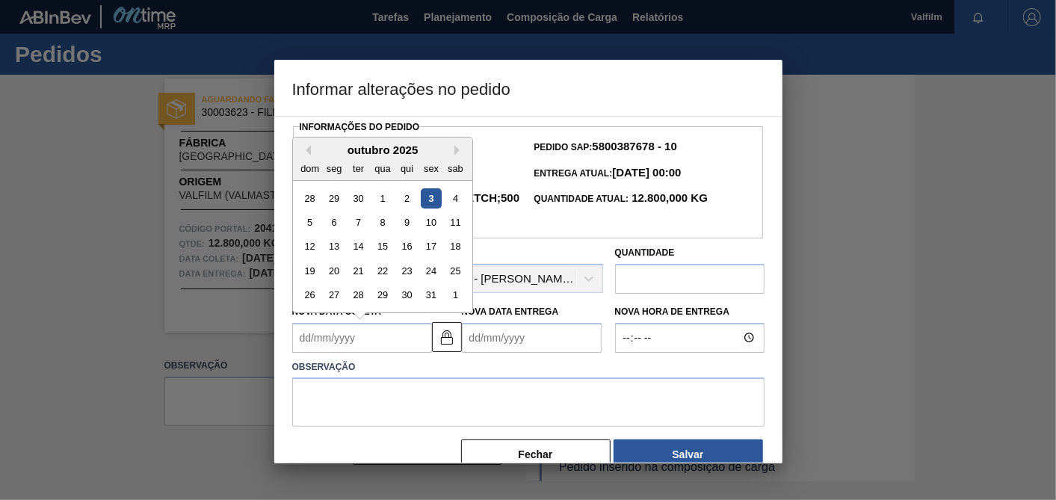
click at [365, 353] on Coleta2041737 "Nova Data Coleta" at bounding box center [362, 338] width 140 height 30
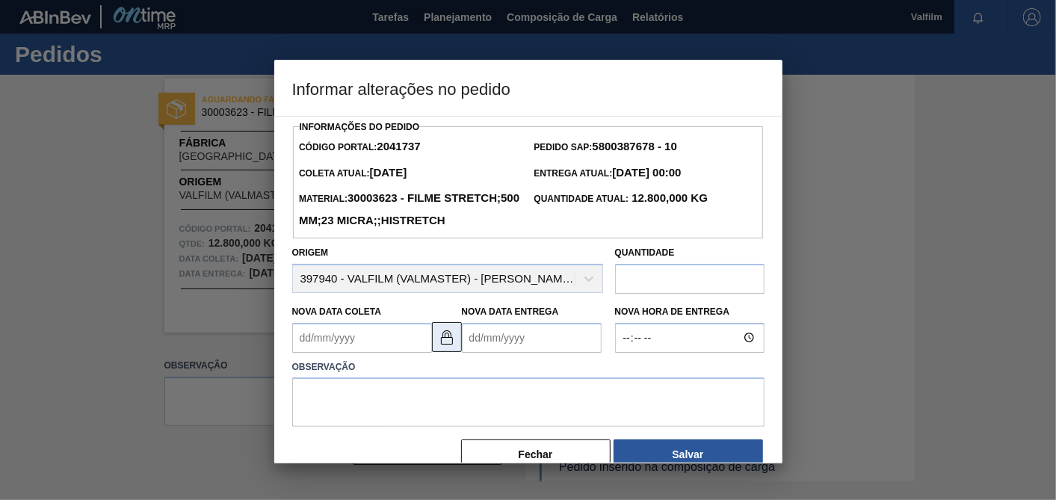
click at [455, 352] on button at bounding box center [447, 337] width 30 height 30
click at [384, 353] on Coleta2041737 "Nova Data Coleta" at bounding box center [362, 338] width 140 height 30
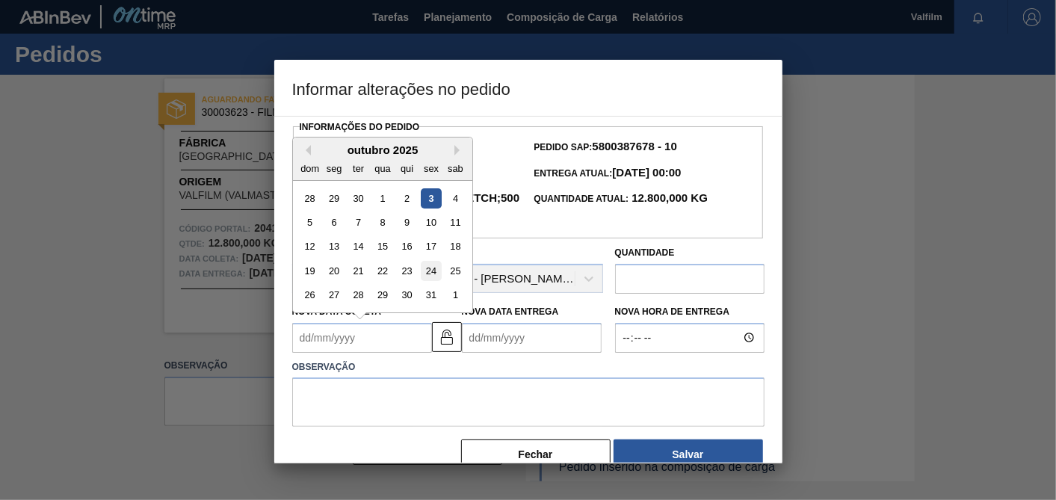
click at [431, 281] on div "24" at bounding box center [431, 271] width 20 height 20
type Coleta2041737 "24/10/2025"
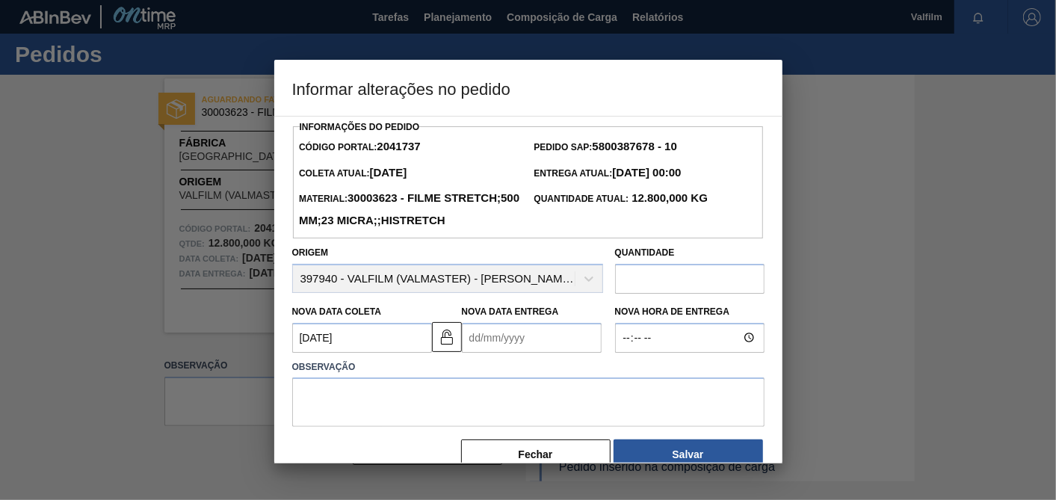
click at [517, 353] on Entrega2041737 "Nova Data Entrega" at bounding box center [532, 338] width 140 height 30
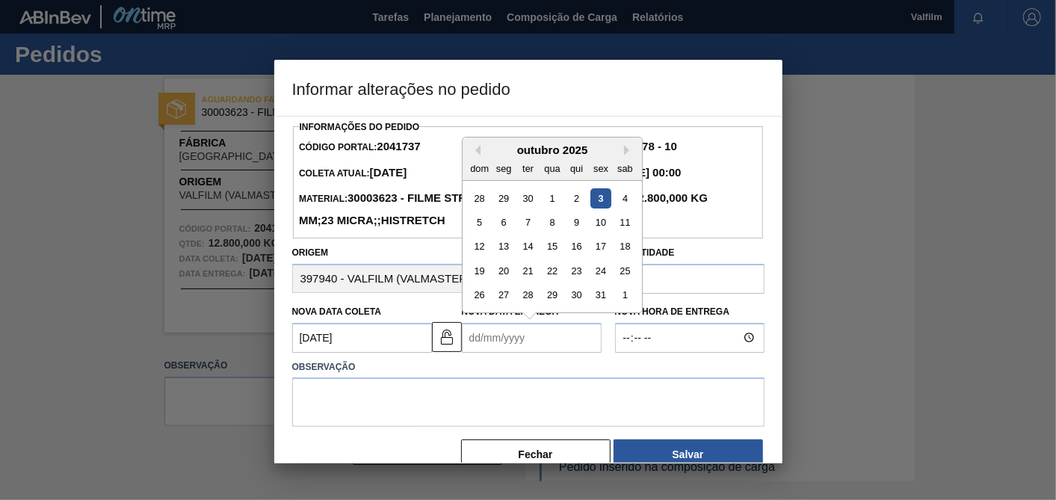
click at [625, 179] on div "dom seg ter qua qui sex sab" at bounding box center [551, 168] width 179 height 24
click at [628, 155] on button "Next Month" at bounding box center [629, 150] width 10 height 10
click at [625, 155] on button "Next Month" at bounding box center [629, 150] width 10 height 10
drag, startPoint x: 506, startPoint y: 217, endPoint x: 506, endPoint y: 276, distance: 59.0
click at [506, 208] on div "1" at bounding box center [503, 198] width 20 height 20
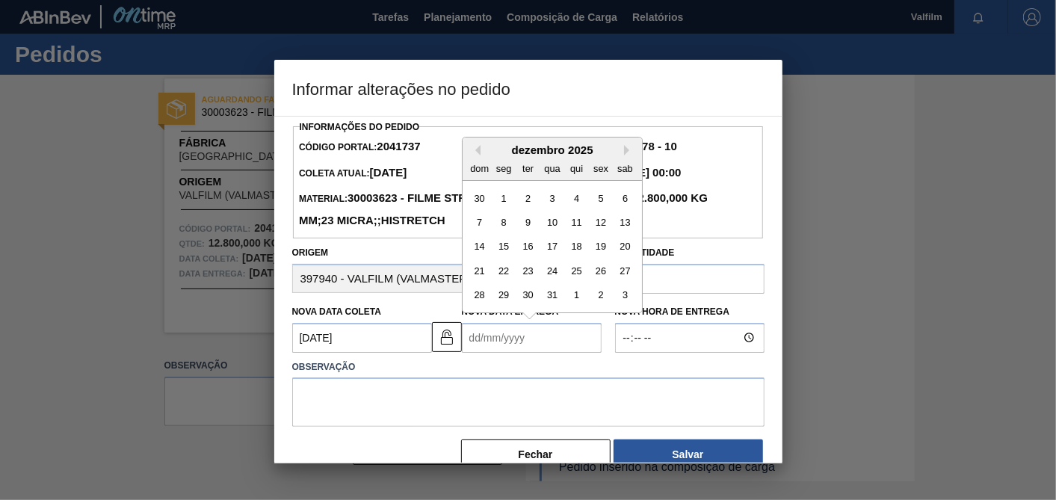
type Entrega2041737 "01/12/2025"
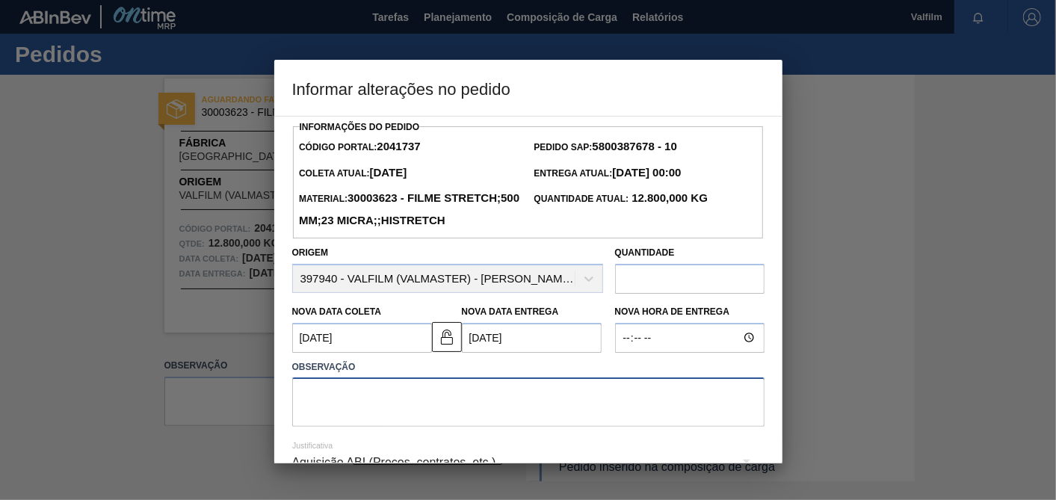
click at [493, 427] on textarea at bounding box center [528, 401] width 472 height 49
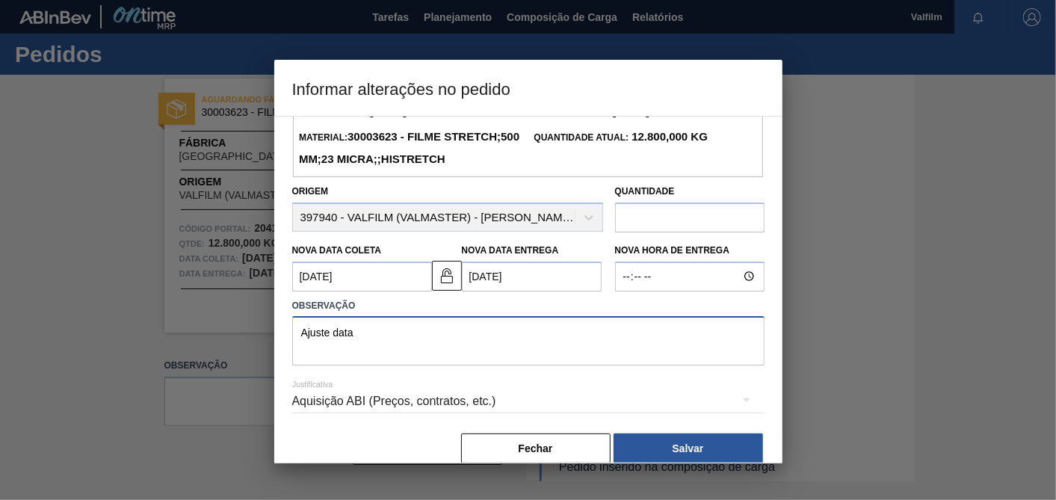
scroll to position [105, 0]
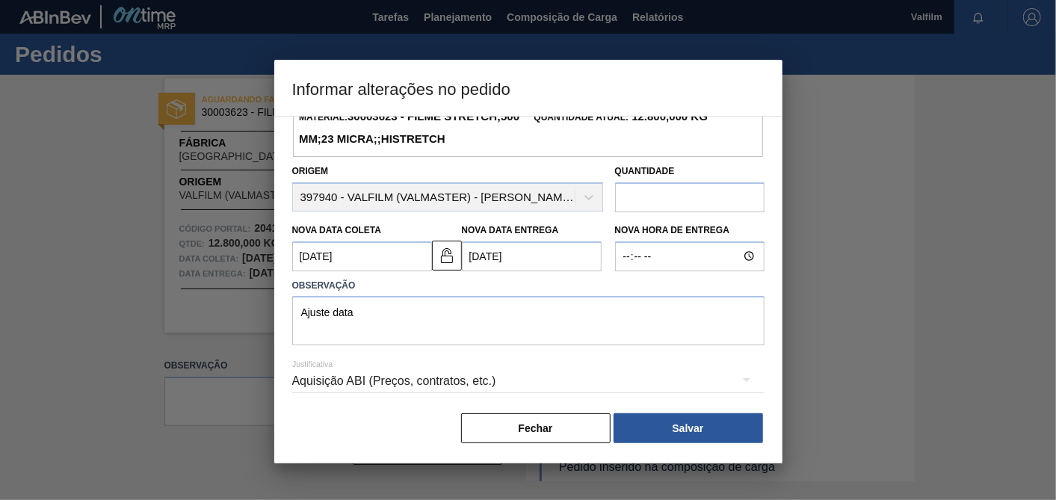
click at [486, 386] on div "Aquisição ABI (Preços, contratos, etc.)" at bounding box center [528, 381] width 472 height 42
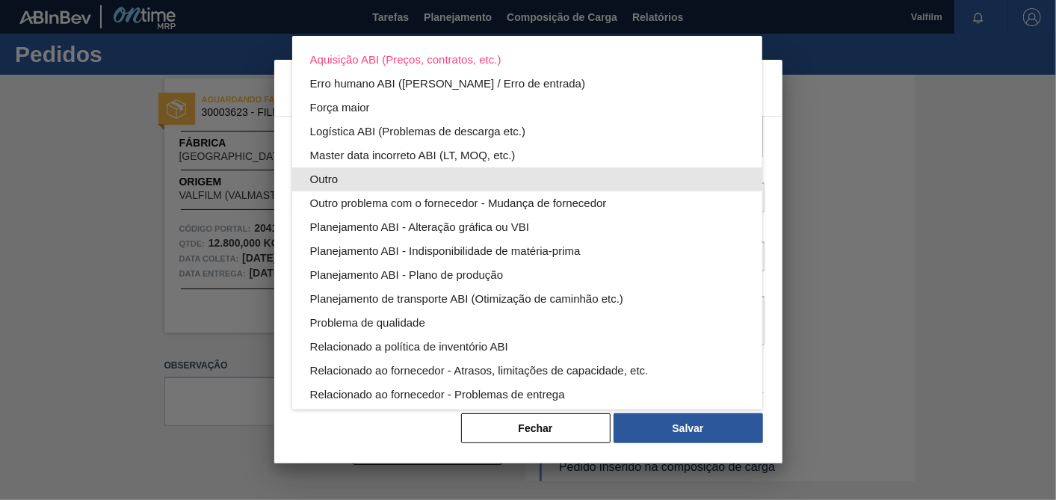
click at [361, 167] on div "Outro" at bounding box center [527, 179] width 434 height 24
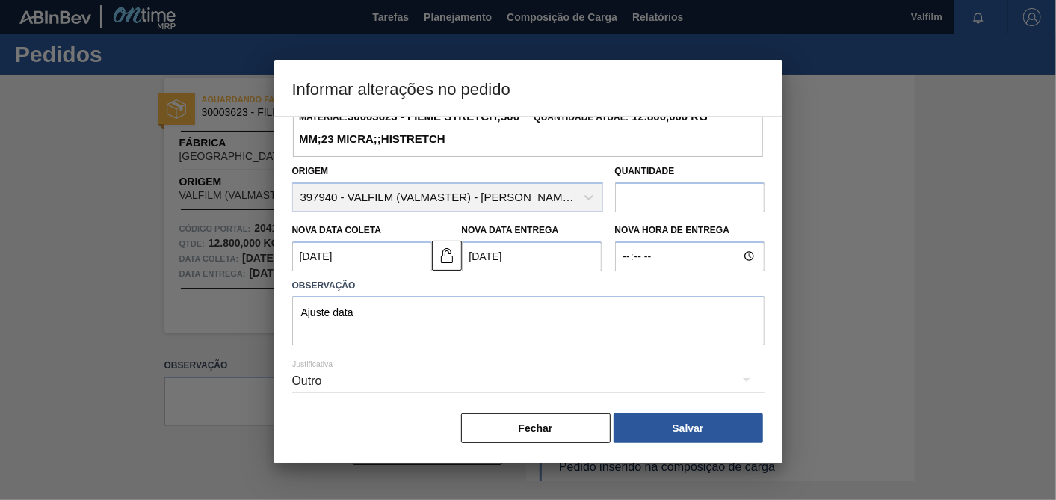
click at [439, 294] on label "Observação" at bounding box center [528, 286] width 472 height 22
click at [427, 305] on textarea "Ajuste data" at bounding box center [528, 320] width 472 height 49
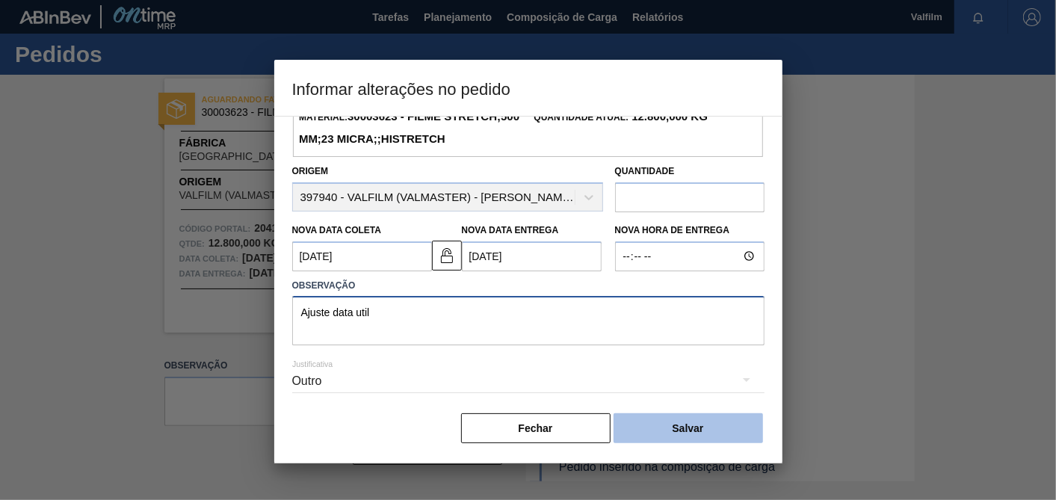
type textarea "Ajuste data util"
click at [699, 421] on button "Salvar" at bounding box center [687, 428] width 149 height 30
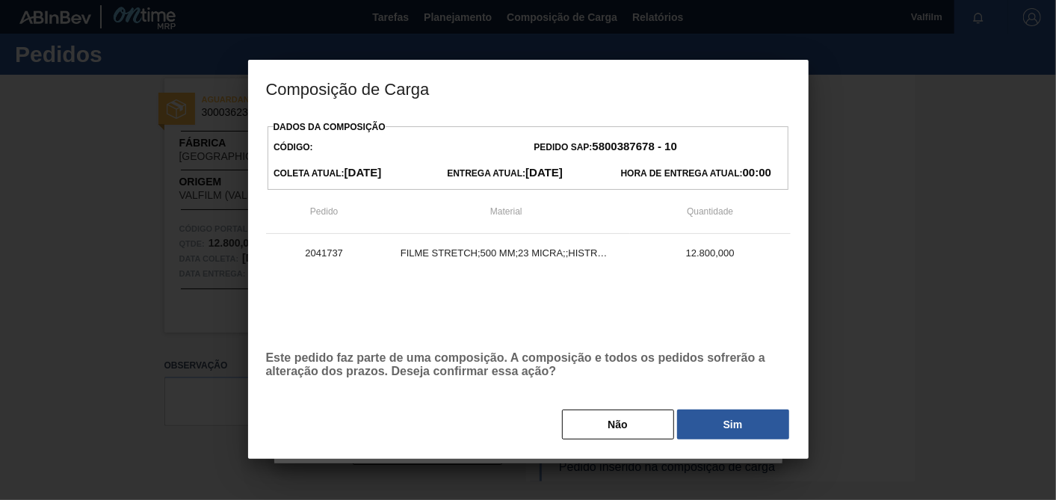
drag, startPoint x: 707, startPoint y: 418, endPoint x: 716, endPoint y: 405, distance: 16.2
click at [716, 405] on div "Dados da Composição Código: Pedido SAP: 5800387678 - 10 Coleta Atual: 03/10/202…" at bounding box center [528, 279] width 524 height 324
click at [715, 413] on div "Não Sim" at bounding box center [528, 424] width 524 height 33
click at [732, 407] on div "Dados da Composição Código: 1853370 Pedido SAP: 5800387678 - 10 Coleta Atual: 3…" at bounding box center [528, 279] width 524 height 324
click at [727, 433] on button "Sim" at bounding box center [733, 424] width 112 height 30
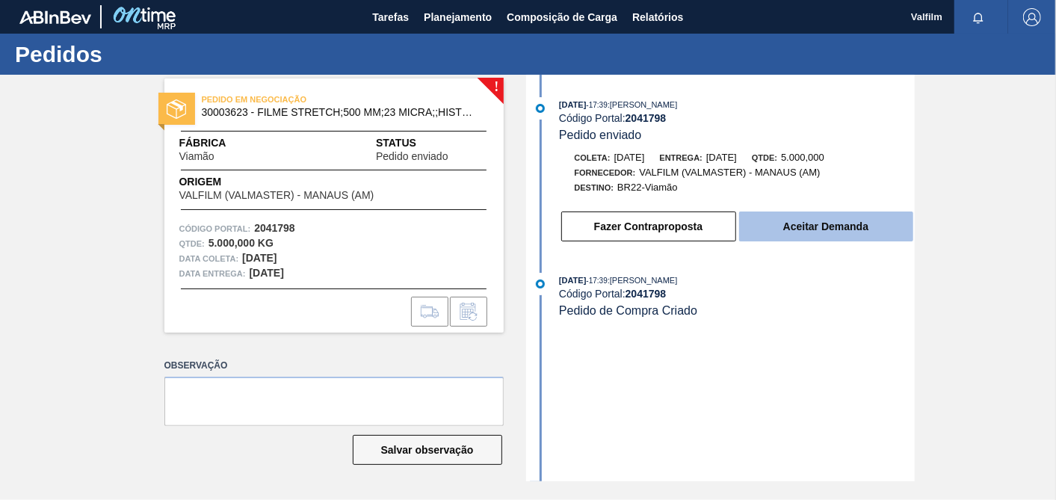
click at [815, 235] on button "Aceitar Demanda" at bounding box center [826, 226] width 174 height 30
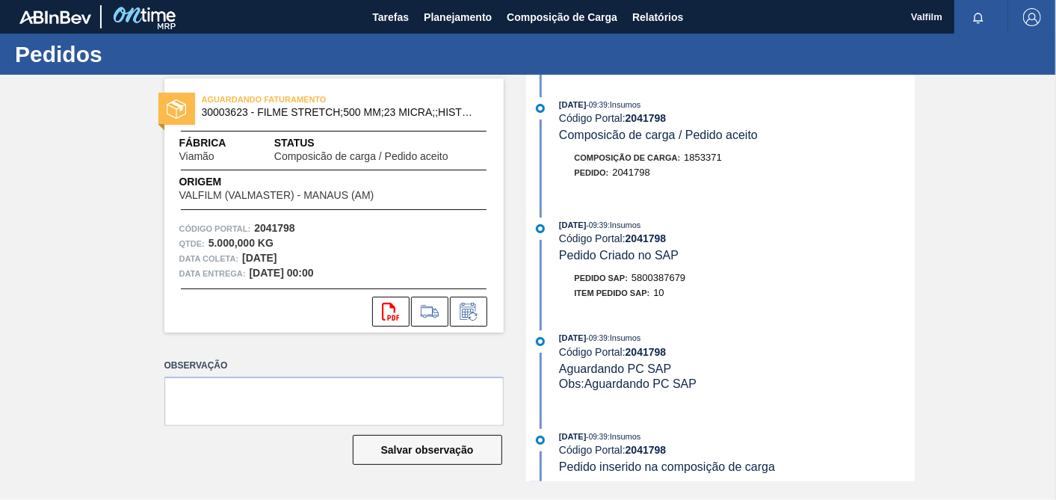
click at [663, 279] on span "5800387679" at bounding box center [658, 277] width 54 height 11
copy span "5800387679"
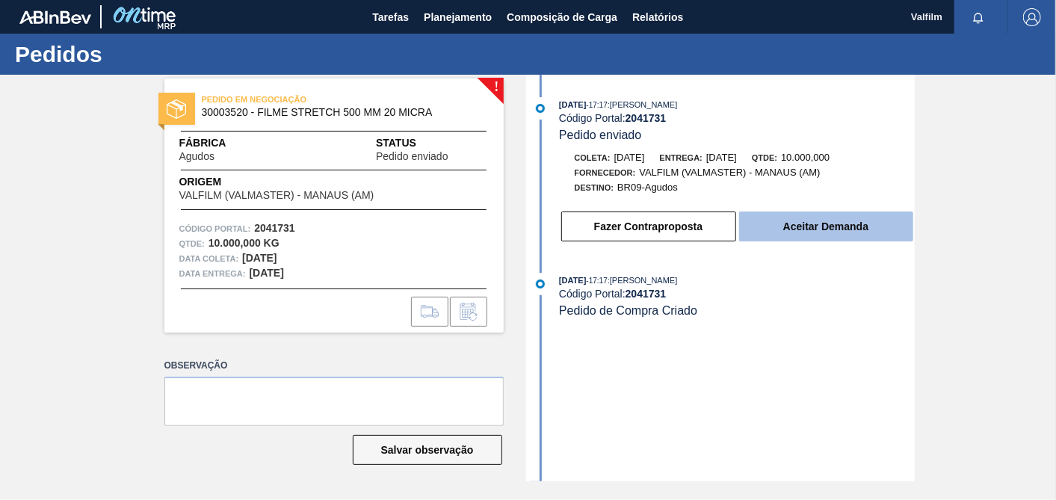
click at [833, 237] on button "Aceitar Demanda" at bounding box center [826, 226] width 174 height 30
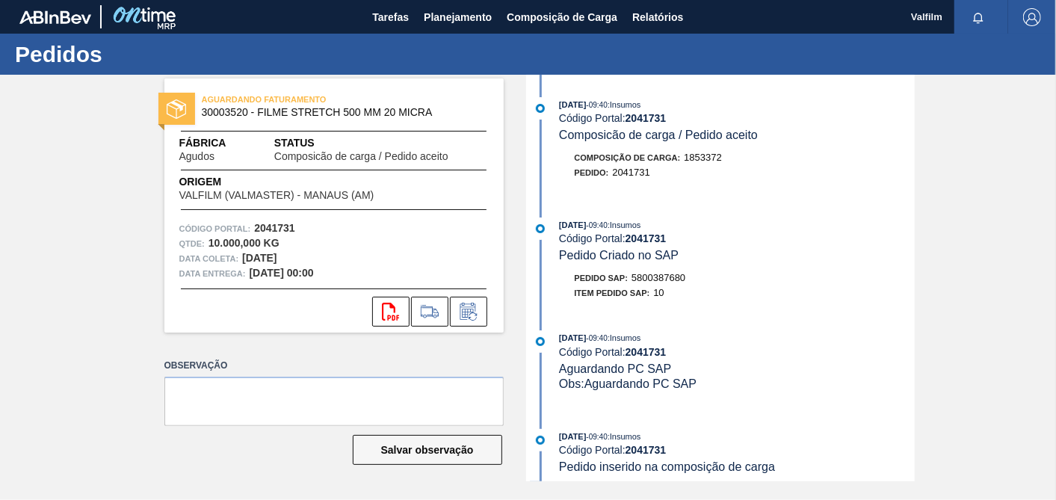
click at [670, 283] on span "5800387680" at bounding box center [658, 277] width 54 height 11
copy span "5800387680"
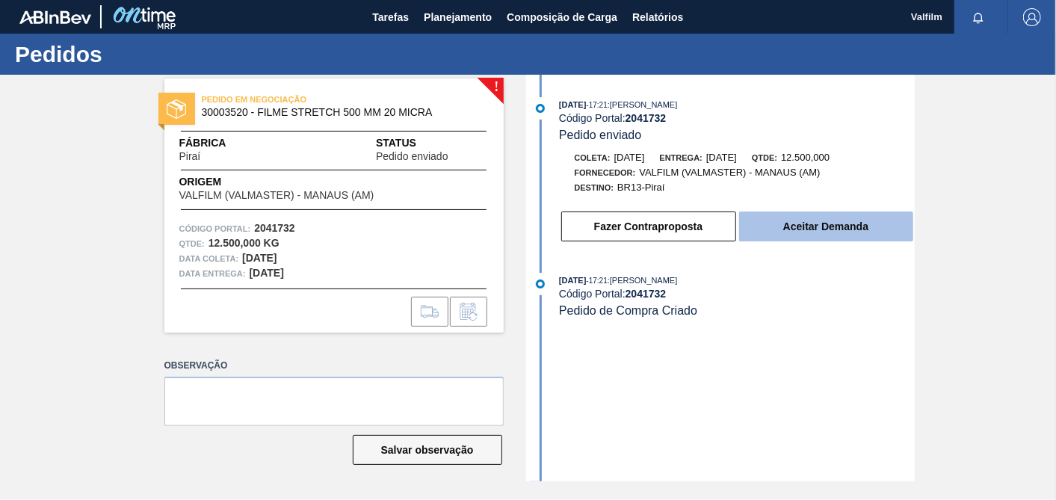
click at [830, 226] on button "Aceitar Demanda" at bounding box center [826, 226] width 174 height 30
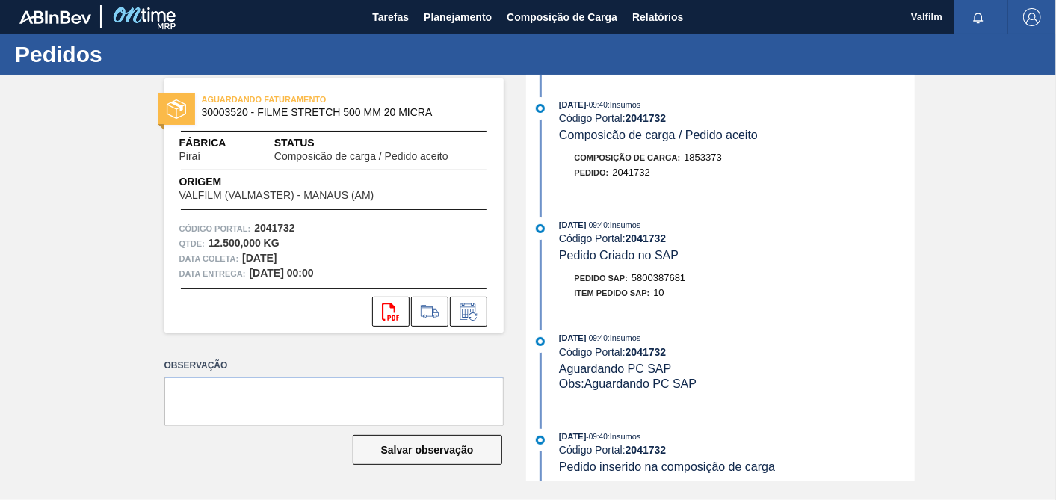
click at [672, 277] on span "5800387681" at bounding box center [658, 277] width 54 height 11
copy span "5800387681"
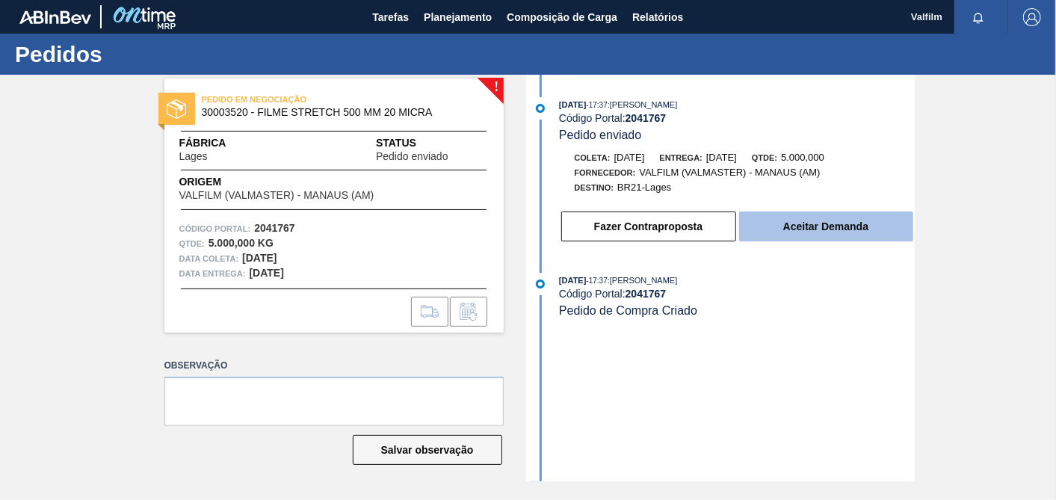
click at [832, 220] on button "Aceitar Demanda" at bounding box center [826, 226] width 174 height 30
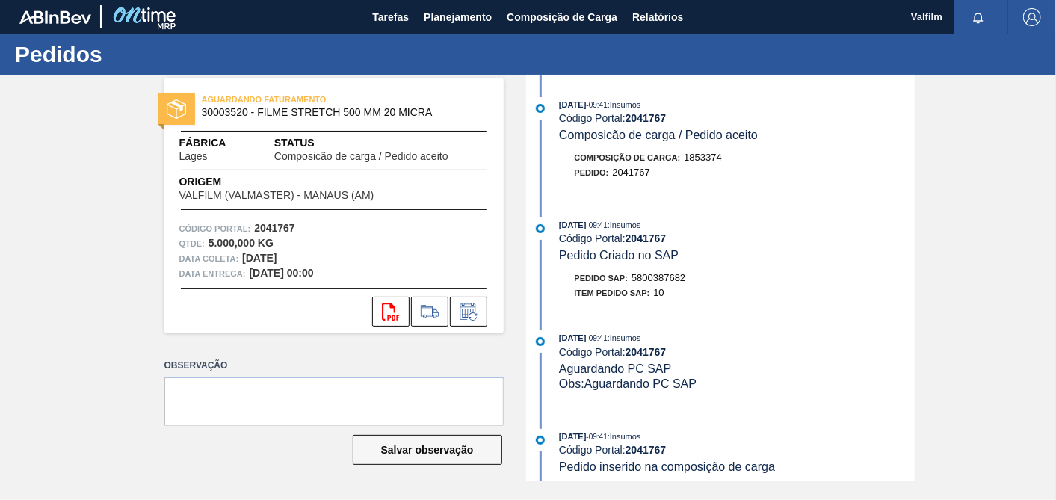
click at [655, 282] on span "5800387682" at bounding box center [658, 277] width 54 height 11
copy span "5800387682"
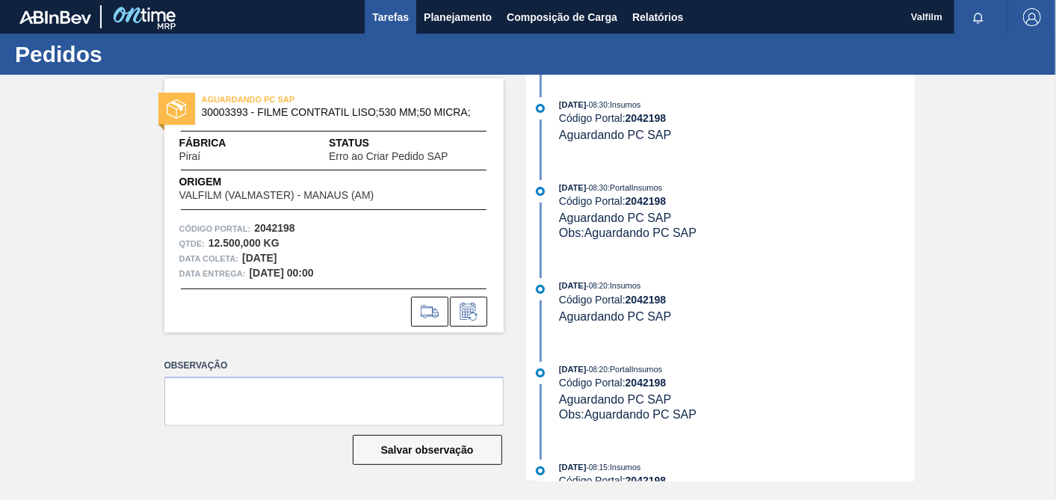
click at [399, 30] on button "Tarefas" at bounding box center [391, 17] width 52 height 34
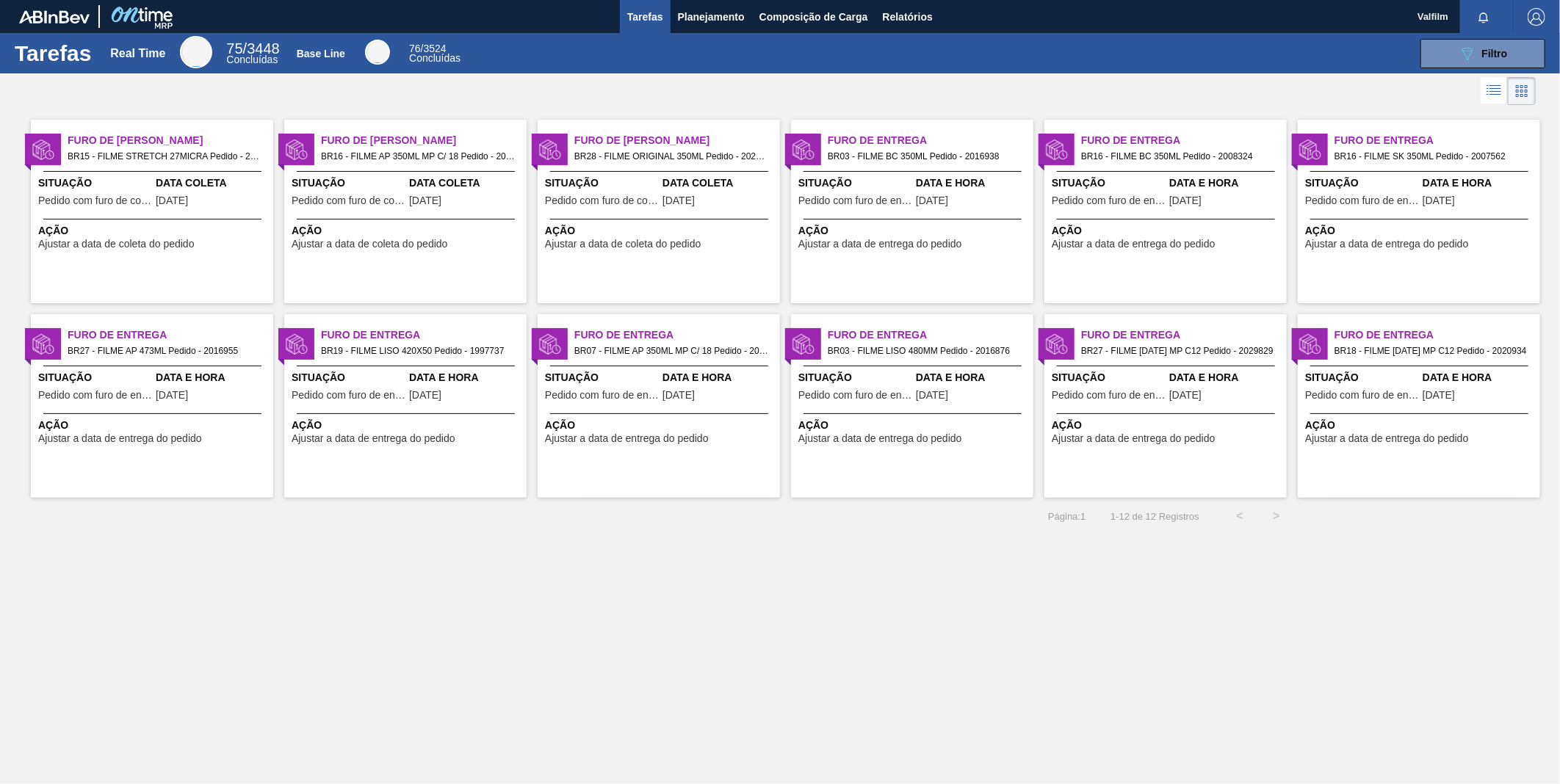
click at [374, 204] on span "Pedido com furo de coleta" at bounding box center [349, 200] width 114 height 11
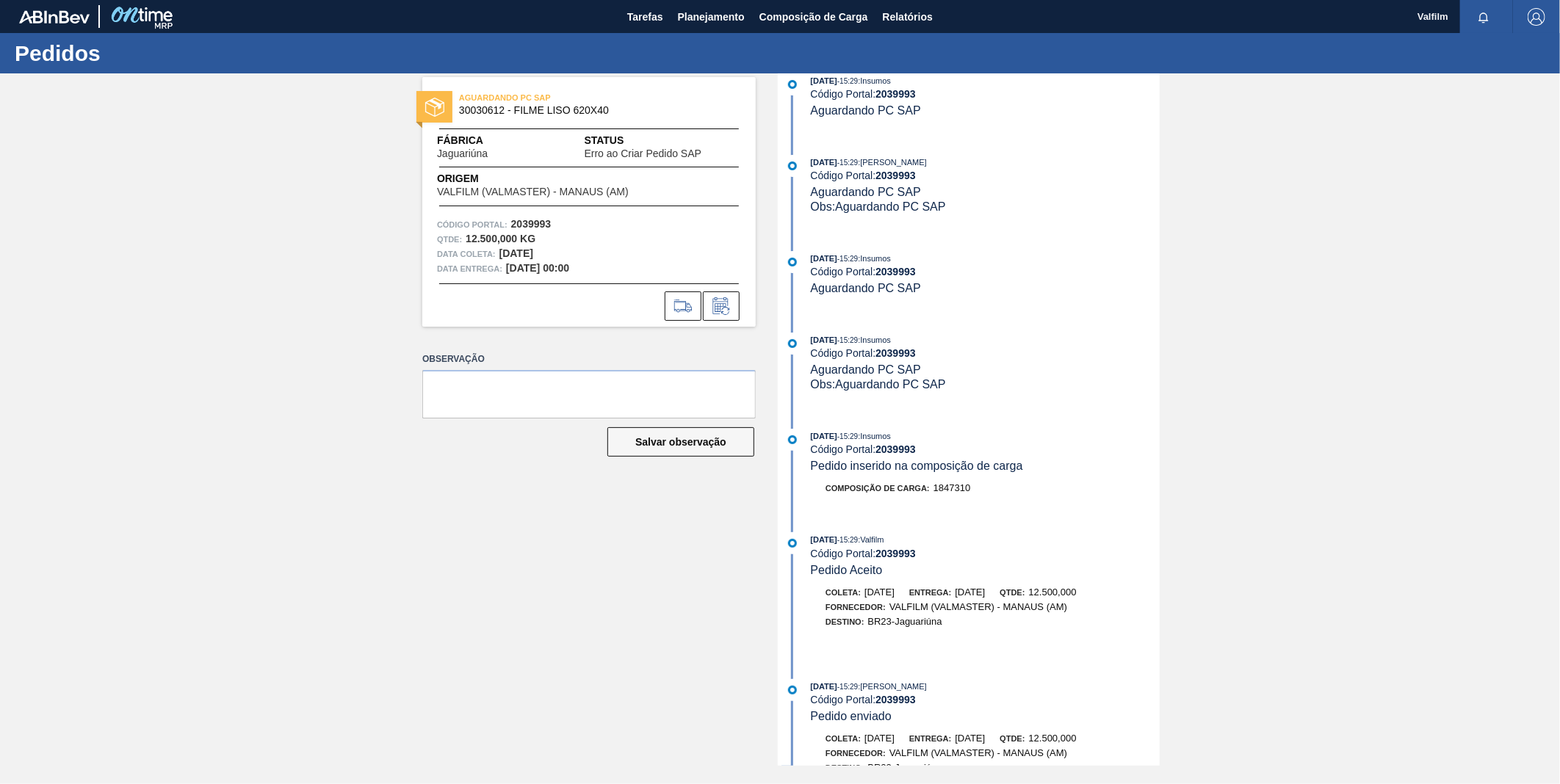
scroll to position [815, 0]
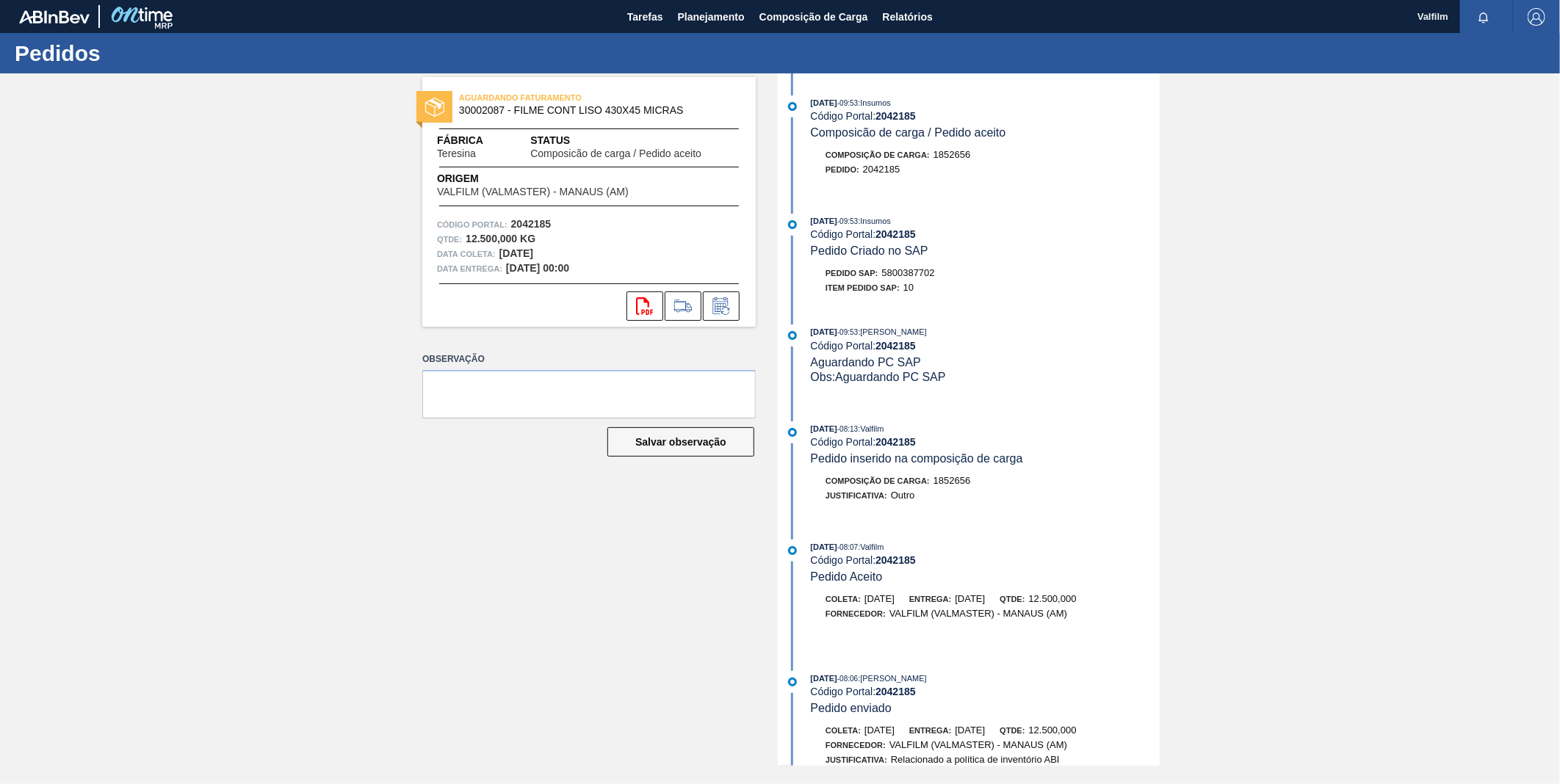
click at [928, 274] on span "5800387702" at bounding box center [908, 272] width 53 height 11
copy span "5800387702"
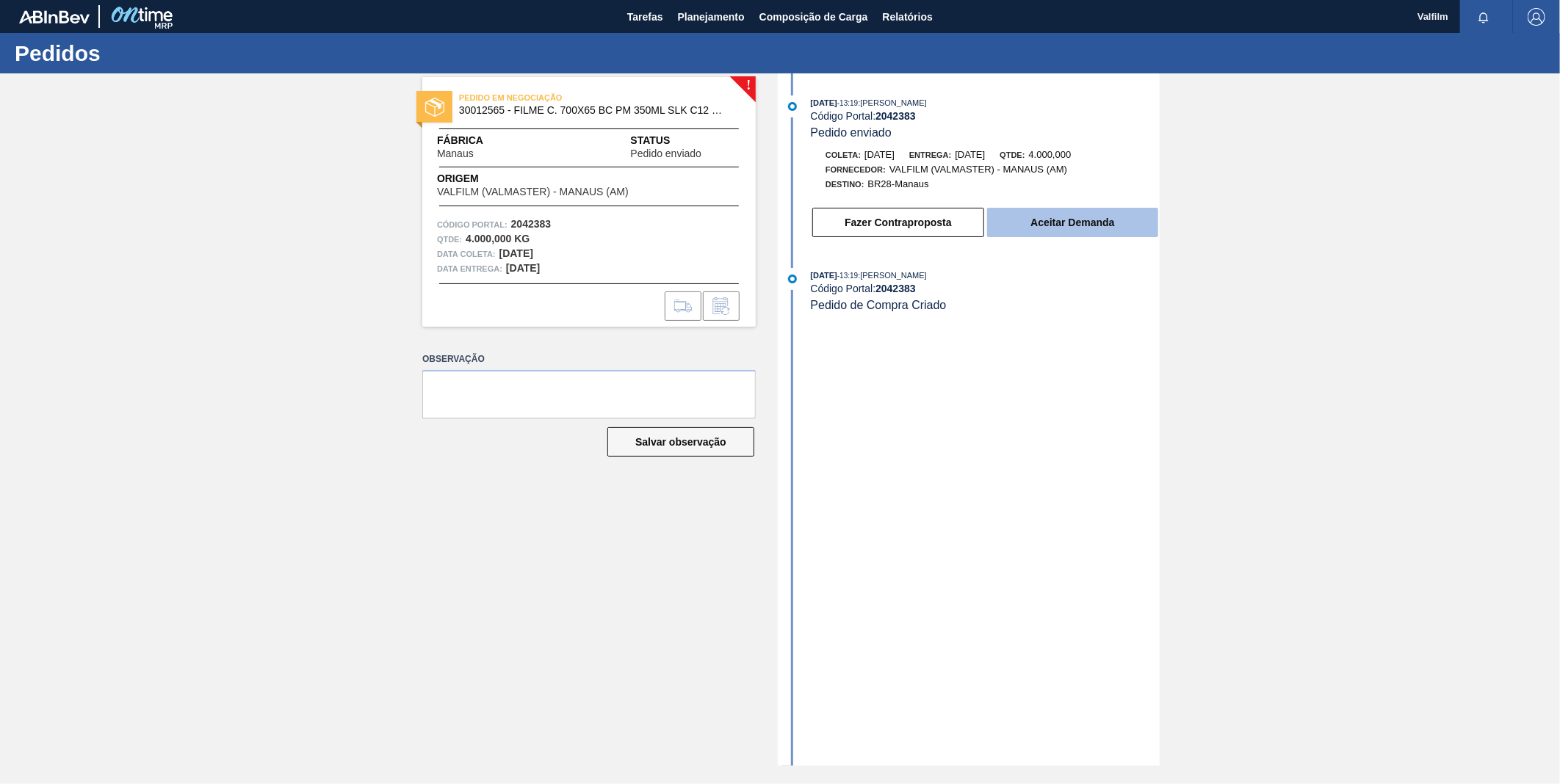
click at [1070, 211] on button "Aceitar Demanda" at bounding box center [1072, 222] width 171 height 29
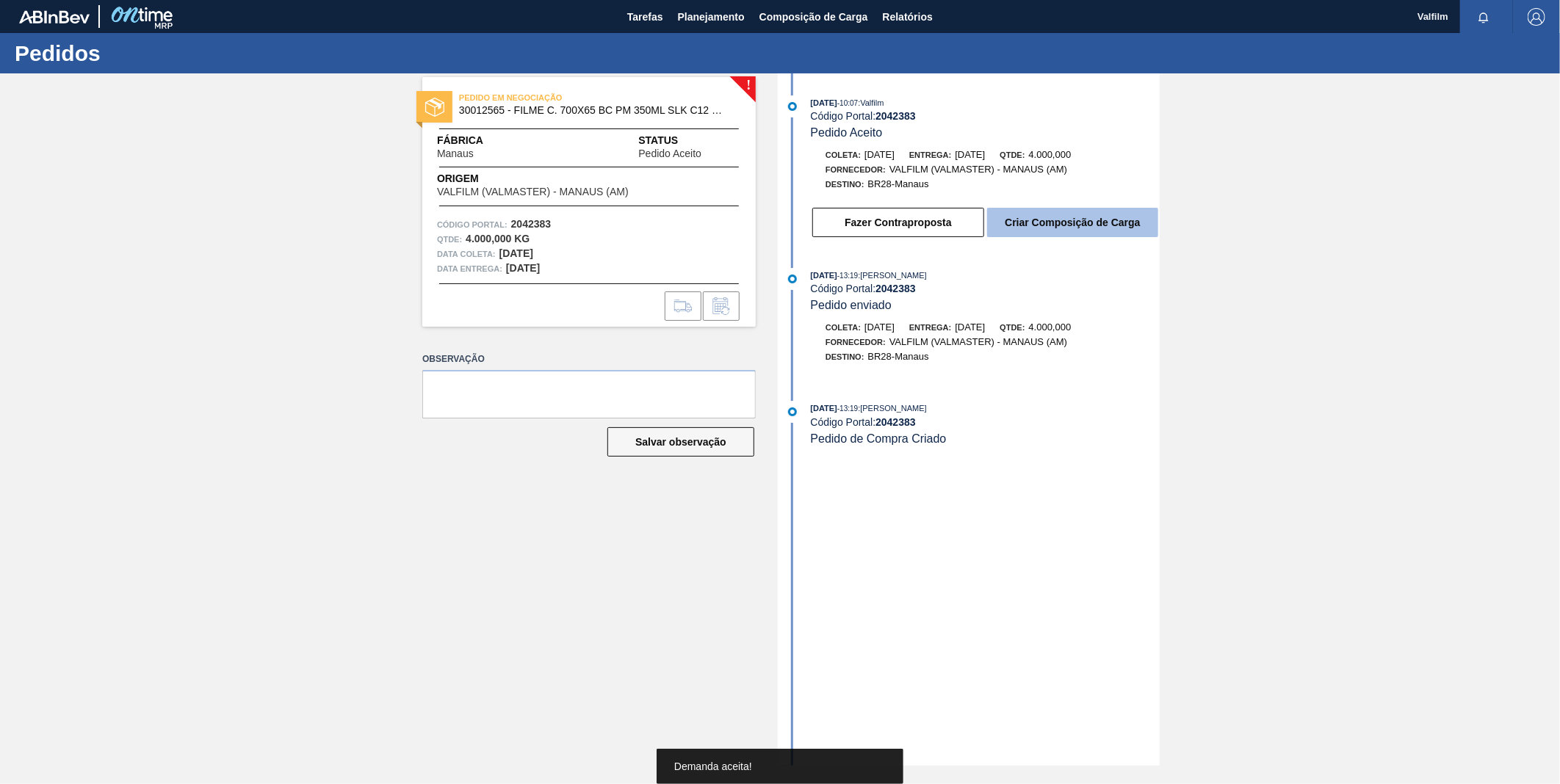
click at [1069, 223] on button "Criar Composição de Carga" at bounding box center [1072, 222] width 171 height 29
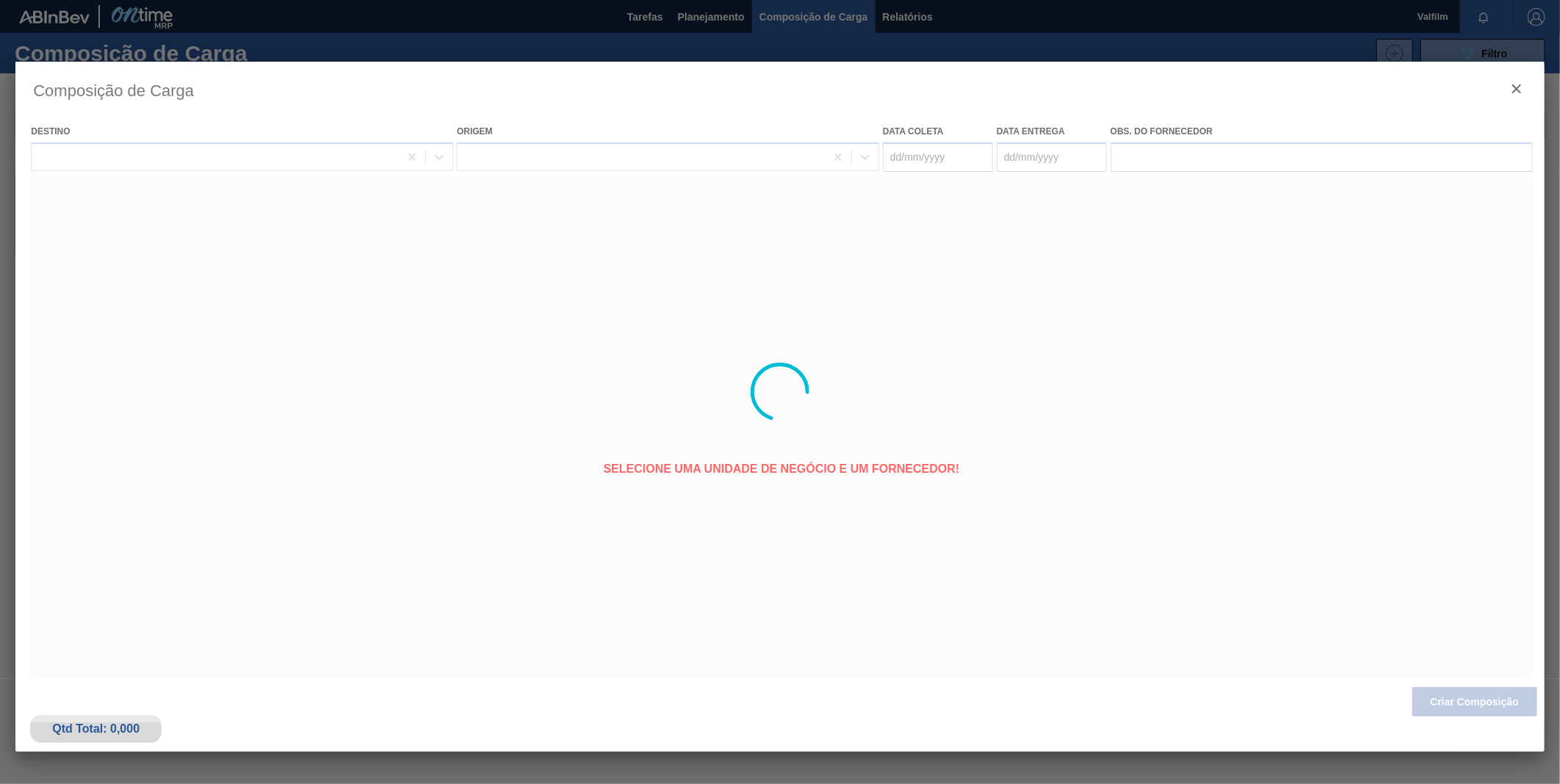
type coleta "04/11/2025"
type Entrega "09/11/2025"
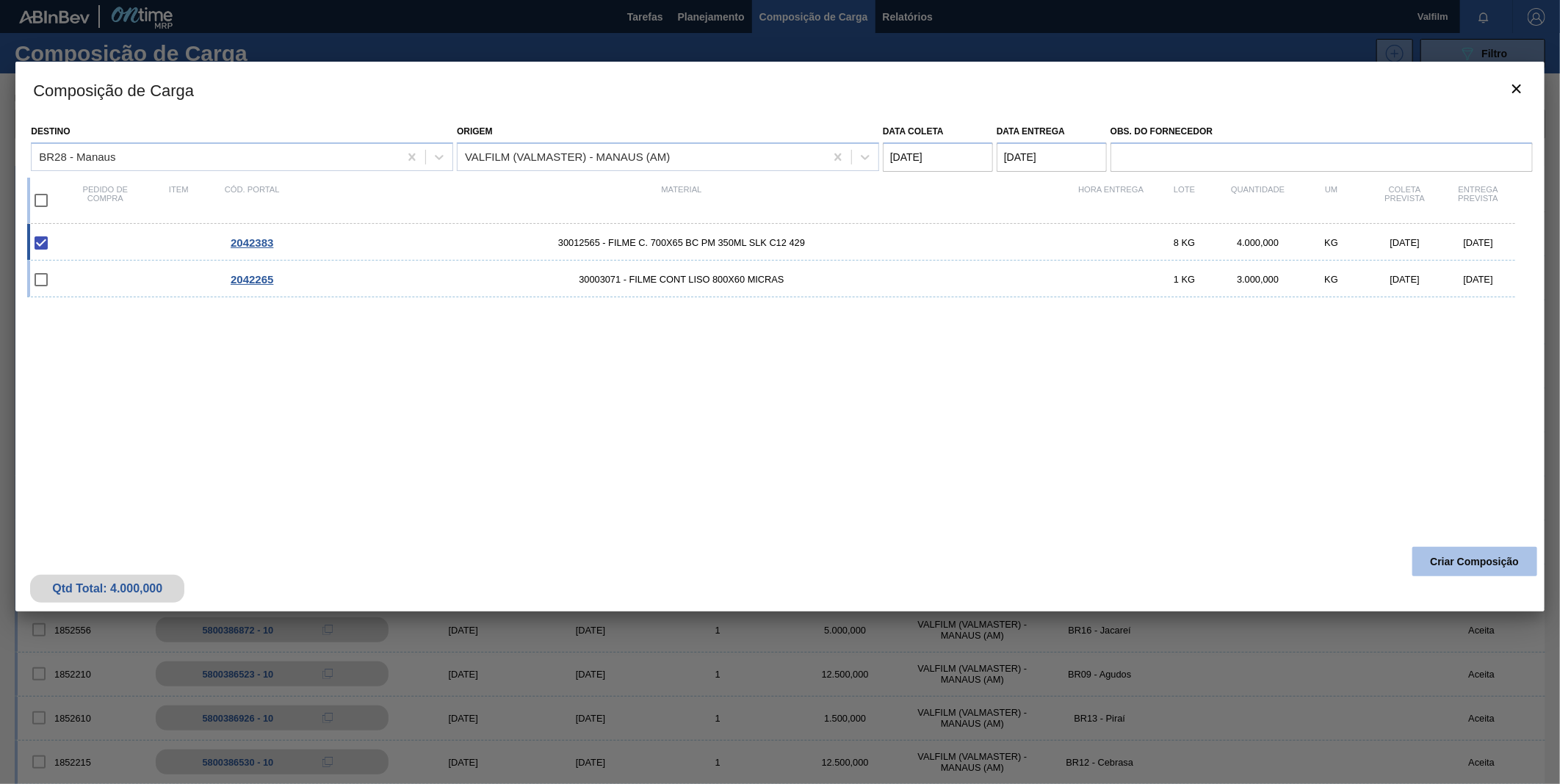
click at [1442, 579] on div "Qtd Total: 4.000,000 Criar Composição" at bounding box center [780, 575] width 1529 height 72
click at [1449, 564] on button "Criar Composição" at bounding box center [1474, 562] width 125 height 29
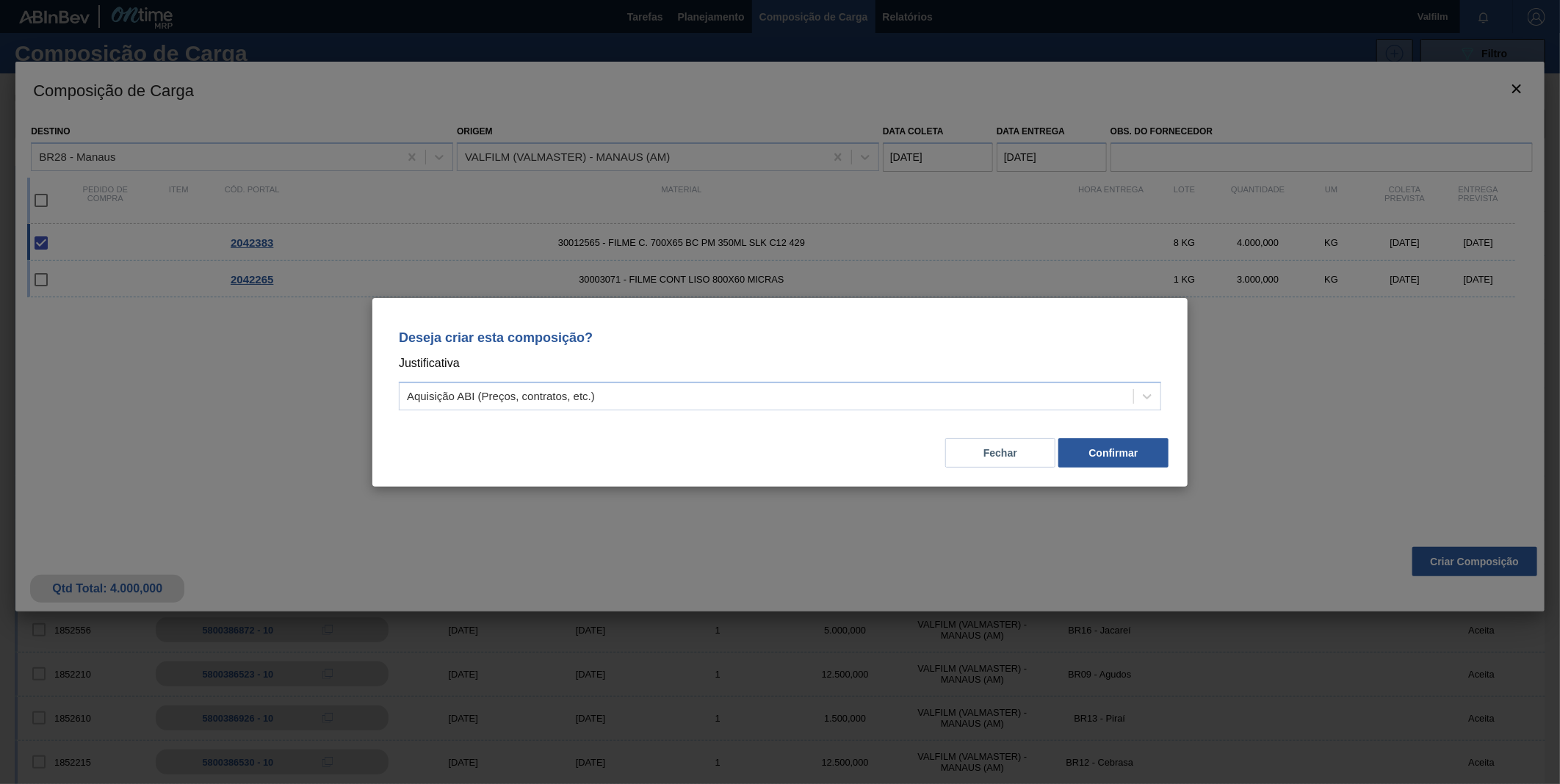
drag, startPoint x: 1003, startPoint y: 370, endPoint x: 974, endPoint y: 377, distance: 29.8
click at [995, 370] on p "Justificativa" at bounding box center [780, 363] width 762 height 19
click at [498, 399] on div "Aquisição ABI (Preços, contratos, etc.)" at bounding box center [500, 396] width 188 height 13
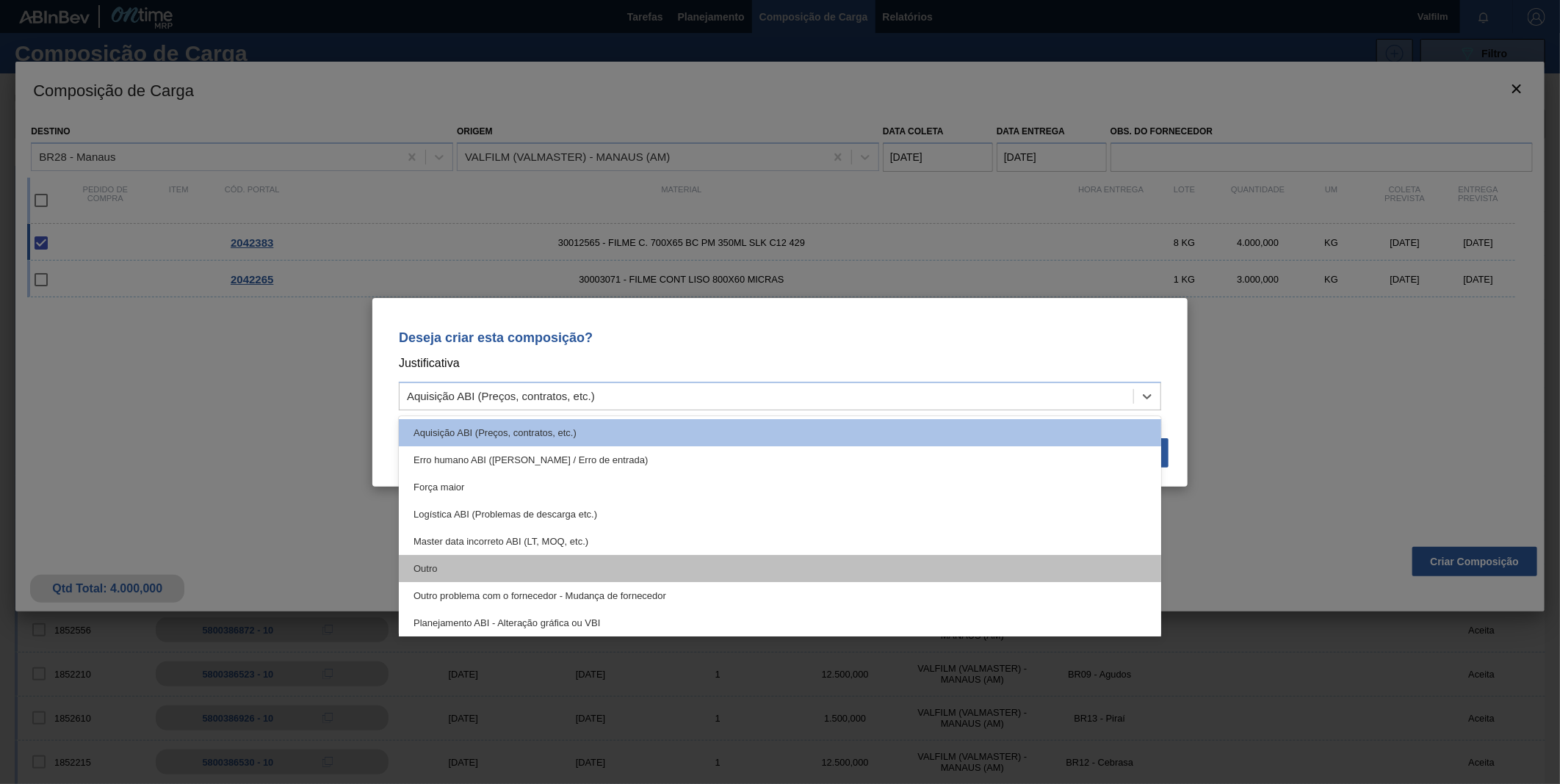
click at [442, 571] on div "Outro" at bounding box center [780, 569] width 762 height 28
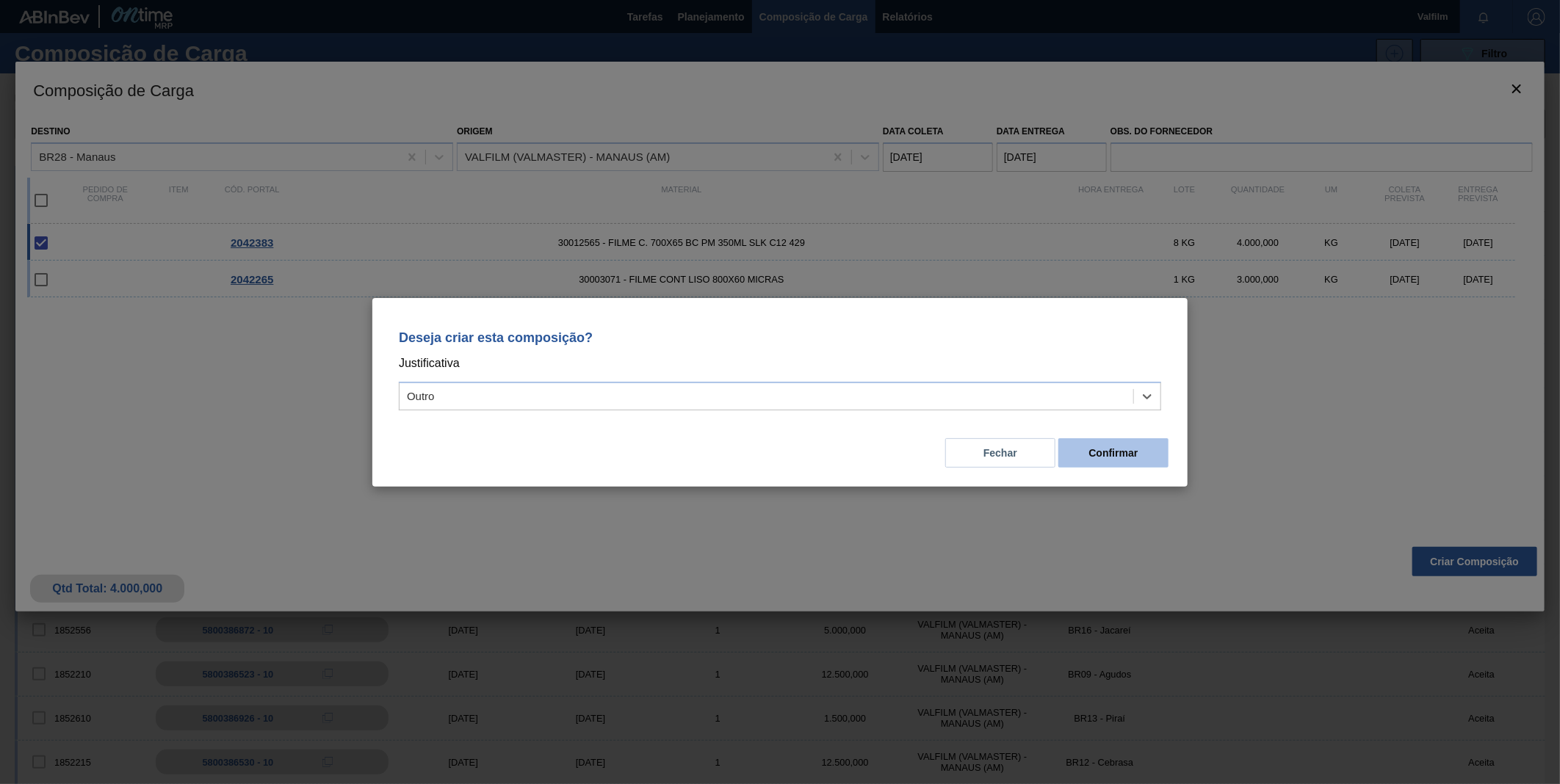
click at [1125, 449] on button "Confirmar" at bounding box center [1114, 453] width 110 height 29
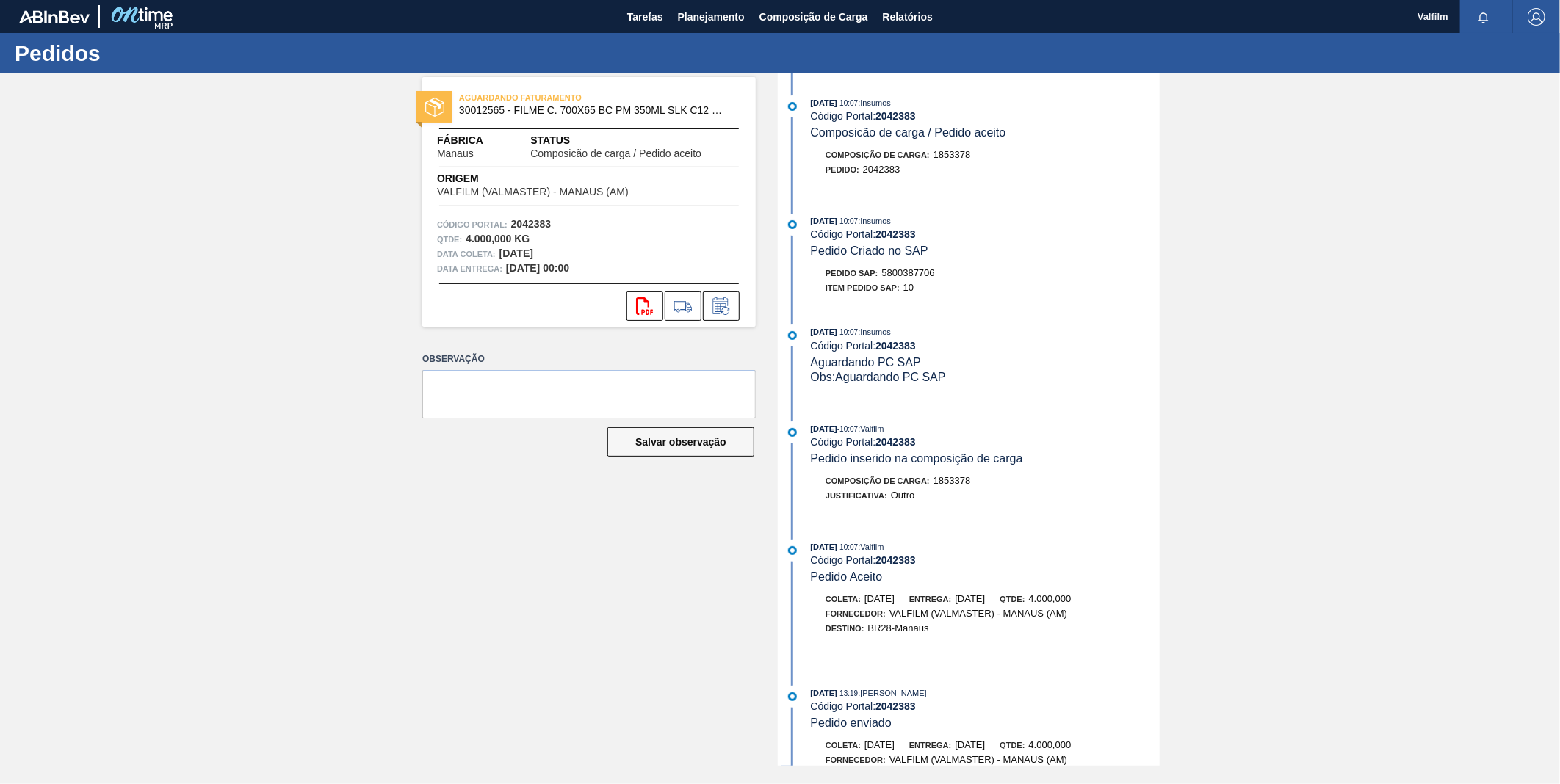
click at [911, 272] on span "5800387706" at bounding box center [908, 272] width 53 height 11
click at [912, 272] on span "5800387706" at bounding box center [908, 272] width 53 height 11
copy span "5800387706"
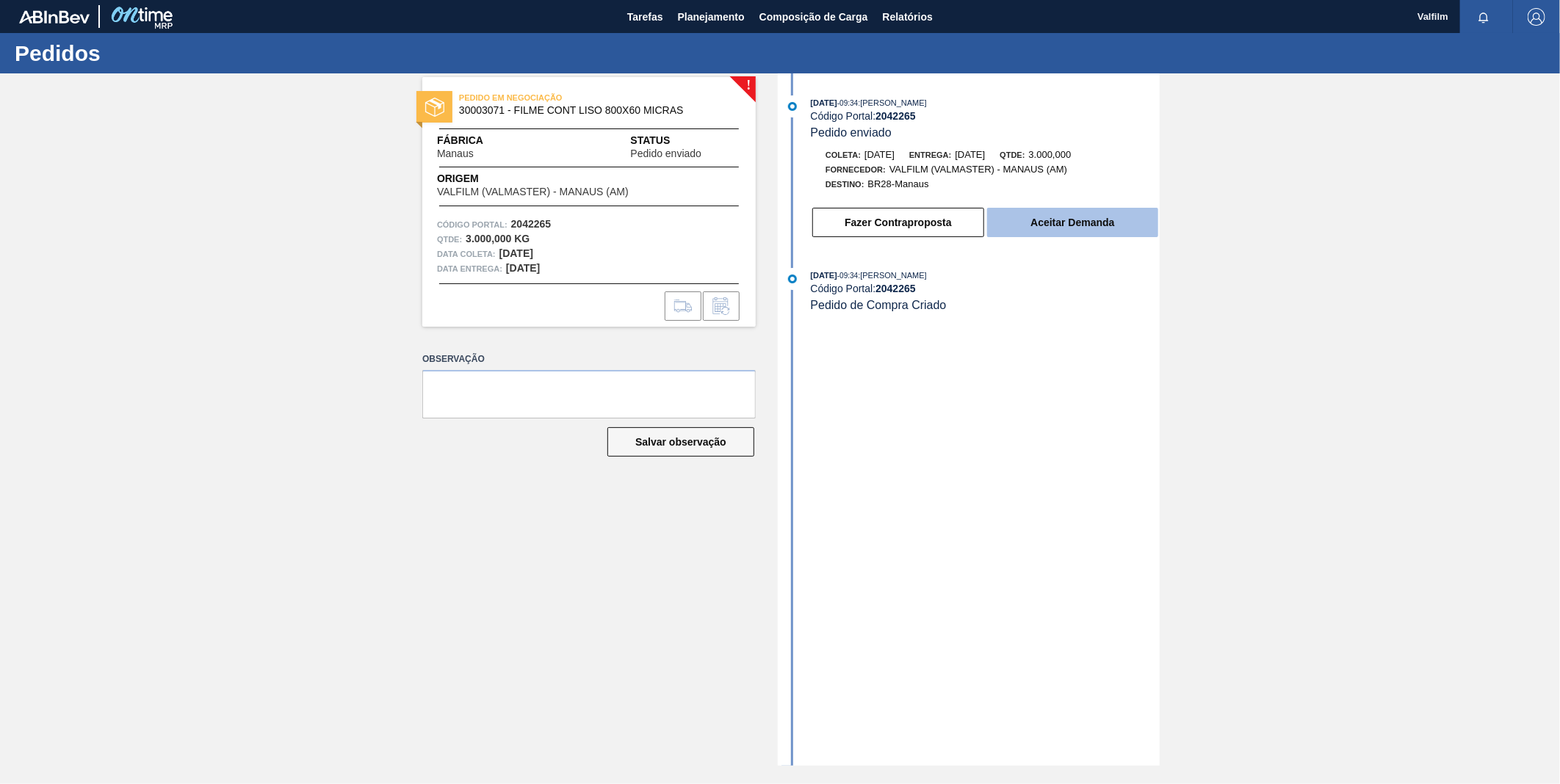
click at [1060, 223] on button "Aceitar Demanda" at bounding box center [1072, 222] width 171 height 29
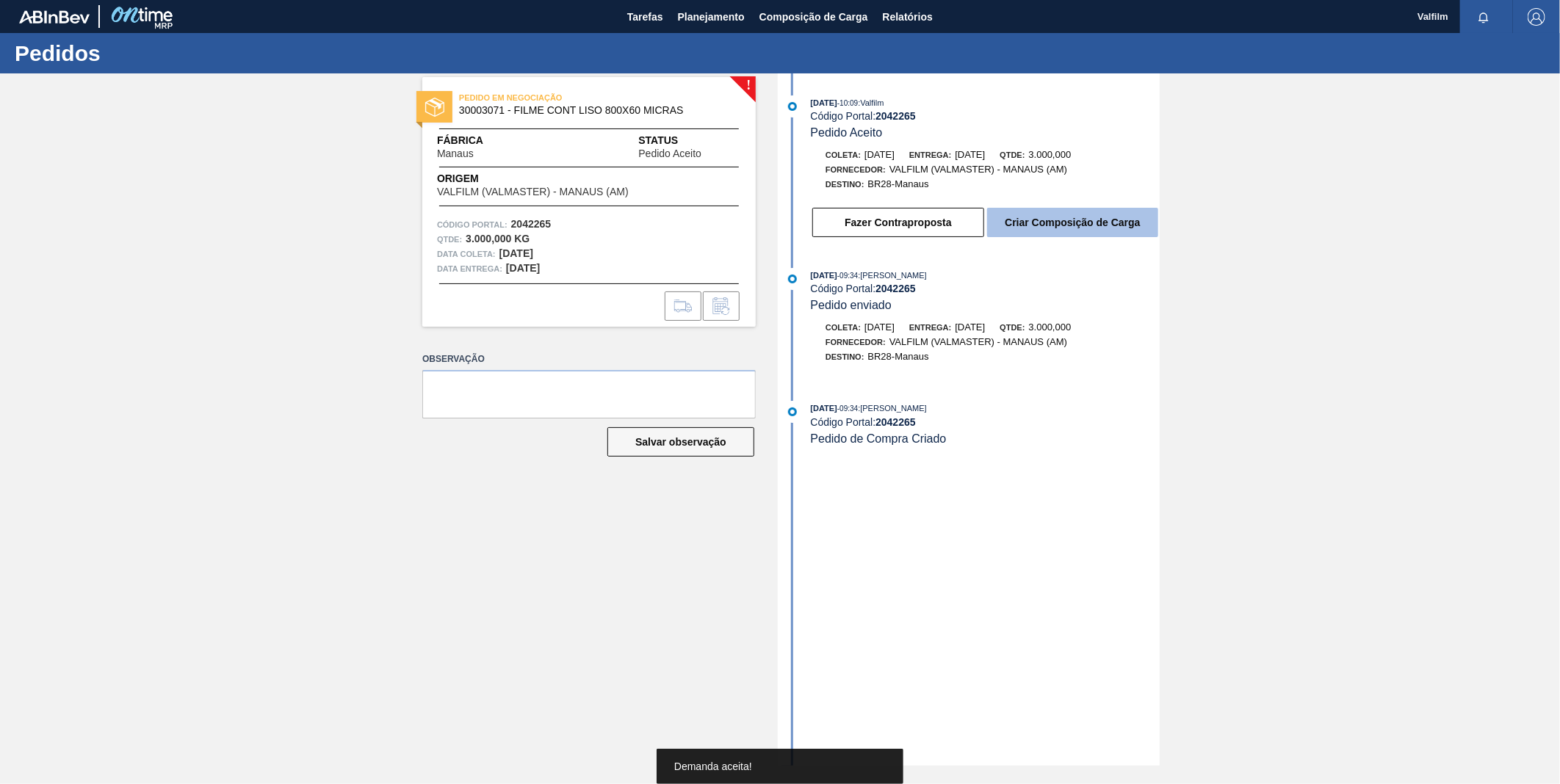
click at [1064, 222] on button "Criar Composição de Carga" at bounding box center [1072, 222] width 171 height 29
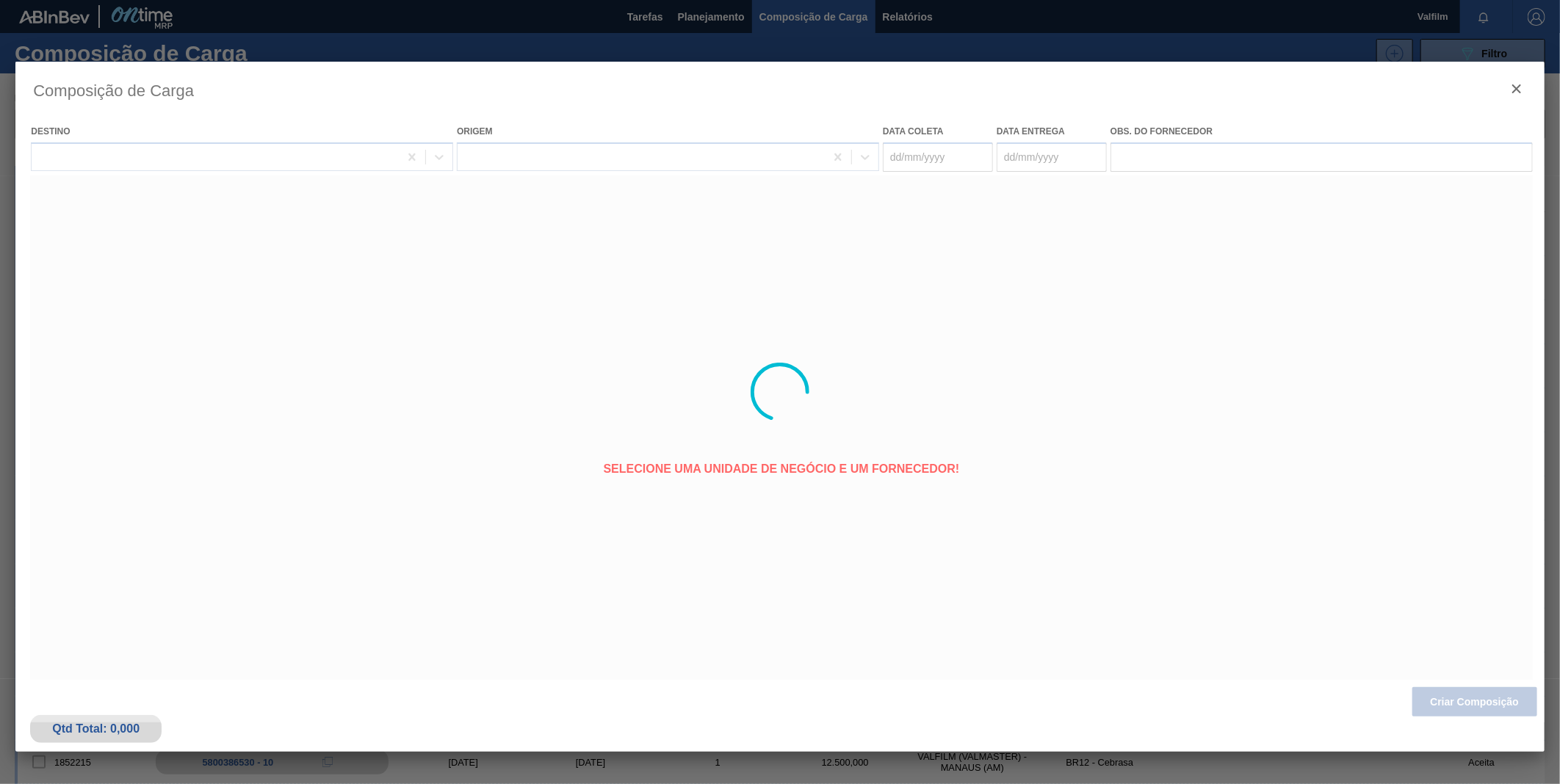
type coleta "02/11/2025"
type Entrega "03/11/2025"
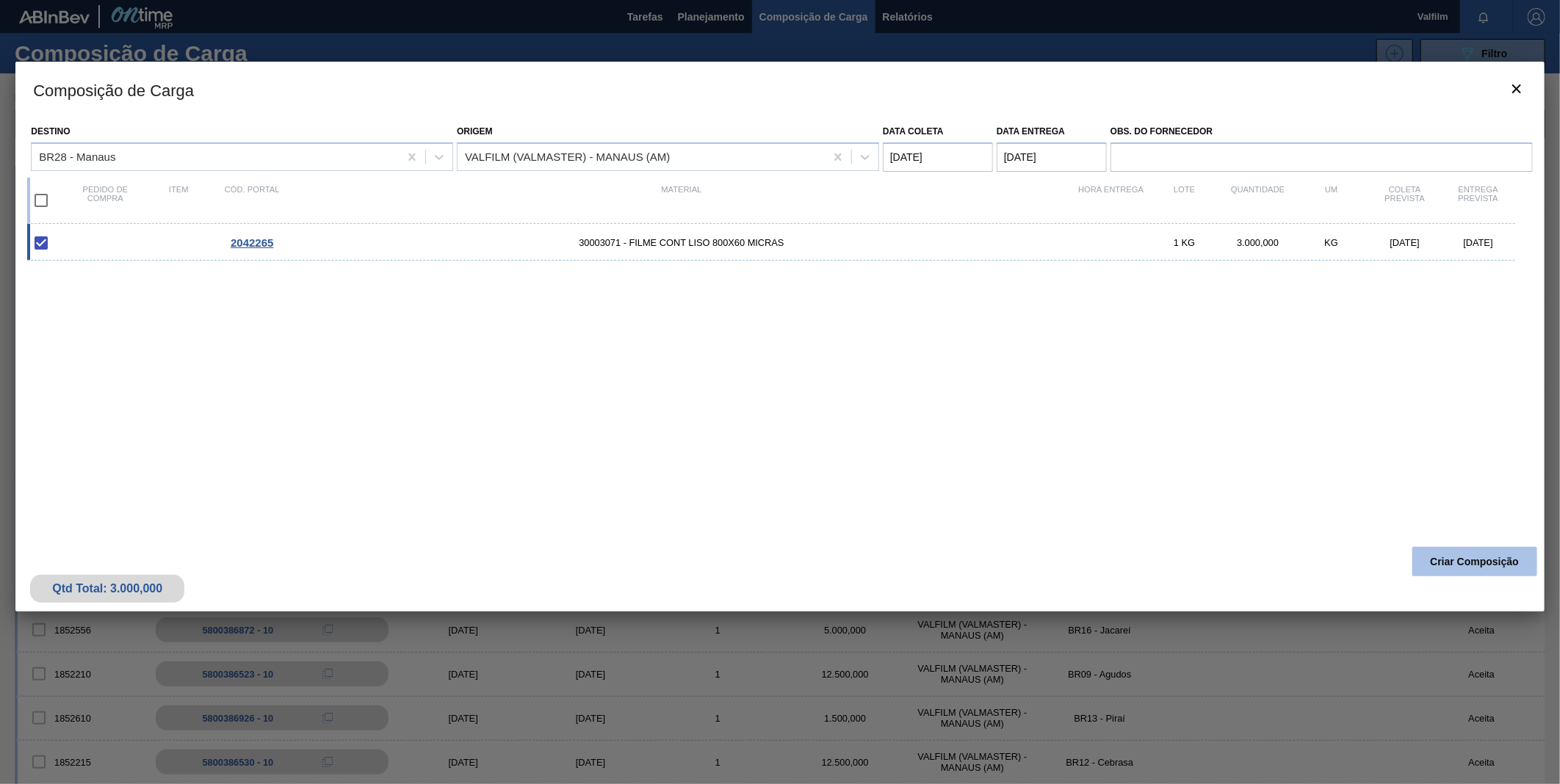
click at [1499, 559] on button "Criar Composição" at bounding box center [1474, 562] width 125 height 29
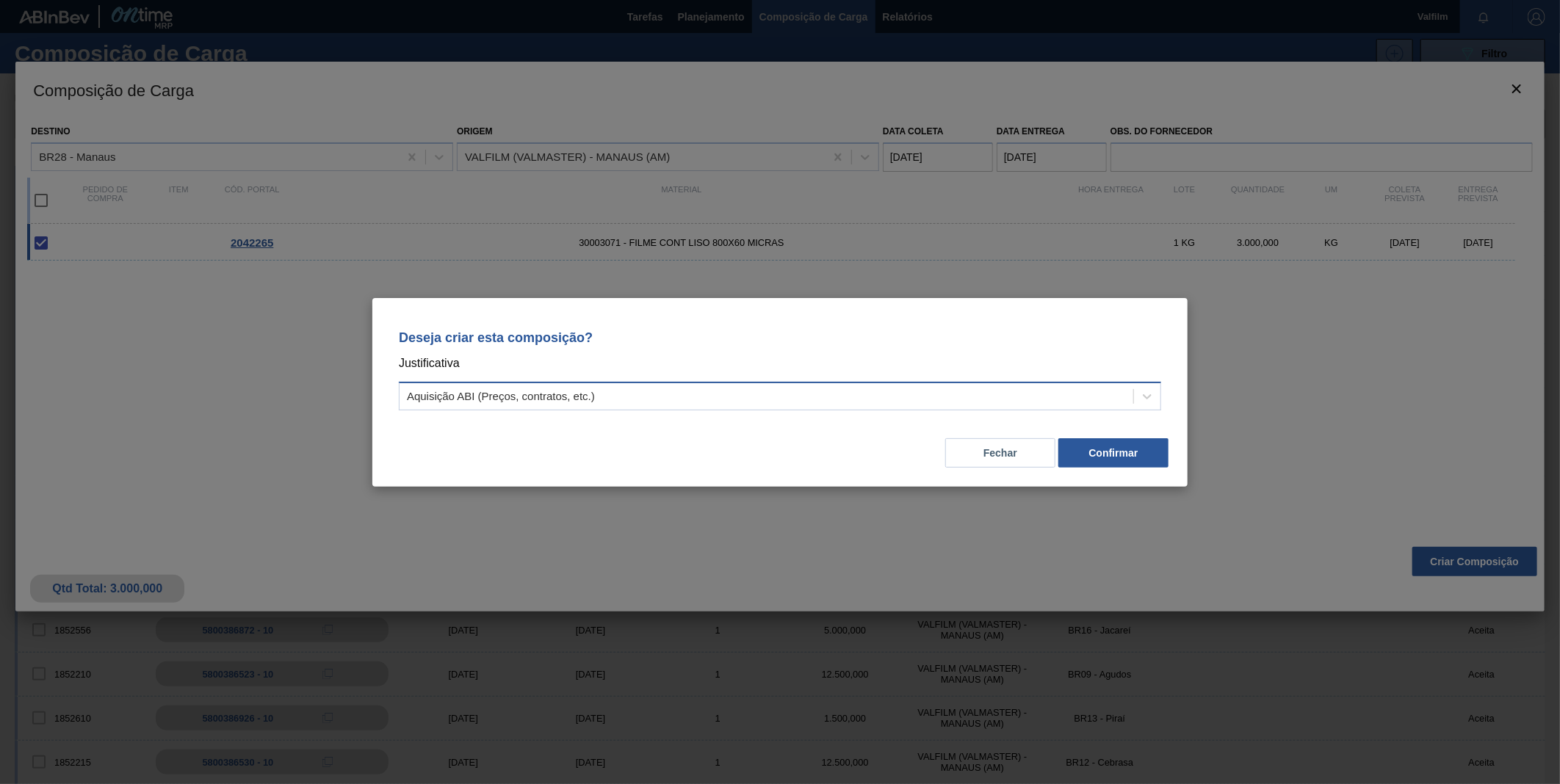
click at [604, 382] on div "Aquisição ABI (Preços, contratos, etc.)" at bounding box center [780, 395] width 762 height 28
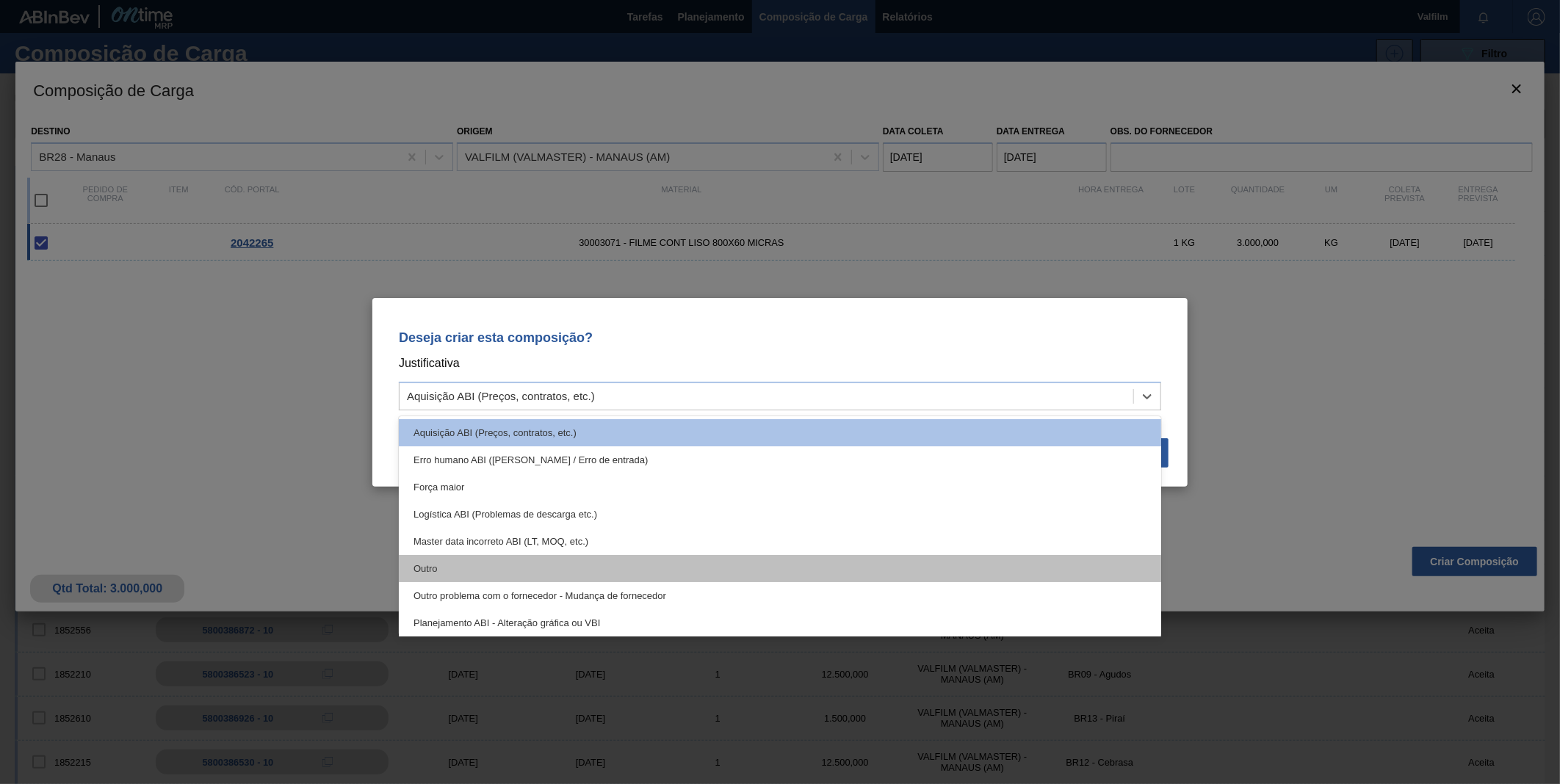
click at [433, 558] on div "Outro" at bounding box center [780, 569] width 762 height 28
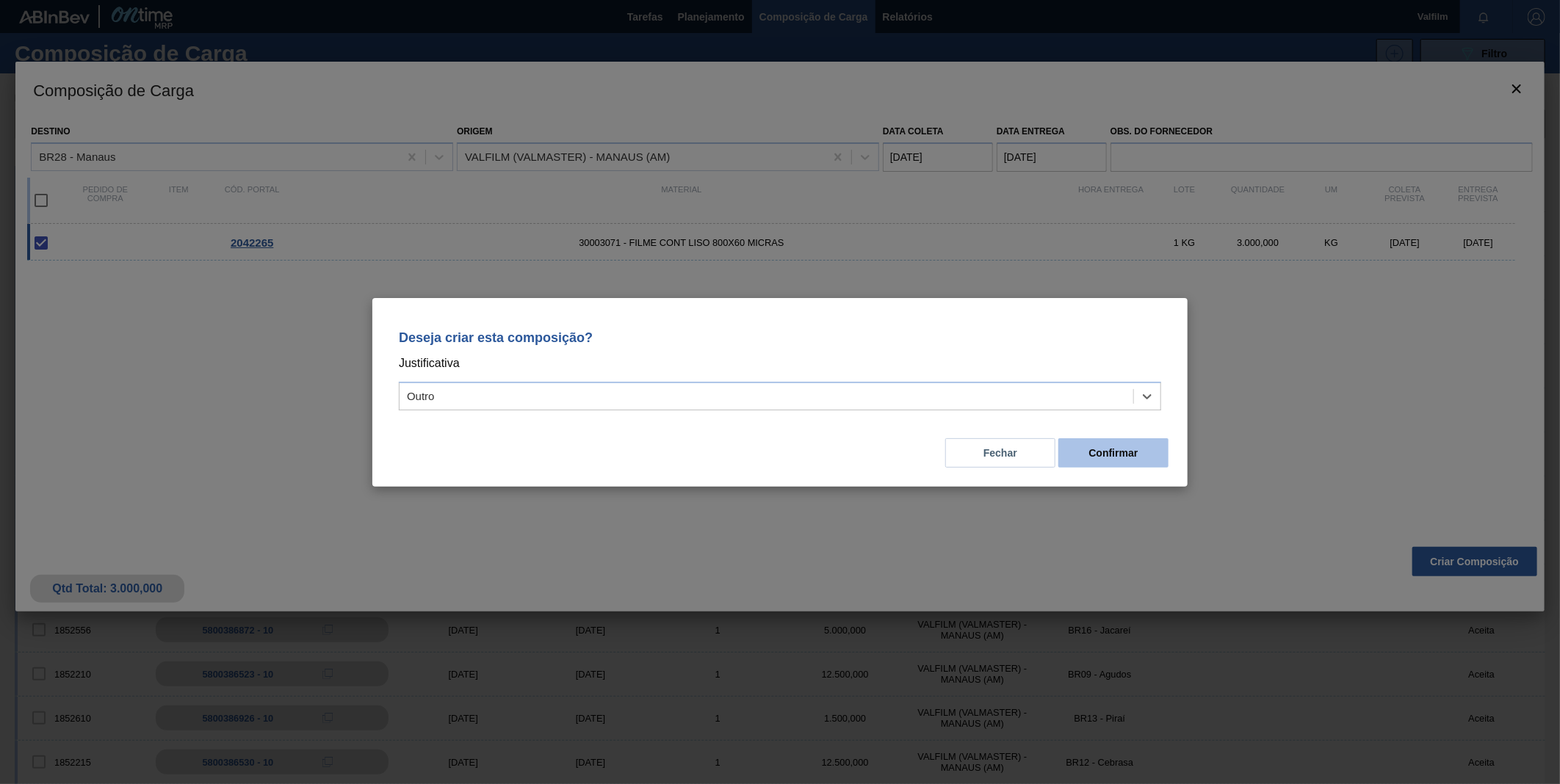
click at [1147, 463] on button "Confirmar" at bounding box center [1114, 453] width 110 height 29
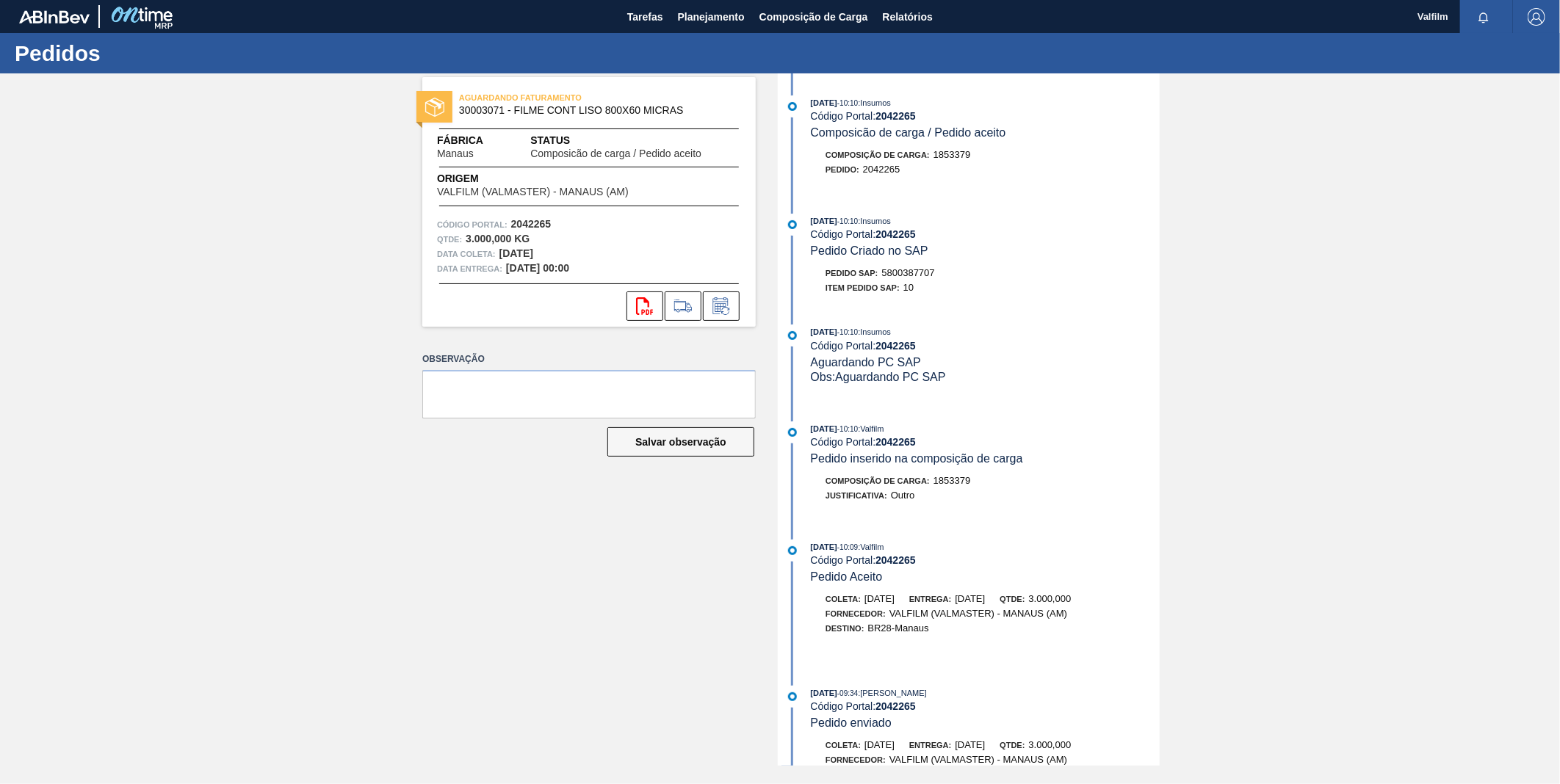
click at [913, 275] on span "5800387707" at bounding box center [908, 272] width 53 height 11
copy span "5800387707"
click at [901, 113] on strong "2026935" at bounding box center [896, 116] width 40 height 12
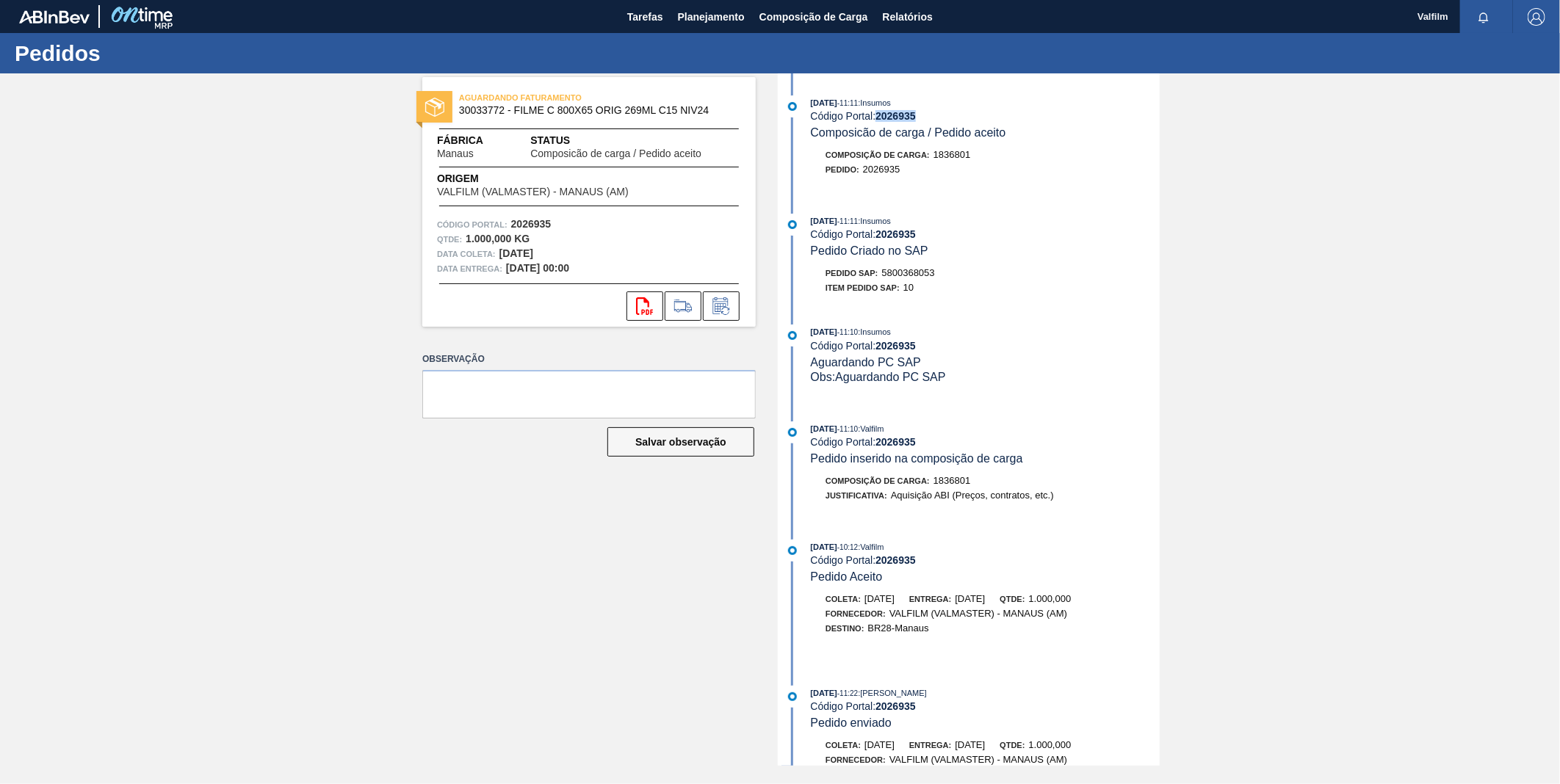
copy strong "2026935"
